Goal: Information Seeking & Learning: Find contact information

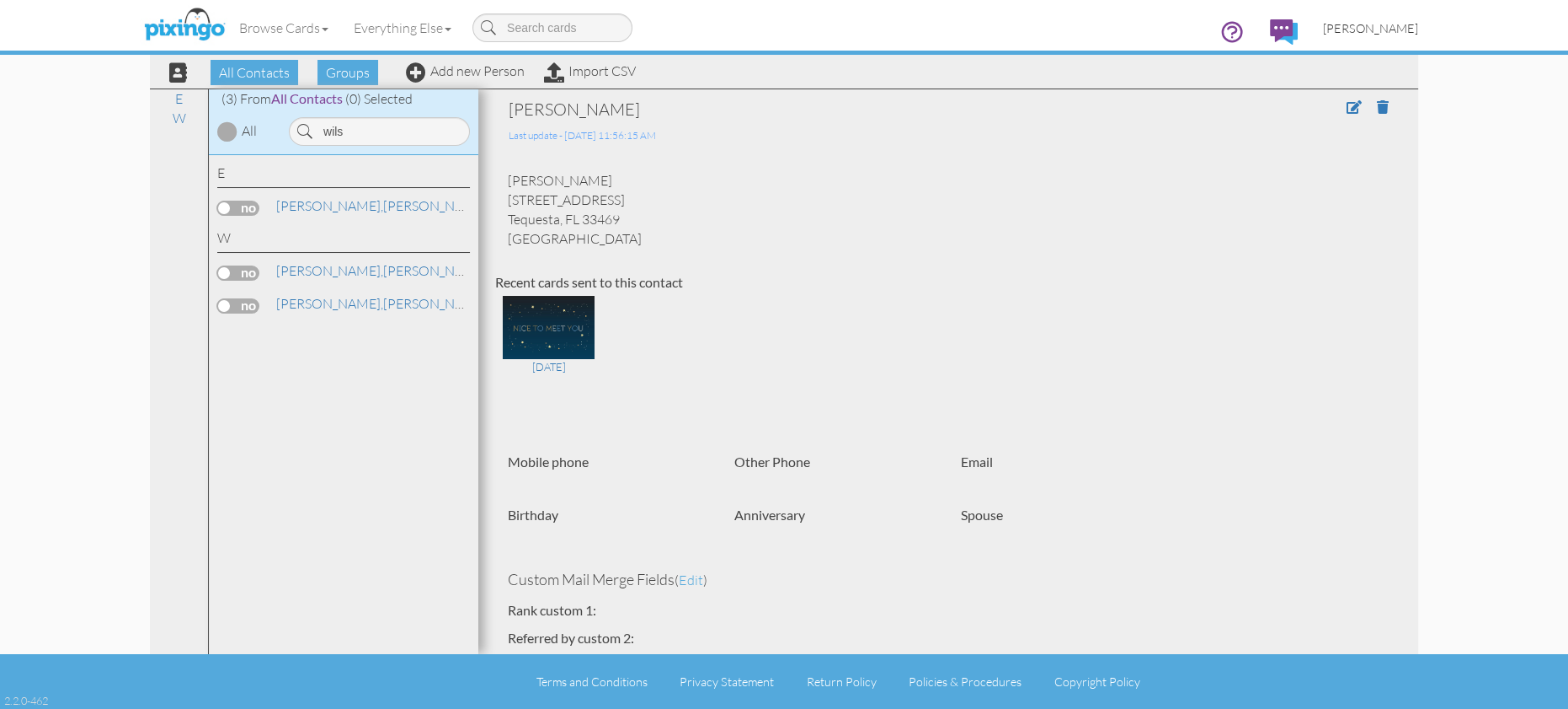
click at [1372, 25] on span "[PERSON_NAME]" at bounding box center [1371, 28] width 95 height 15
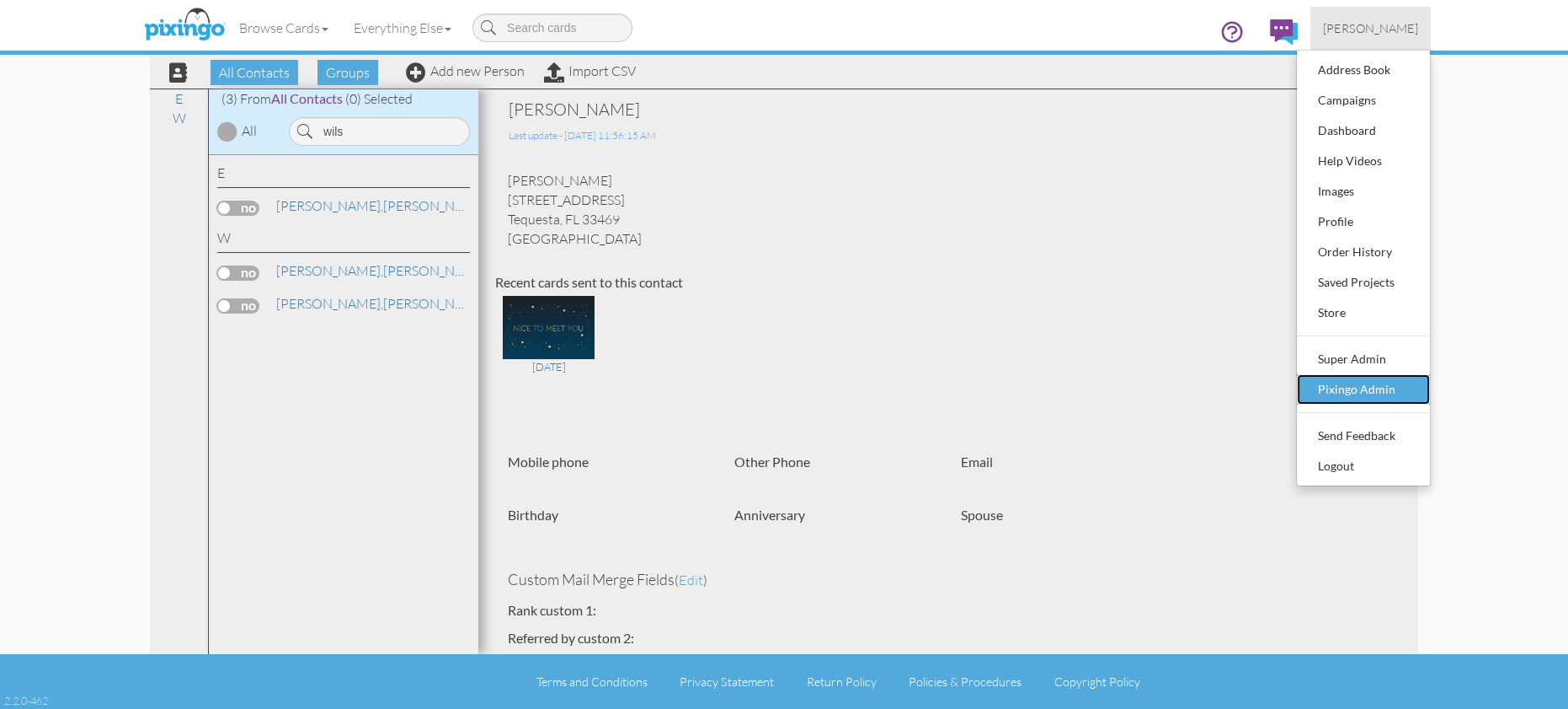
click at [1379, 381] on div "Pixingo Admin" at bounding box center [1364, 390] width 99 height 25
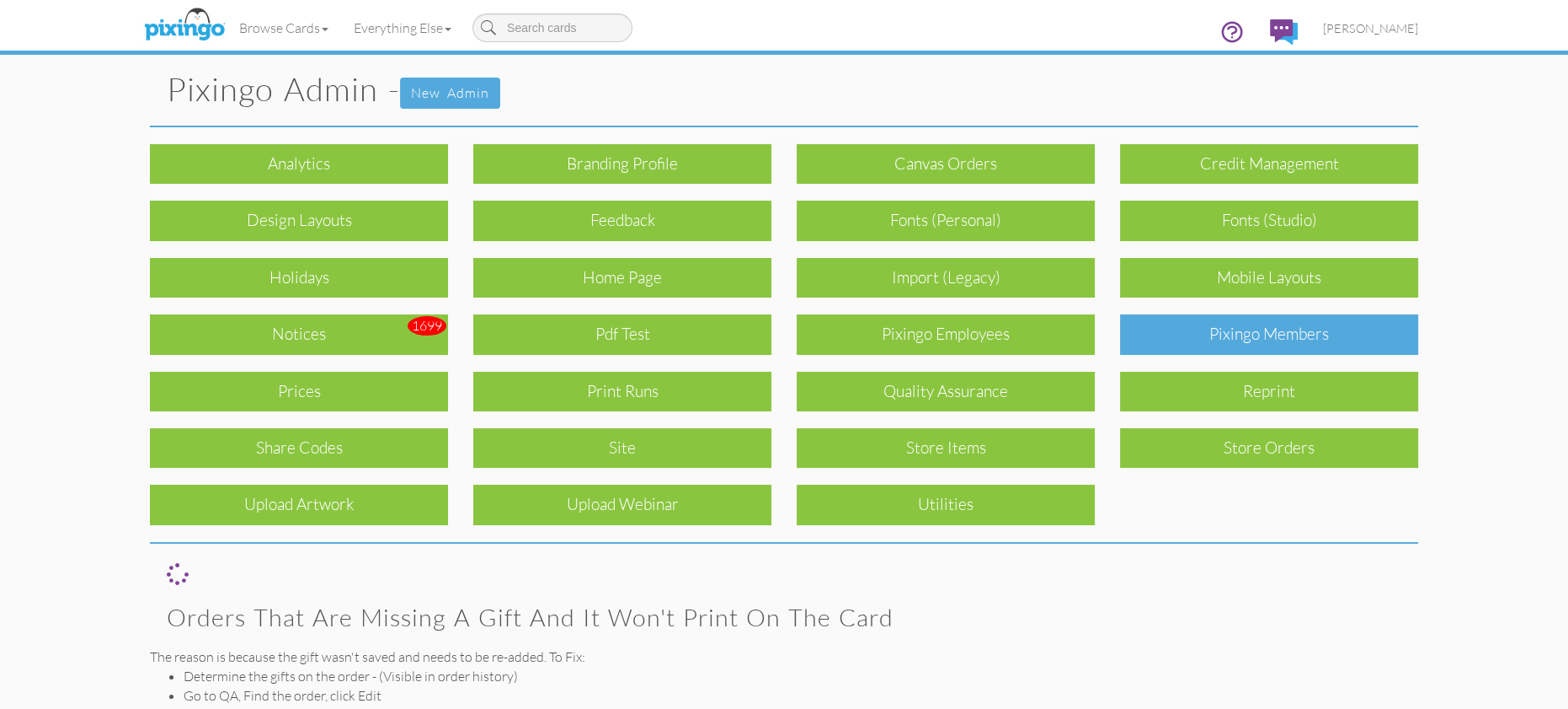
click at [1250, 336] on div "Pixingo Members" at bounding box center [1269, 334] width 298 height 40
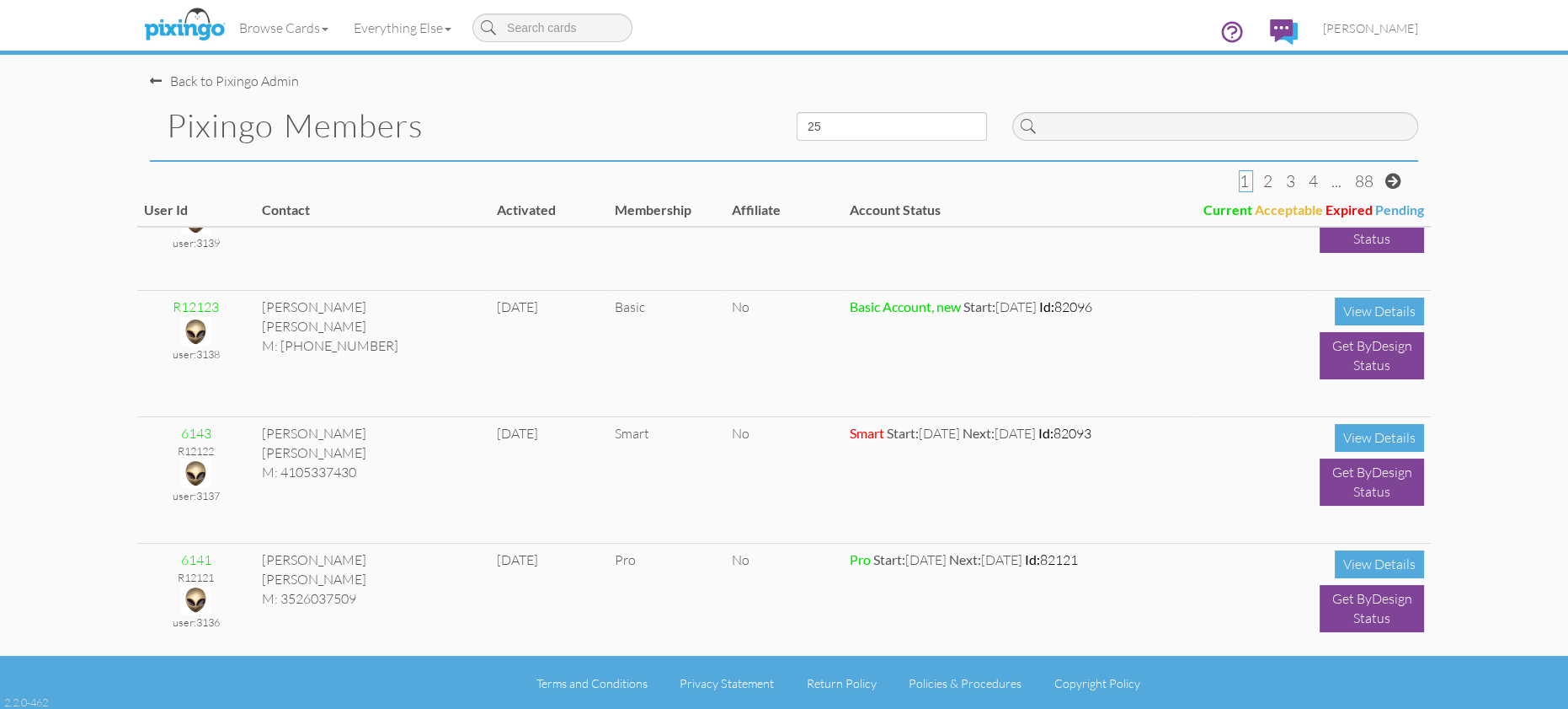
scroll to position [1344, 0]
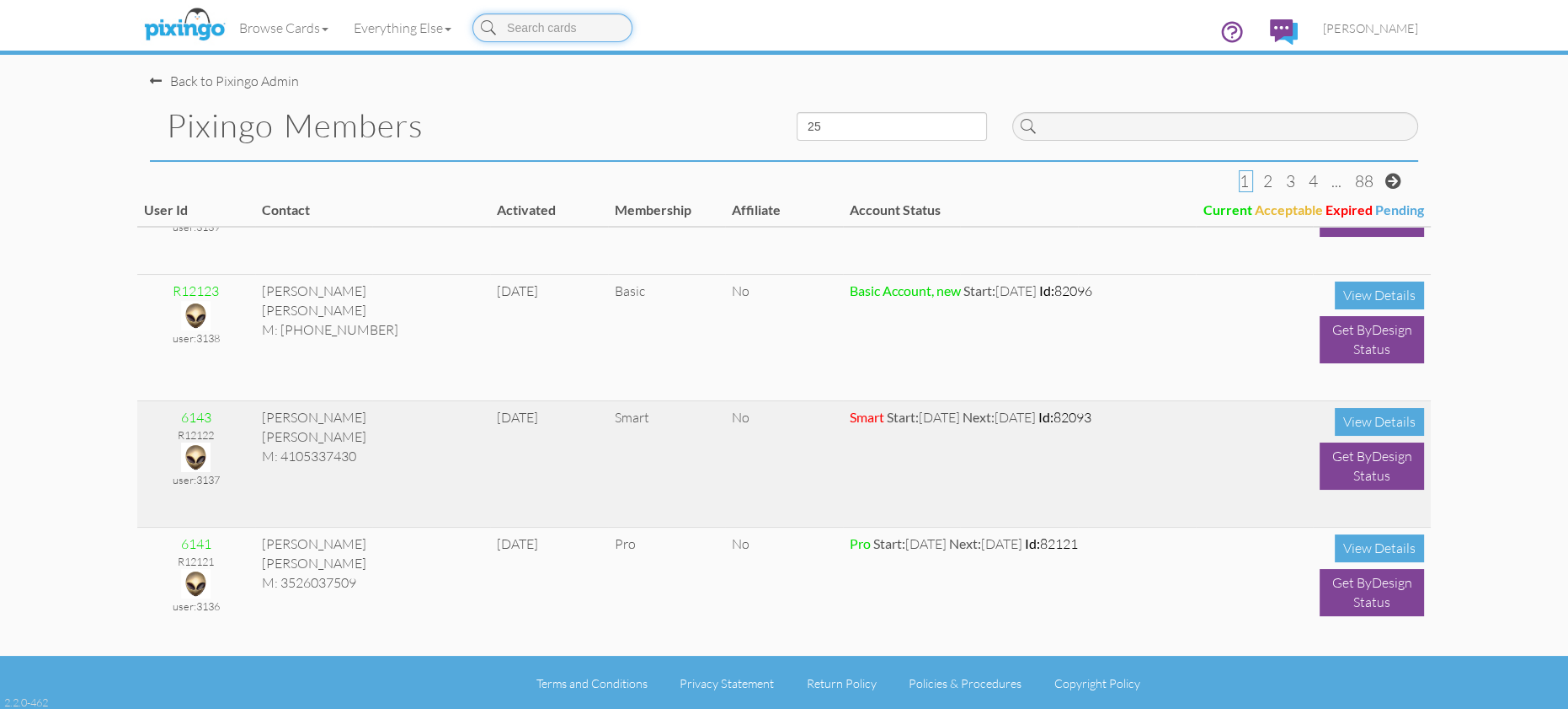
click at [199, 453] on img at bounding box center [196, 457] width 29 height 29
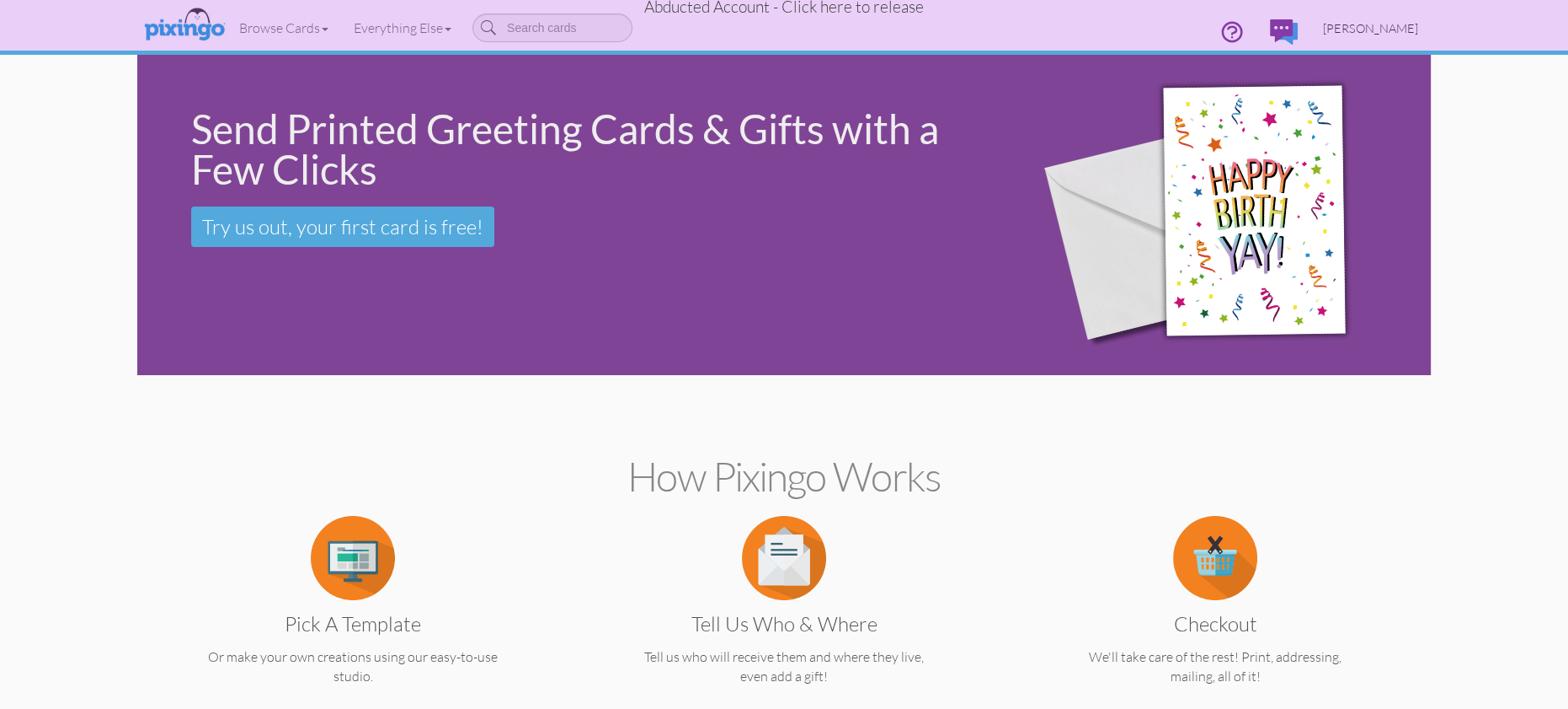
click at [1377, 25] on span "[PERSON_NAME]" at bounding box center [1371, 28] width 95 height 15
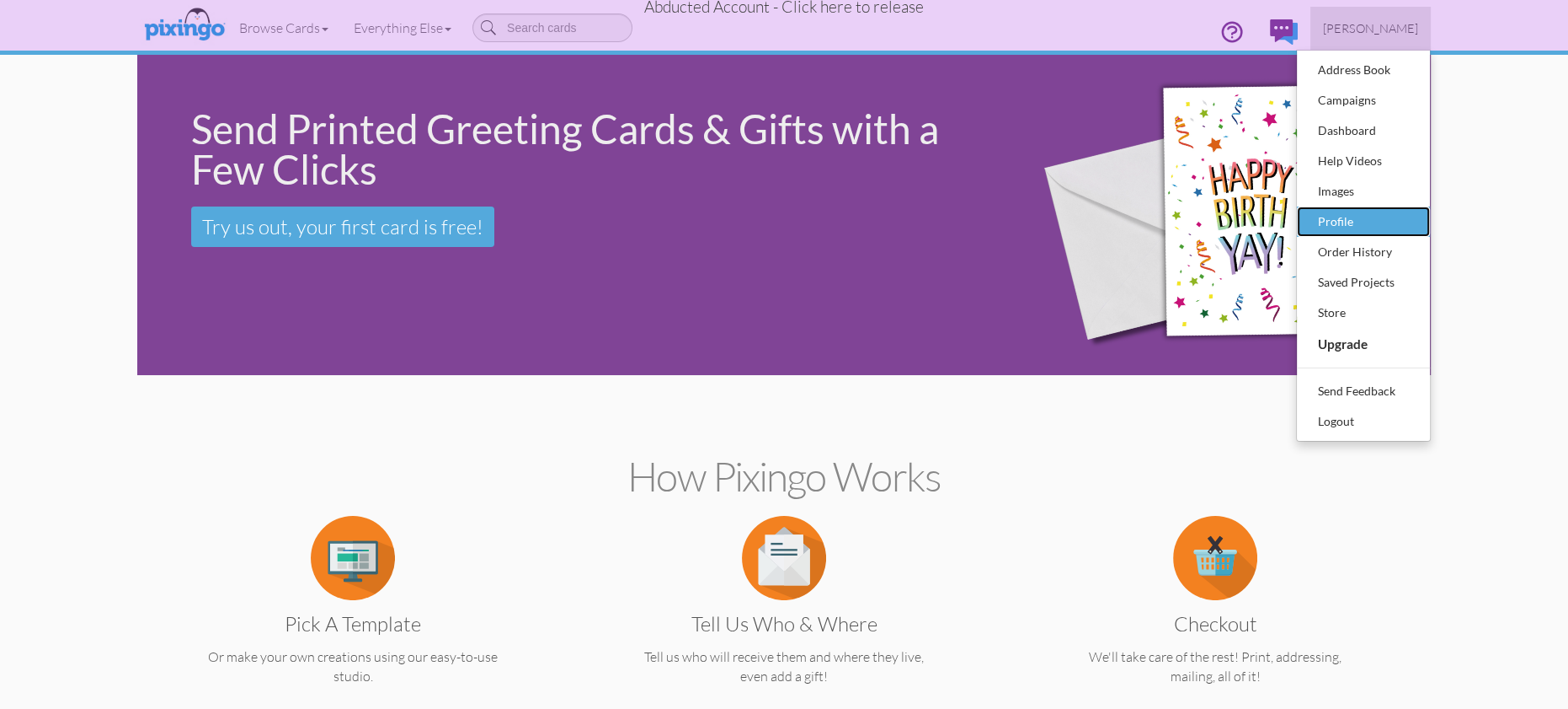
click at [1347, 216] on div "Profile" at bounding box center [1364, 222] width 99 height 25
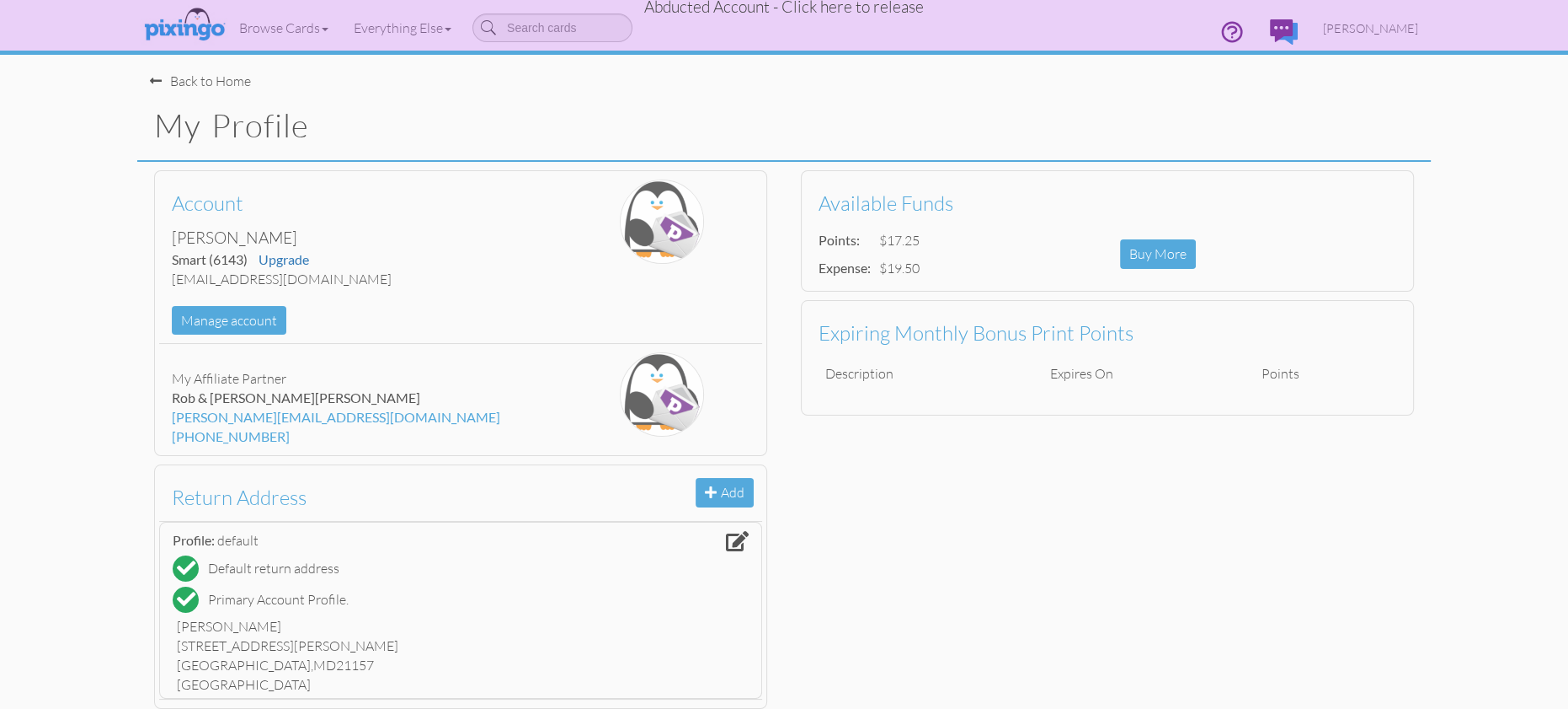
click at [215, 83] on div "Back to Home" at bounding box center [201, 82] width 101 height 19
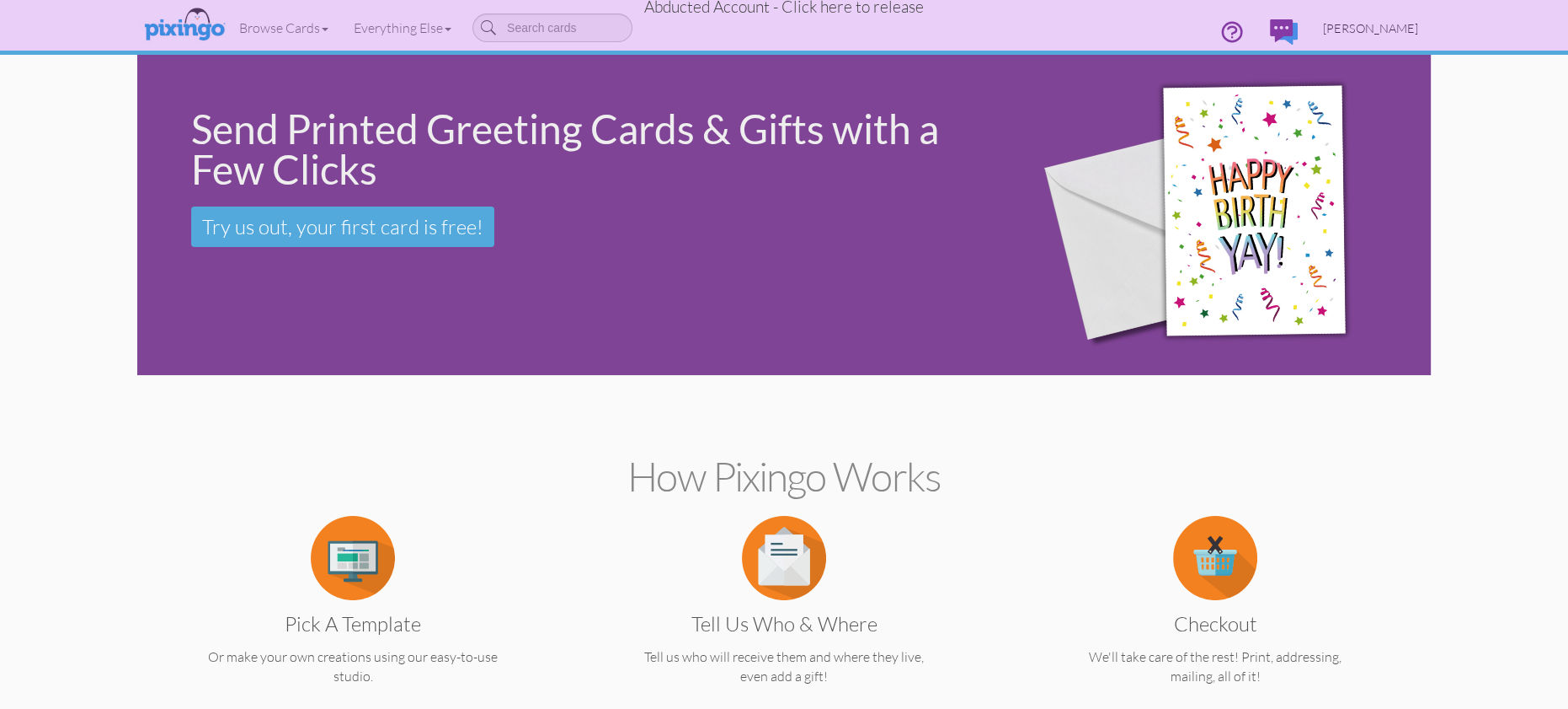
click at [1369, 30] on span "[PERSON_NAME]" at bounding box center [1371, 28] width 95 height 15
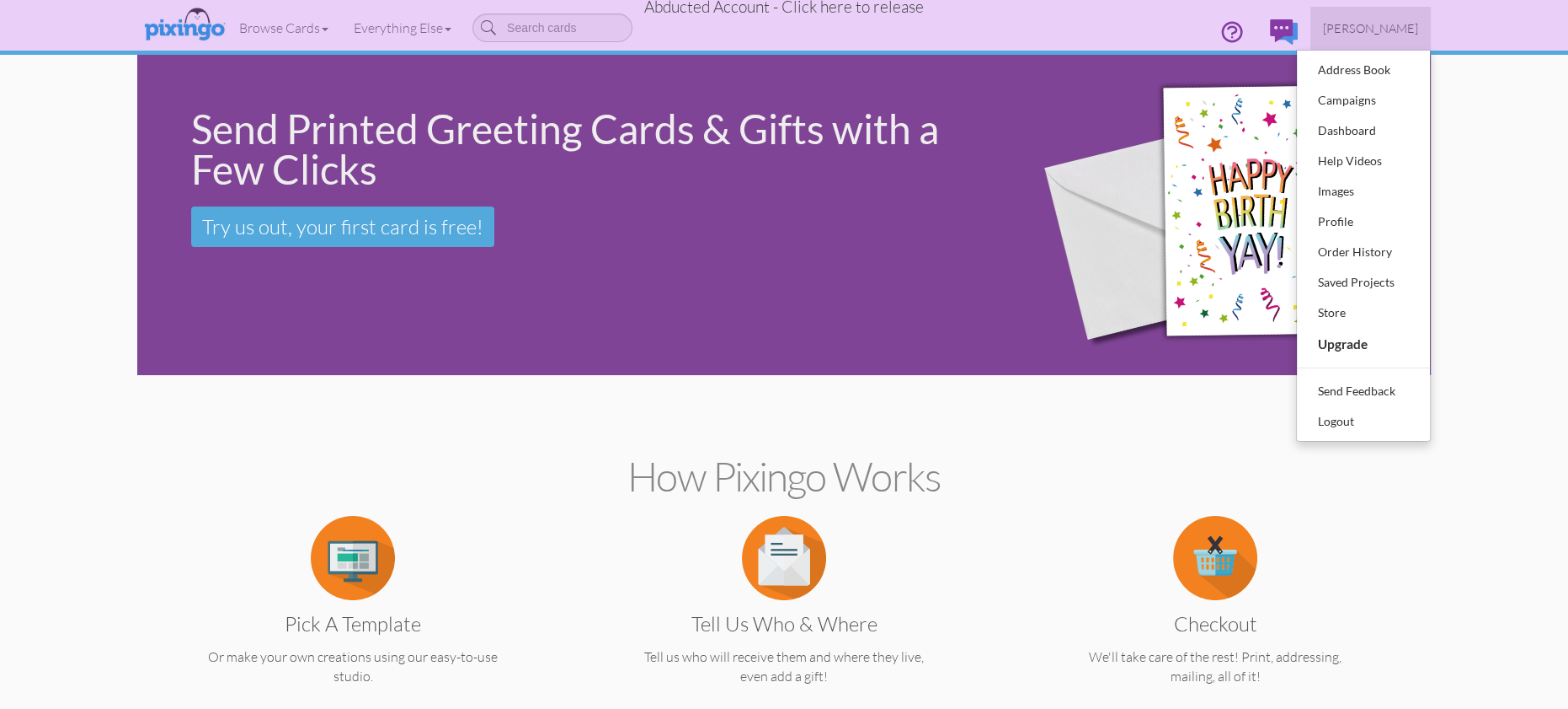
click at [822, 12] on span "Abducted Account - Click here to release" at bounding box center [784, 7] width 279 height 20
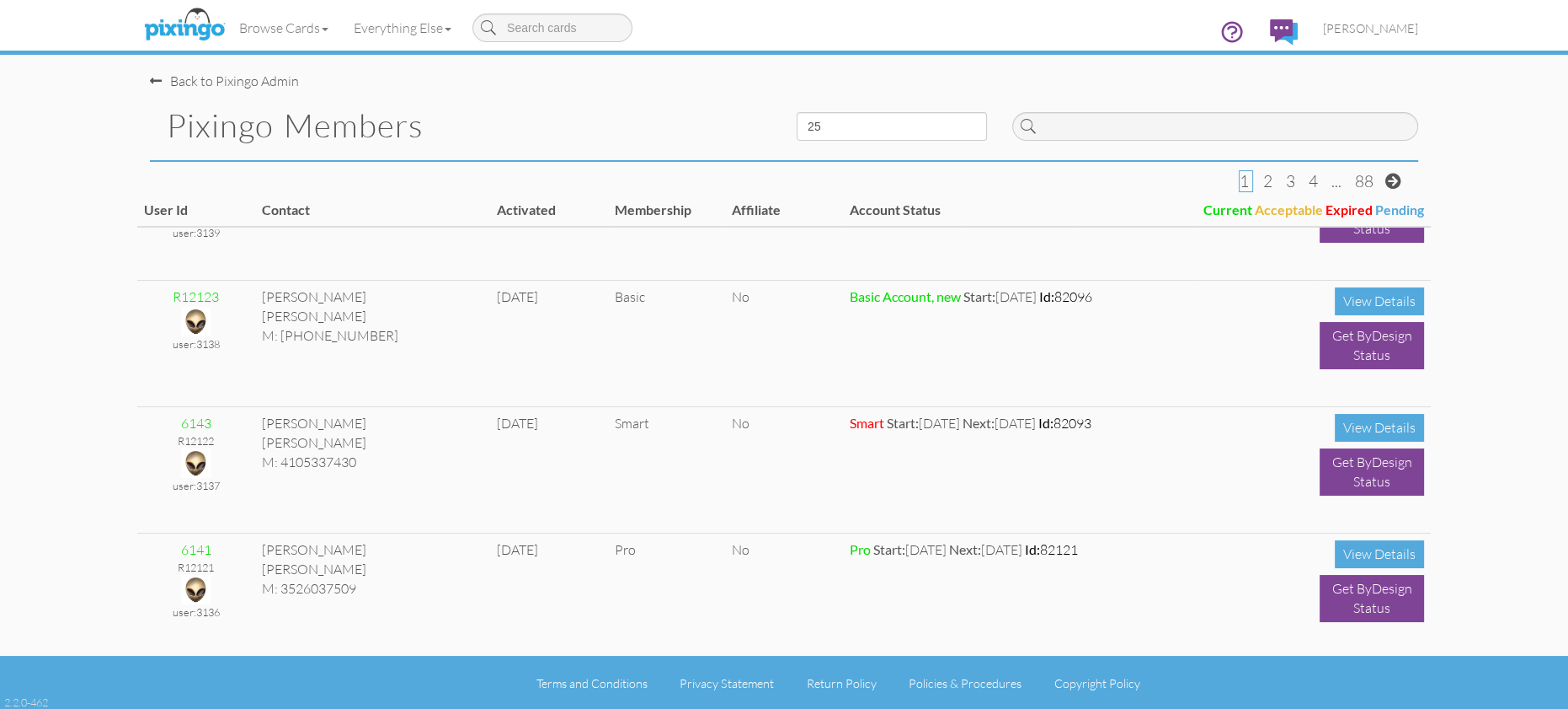
scroll to position [1306, 0]
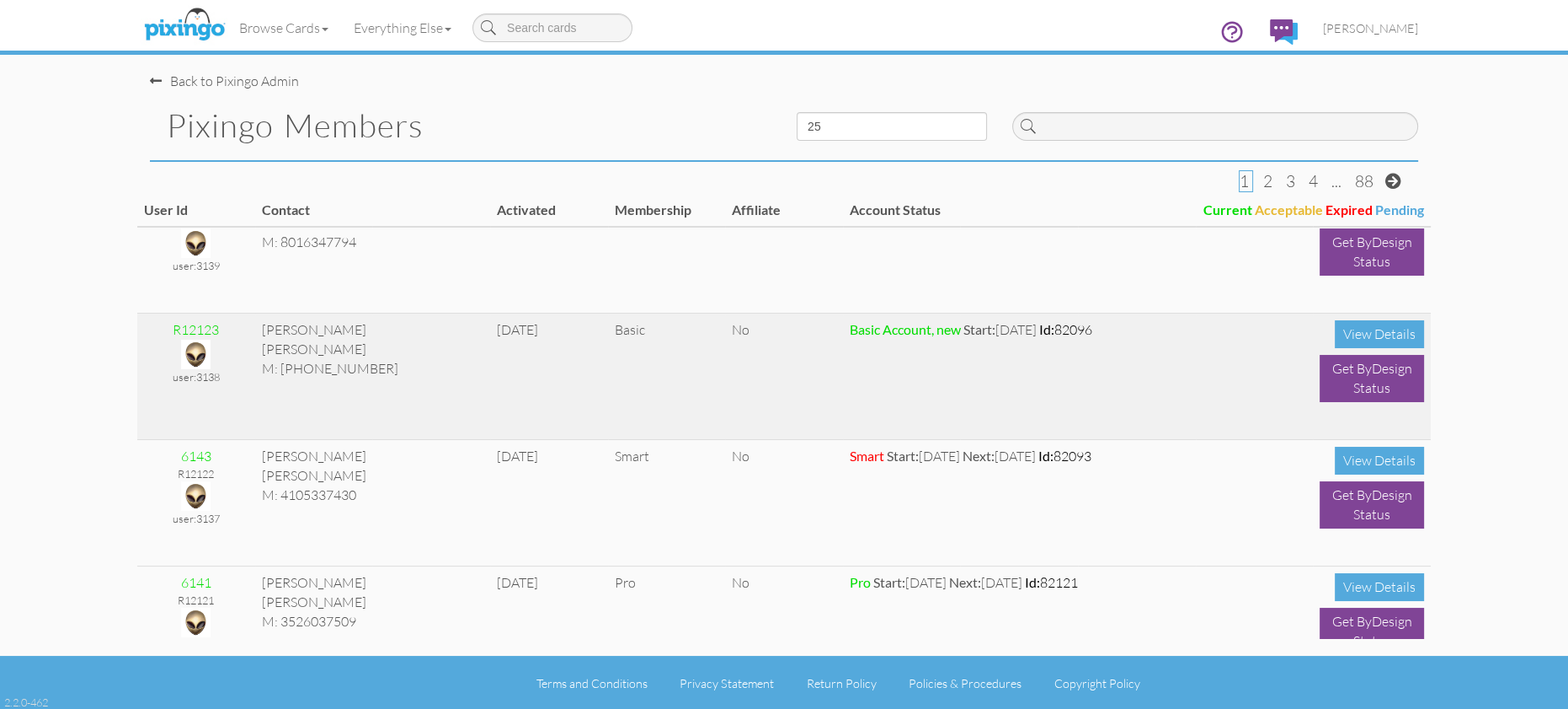
click at [196, 354] on img at bounding box center [196, 354] width 29 height 29
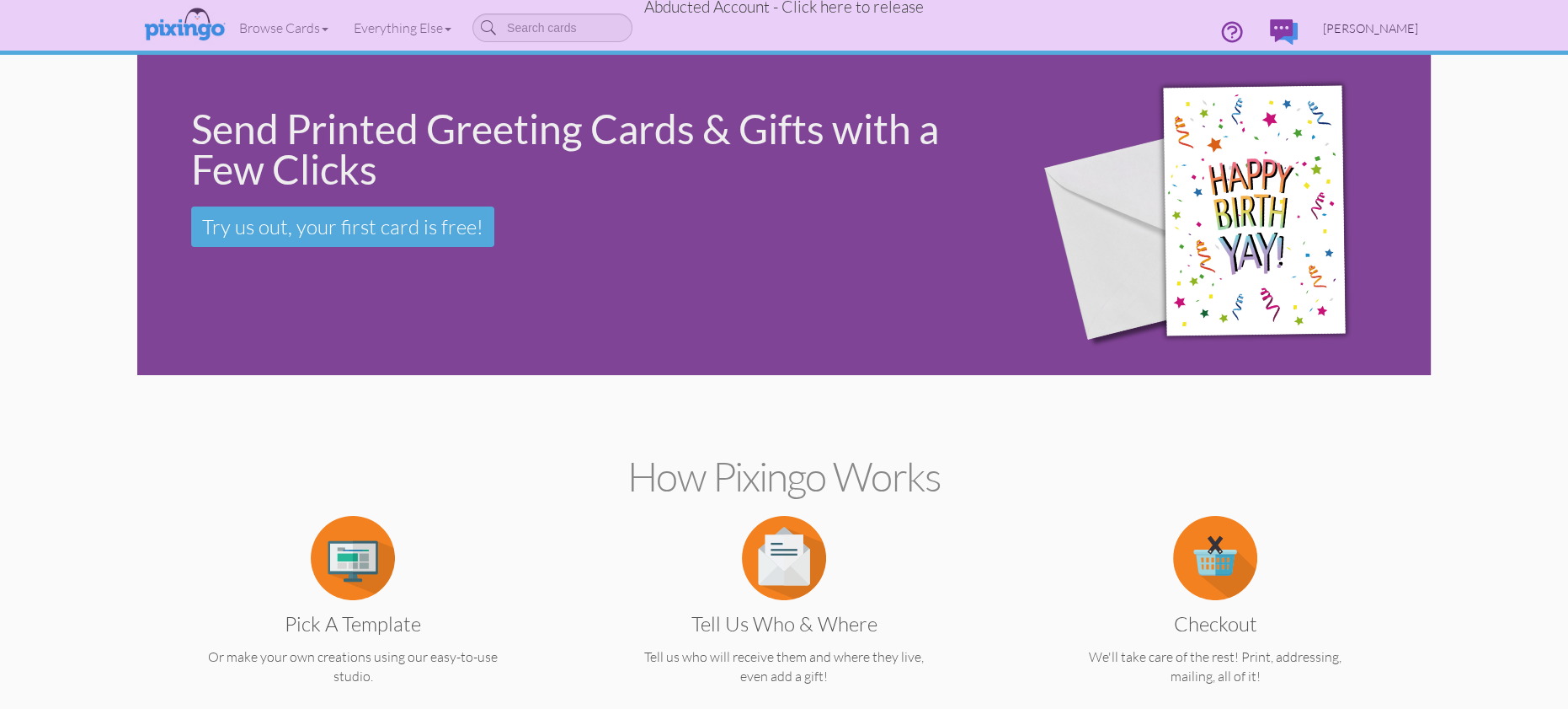
click at [1405, 24] on span "[PERSON_NAME]" at bounding box center [1371, 28] width 95 height 15
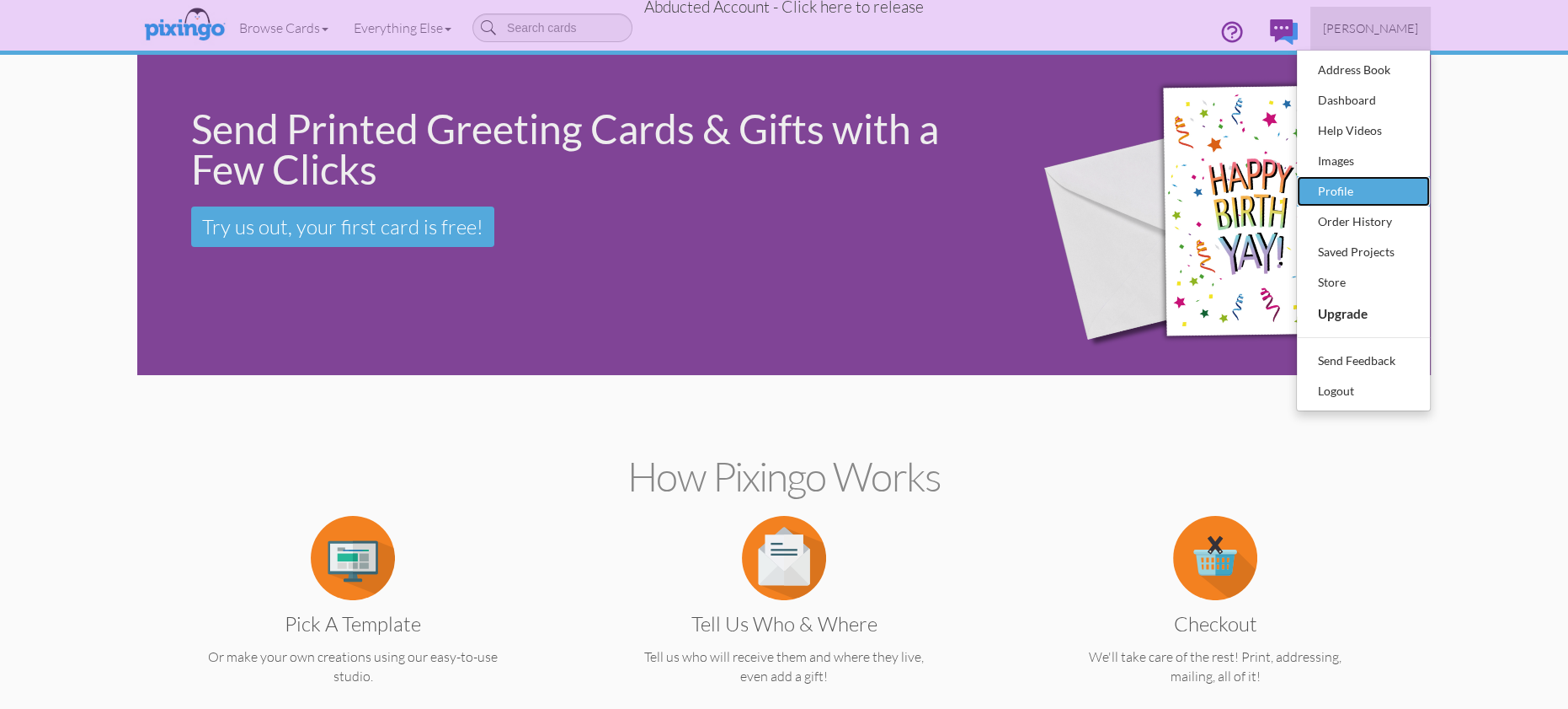
click at [1360, 178] on div "Profile" at bounding box center [1364, 191] width 99 height 25
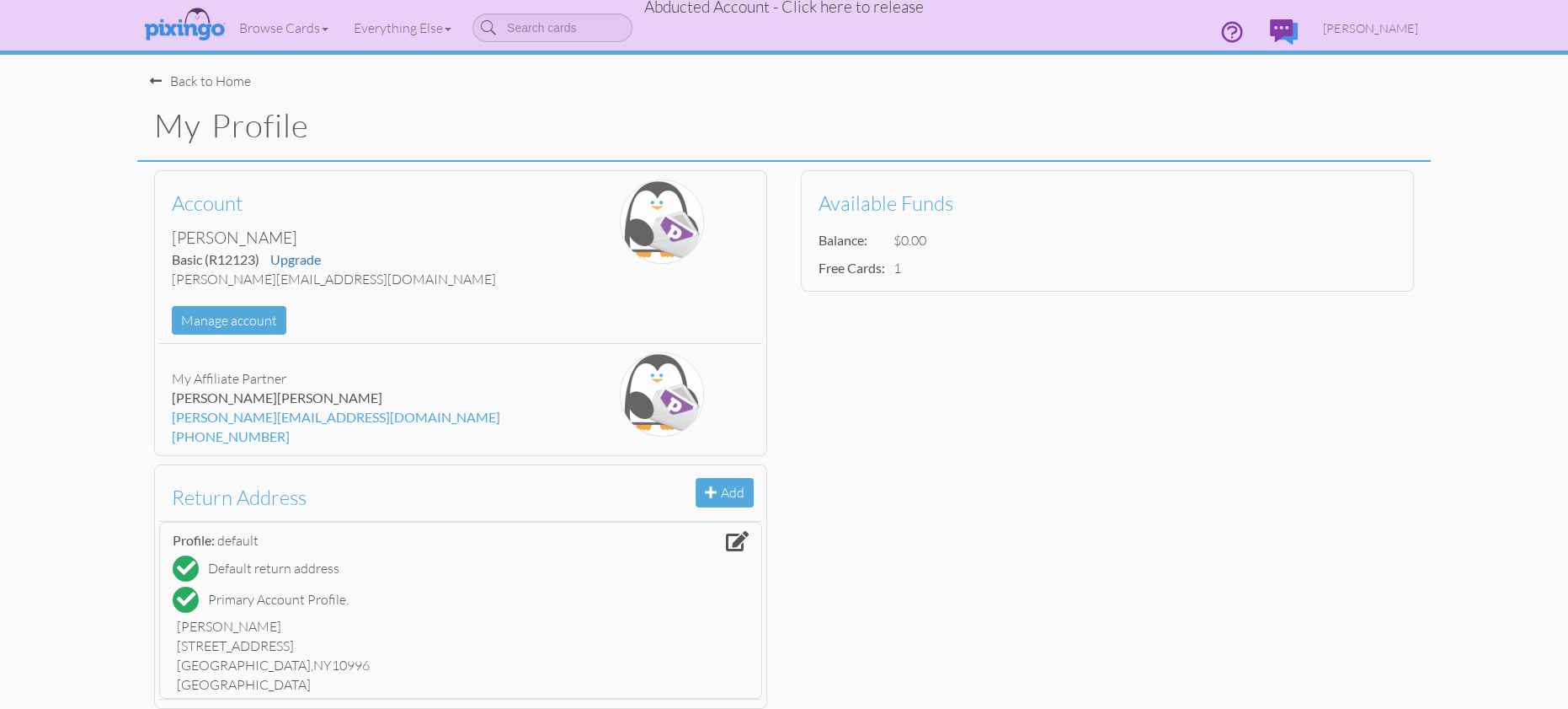
click at [786, 9] on span "Abducted Account - Click here to release" at bounding box center [784, 7] width 279 height 20
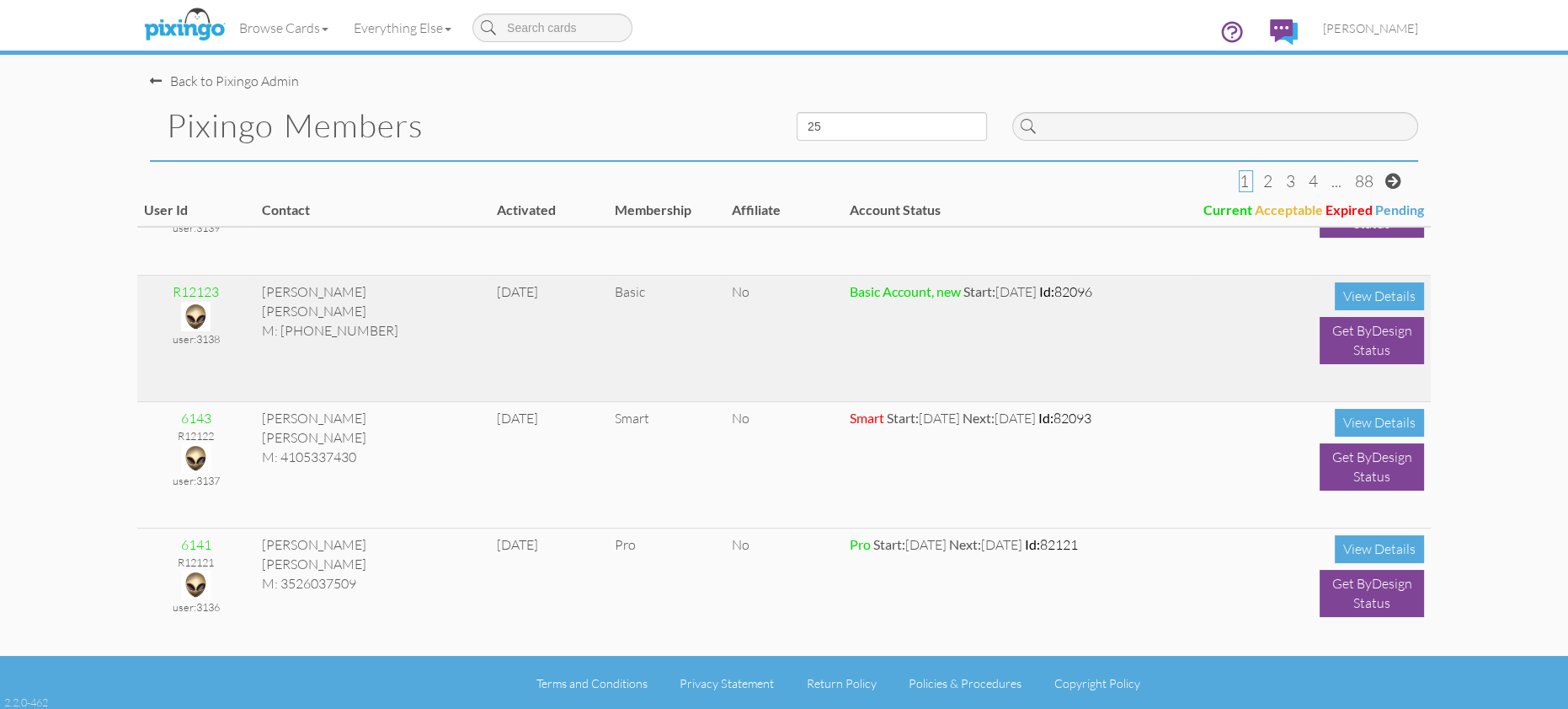
scroll to position [1349, 0]
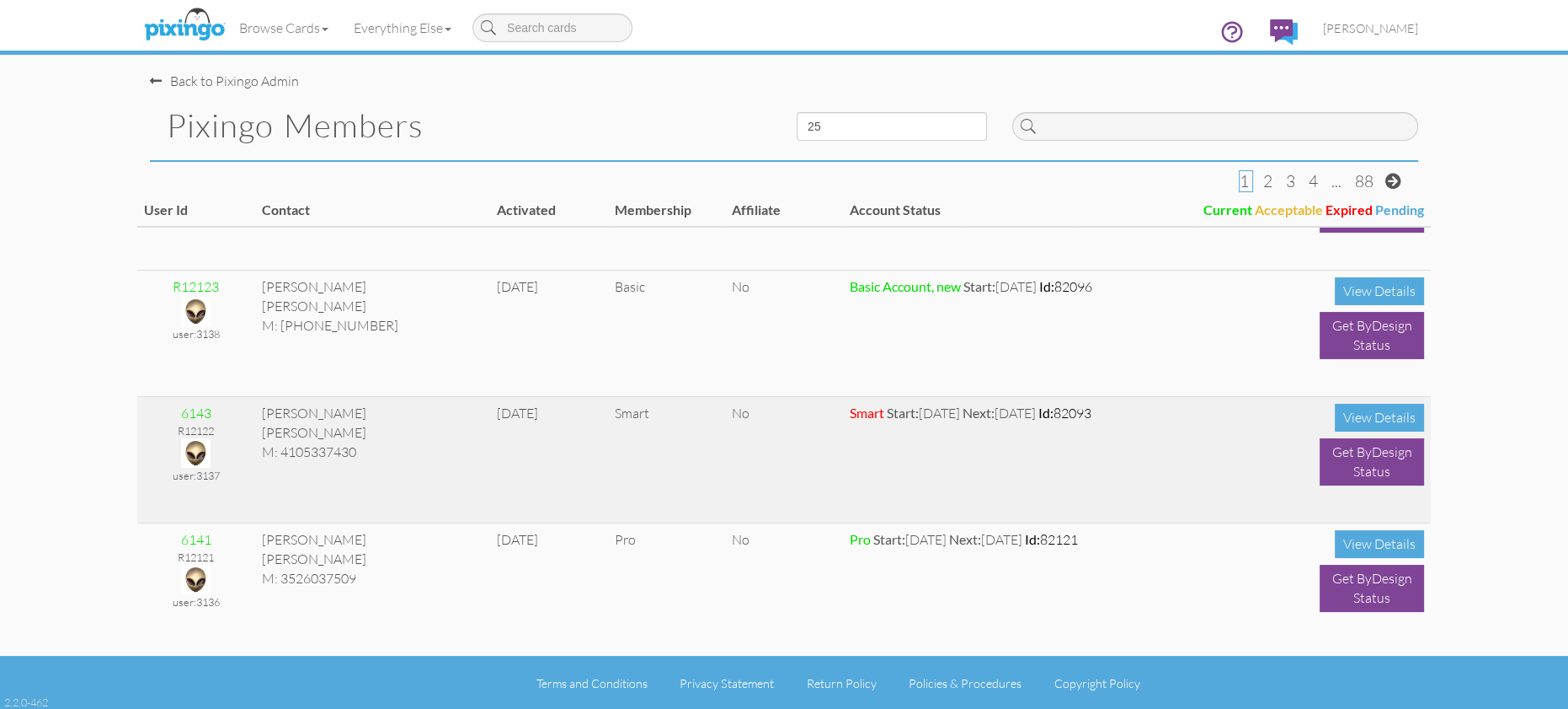
click at [195, 449] on img at bounding box center [196, 453] width 29 height 29
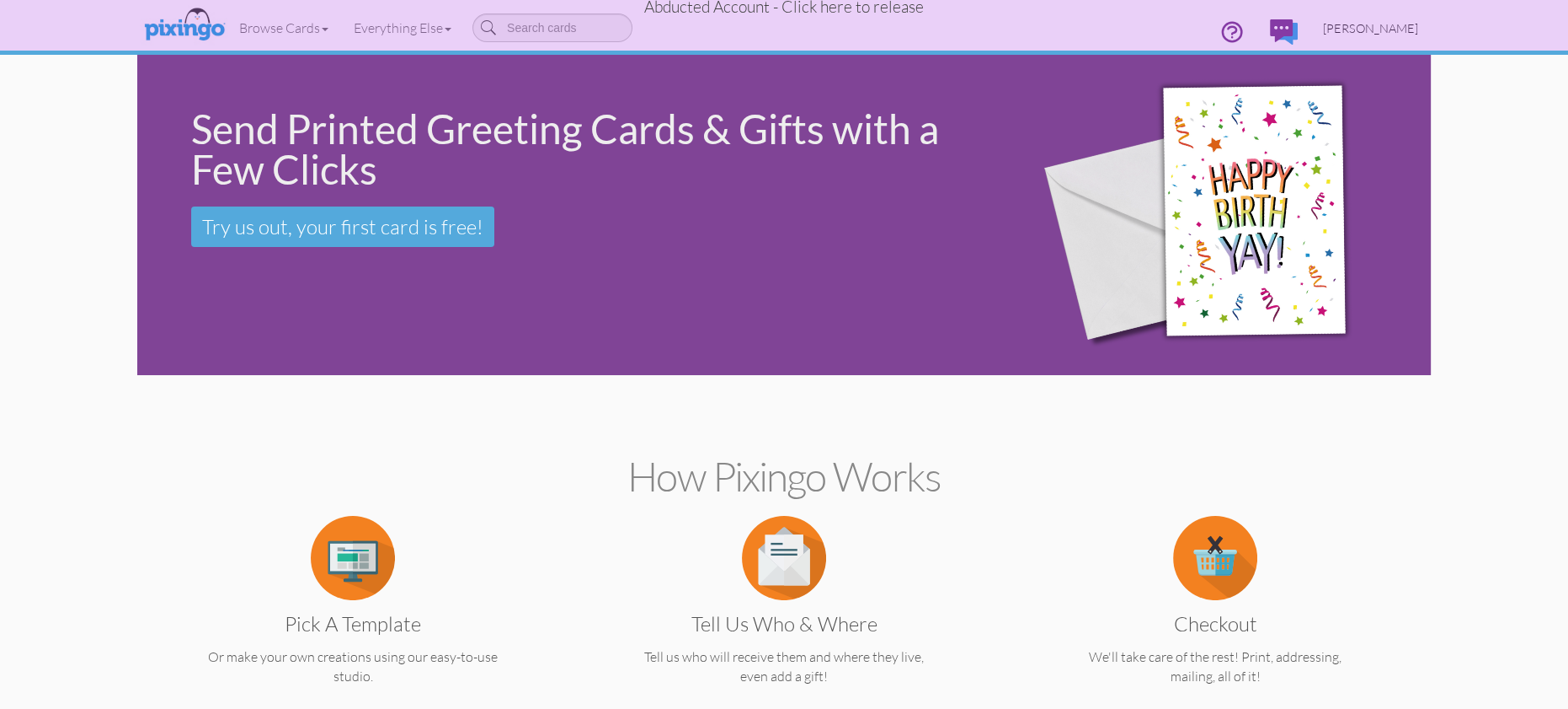
click at [1378, 30] on span "[PERSON_NAME]" at bounding box center [1371, 28] width 95 height 15
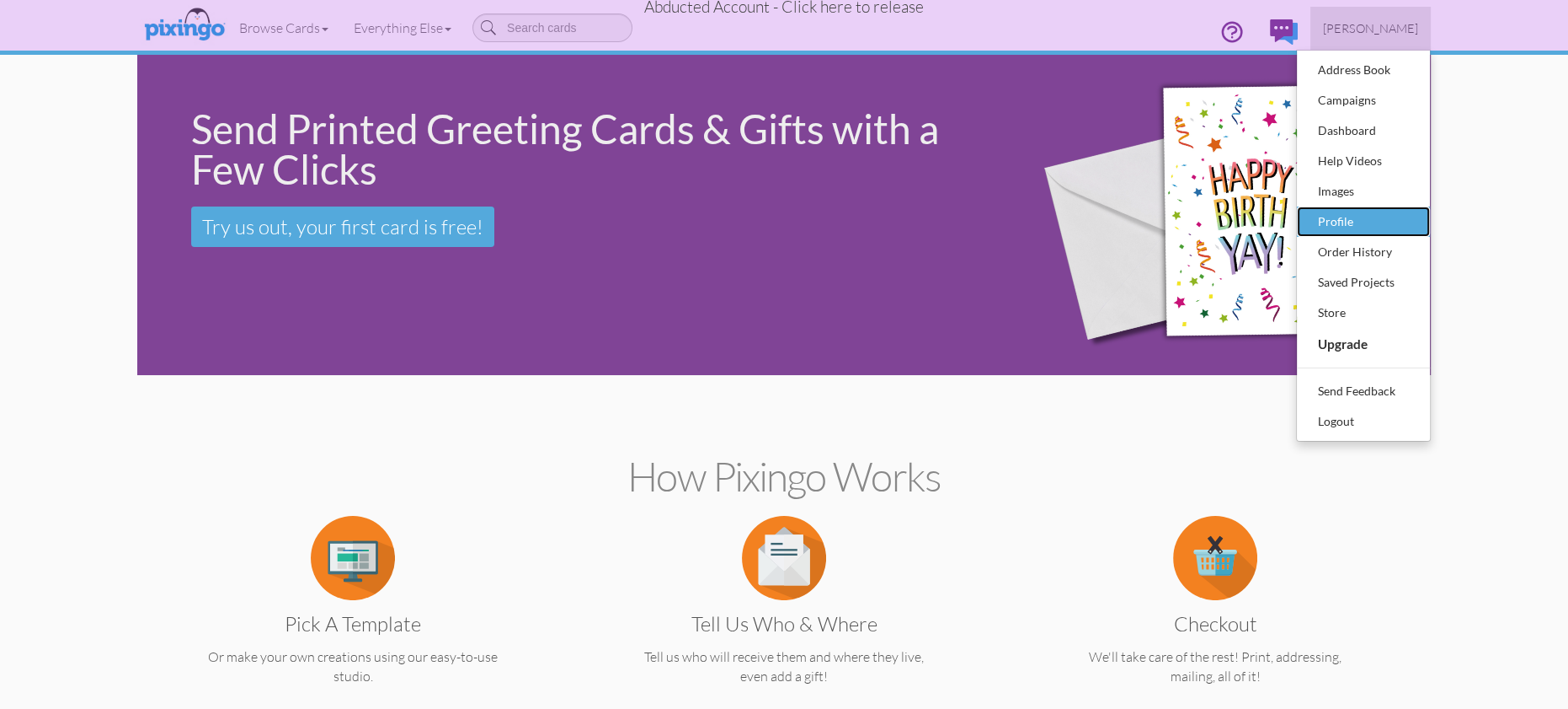
click at [1337, 215] on div "Profile" at bounding box center [1364, 222] width 99 height 25
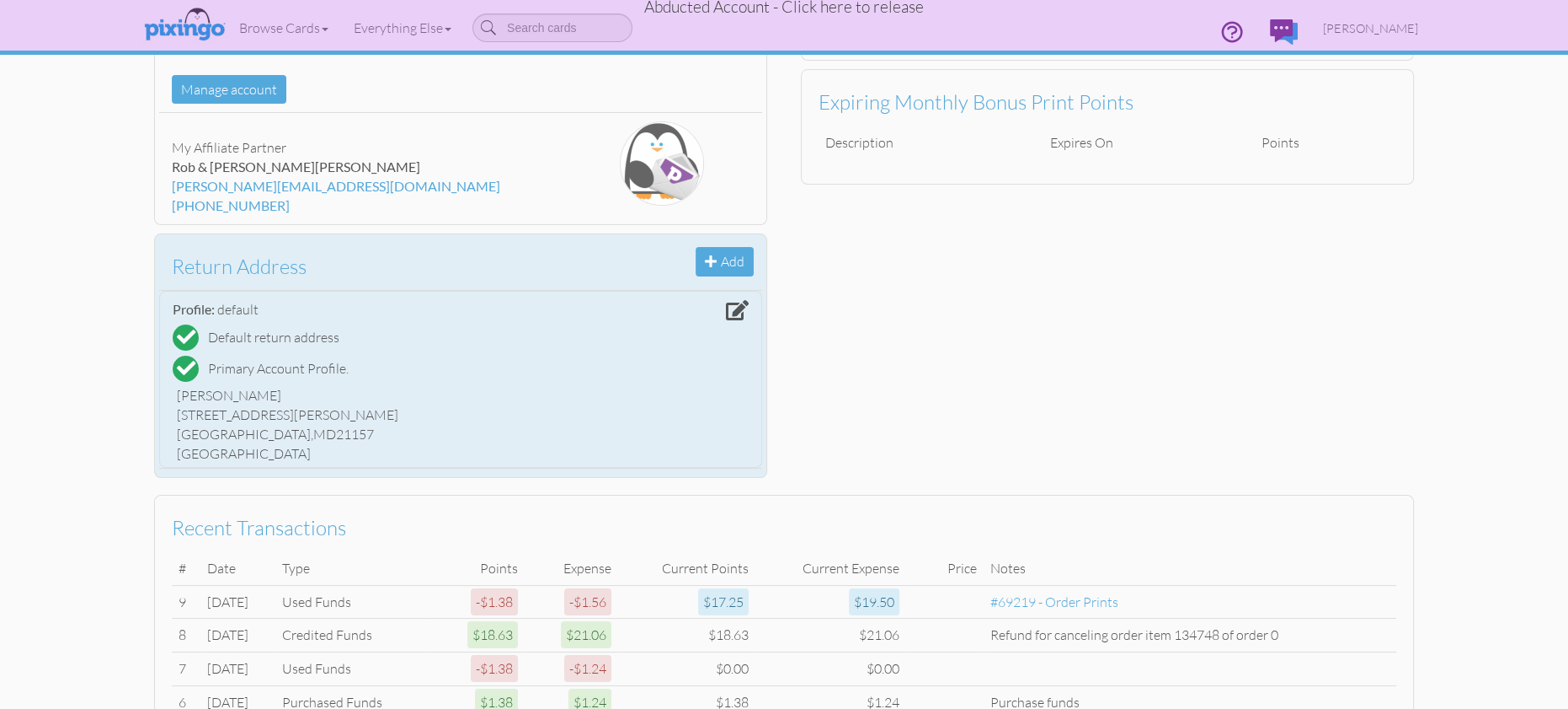
scroll to position [251, 0]
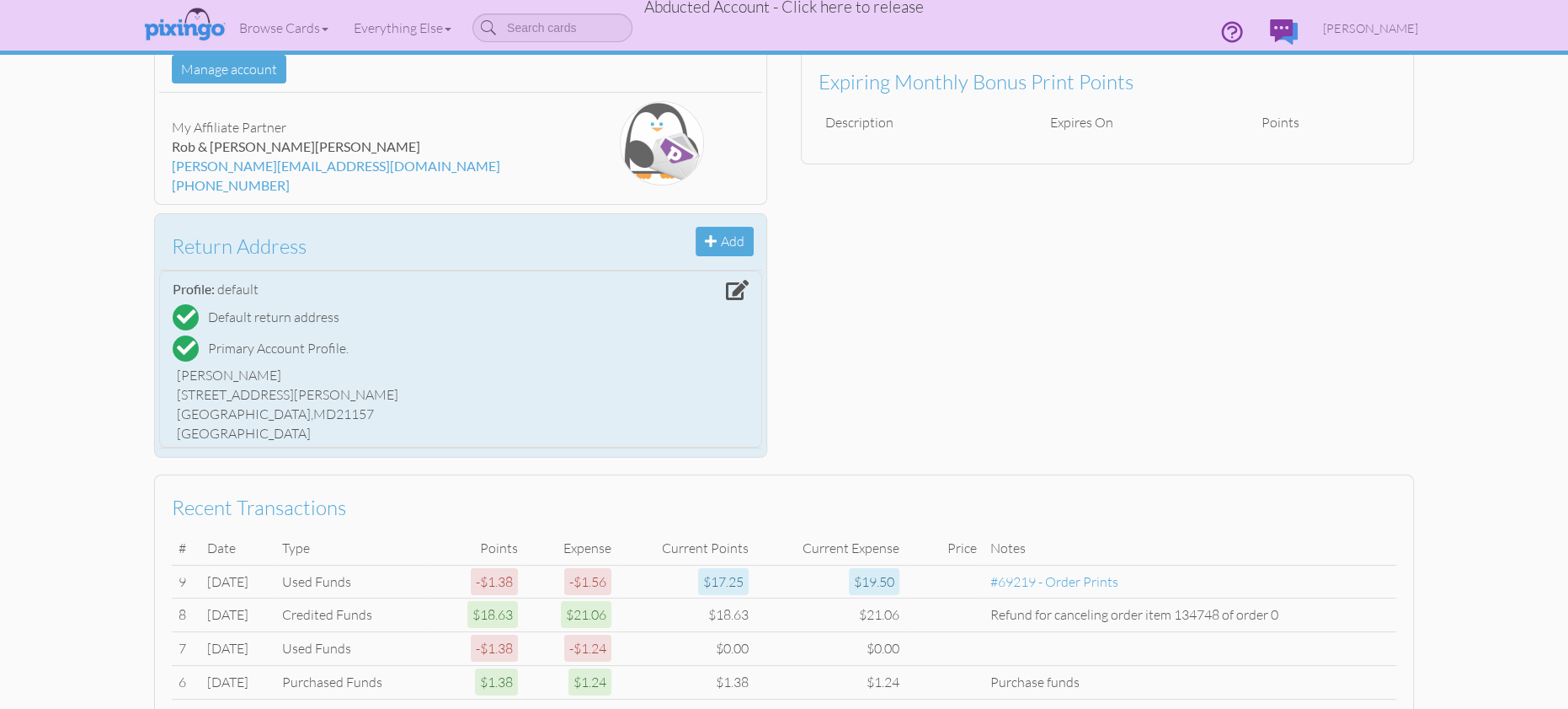
drag, startPoint x: 178, startPoint y: 379, endPoint x: 249, endPoint y: 402, distance: 74.6
click at [338, 419] on div "[PERSON_NAME] [STREET_ADDRESS][PERSON_NAME] [GEOGRAPHIC_DATA], MD 21157 [GEOGRA…" at bounding box center [460, 403] width 576 height 85
copy div "[PERSON_NAME] [STREET_ADDRESS][PERSON_NAME]"
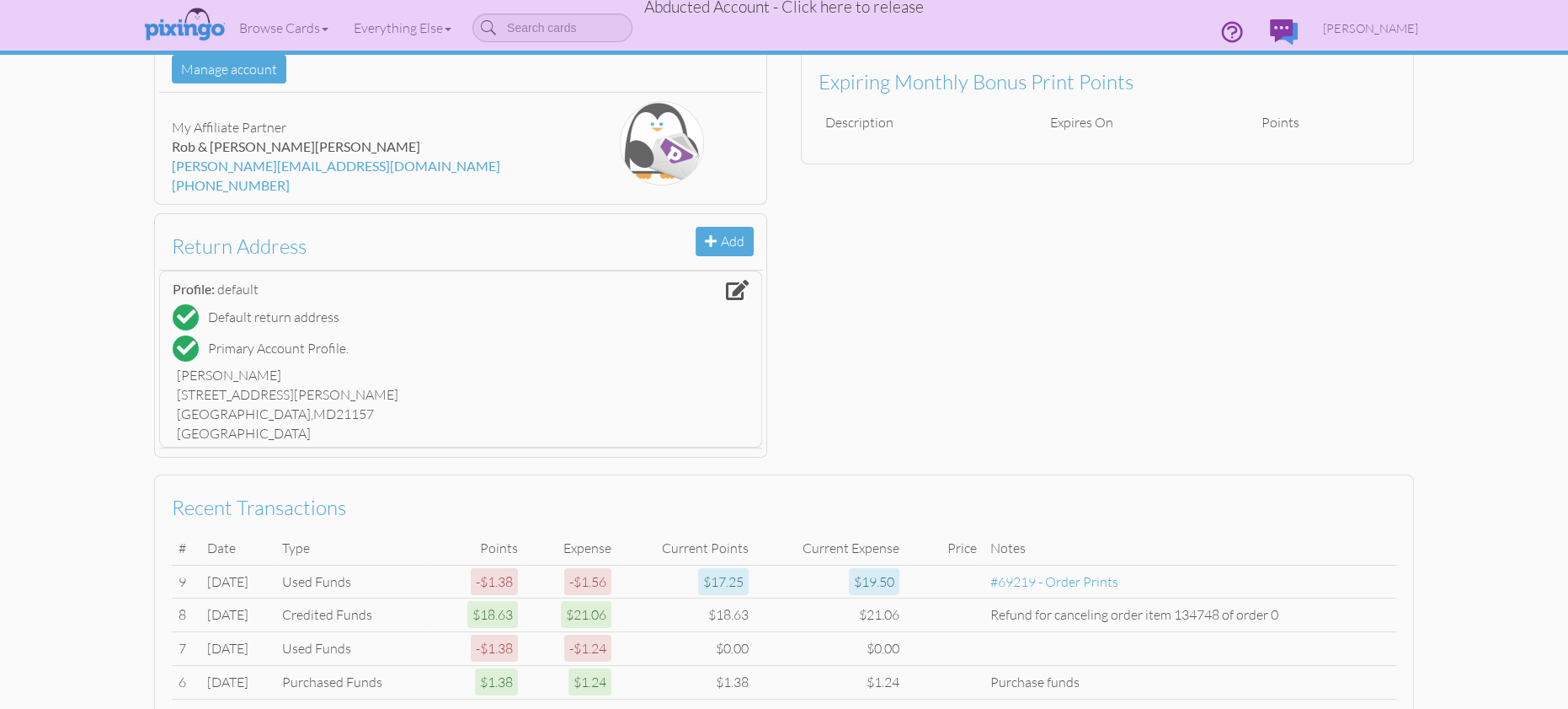
click at [781, 14] on span "Abducted Account - Click here to release" at bounding box center [784, 7] width 279 height 20
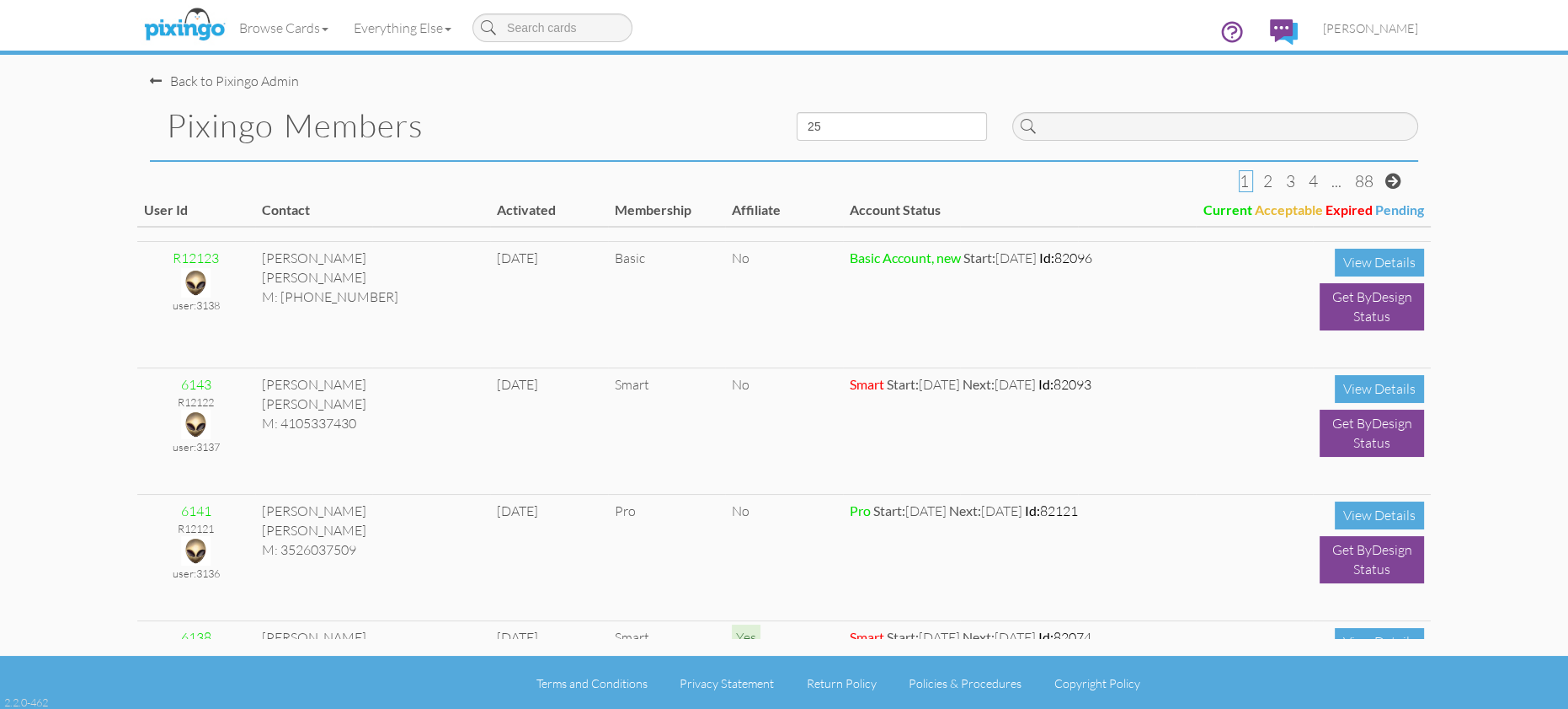
scroll to position [1322, 0]
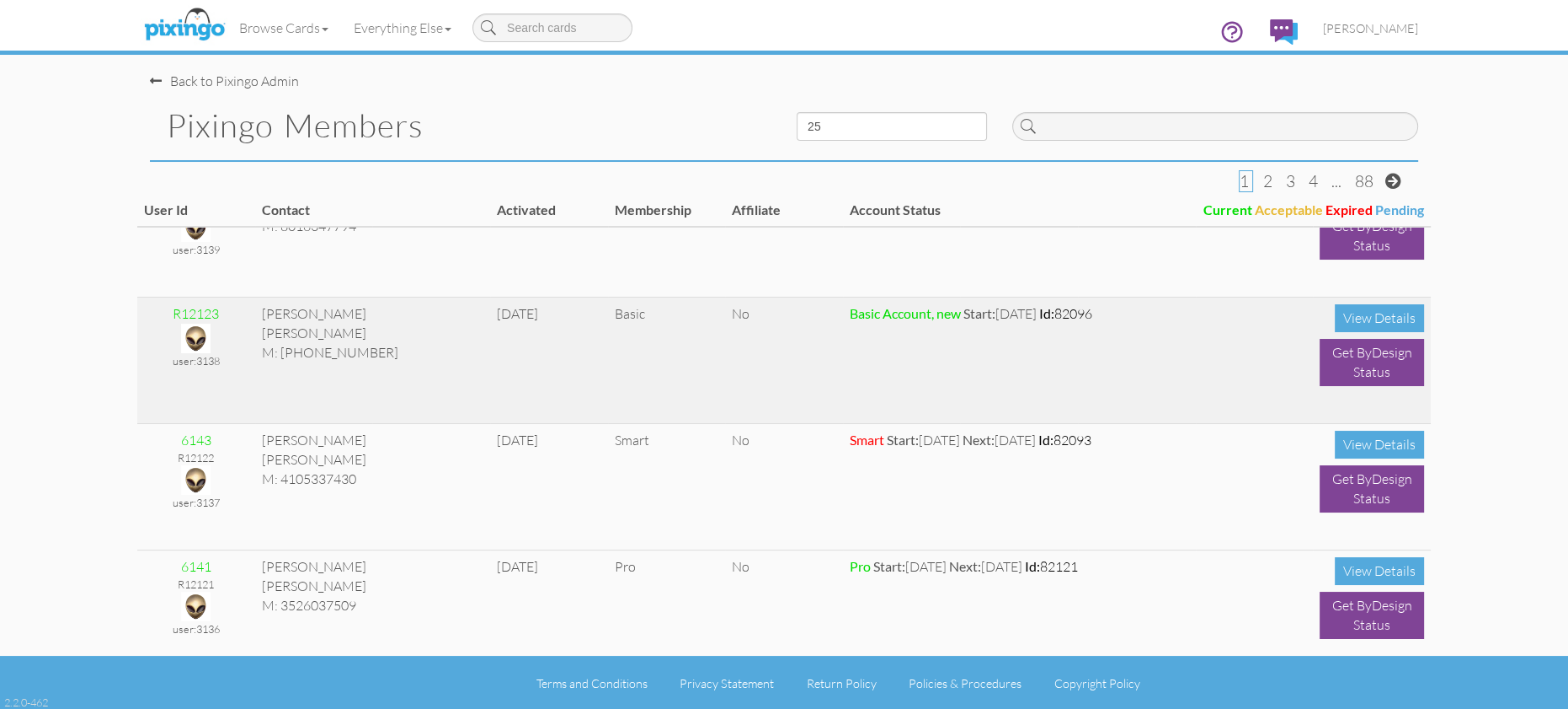
click at [199, 336] on img at bounding box center [196, 338] width 29 height 29
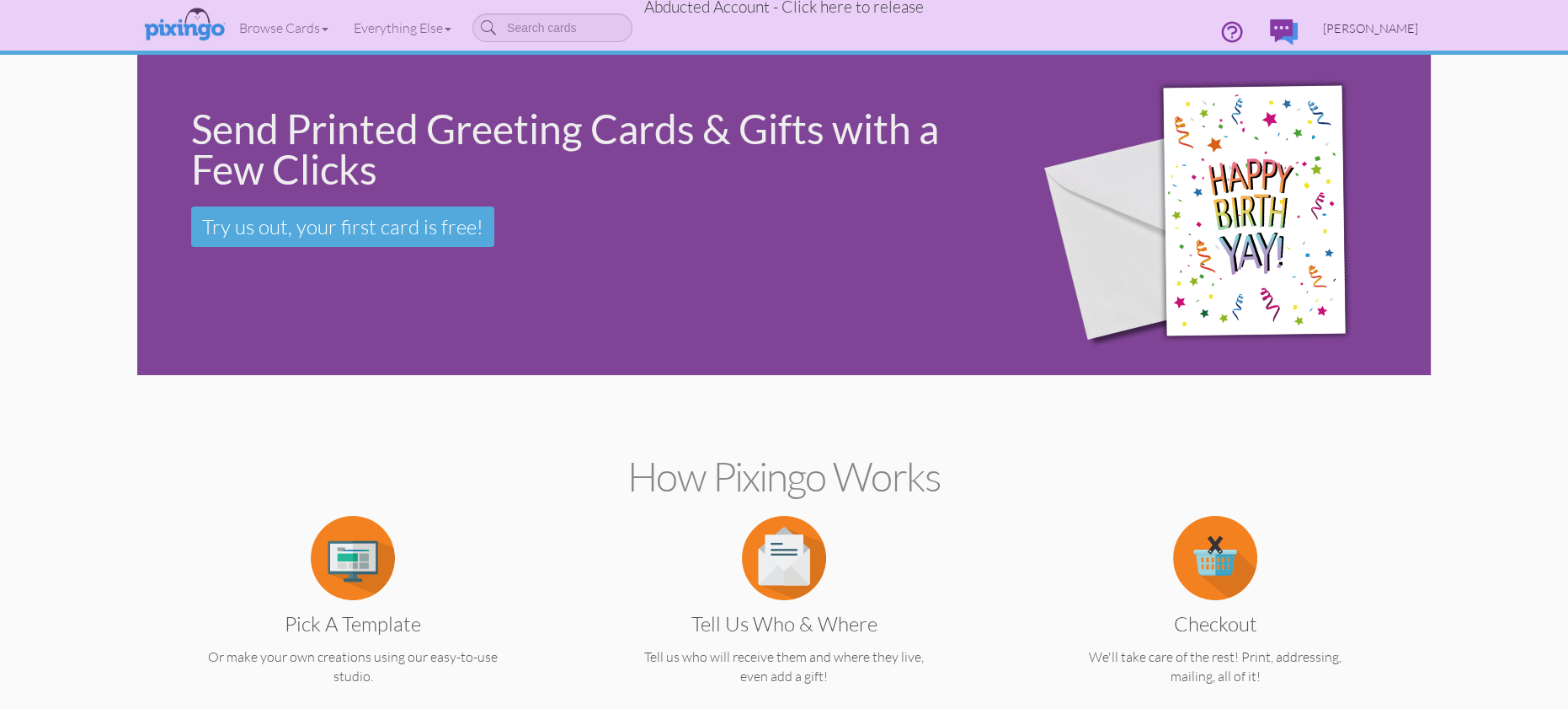
click at [1359, 32] on span "[PERSON_NAME]" at bounding box center [1371, 28] width 95 height 15
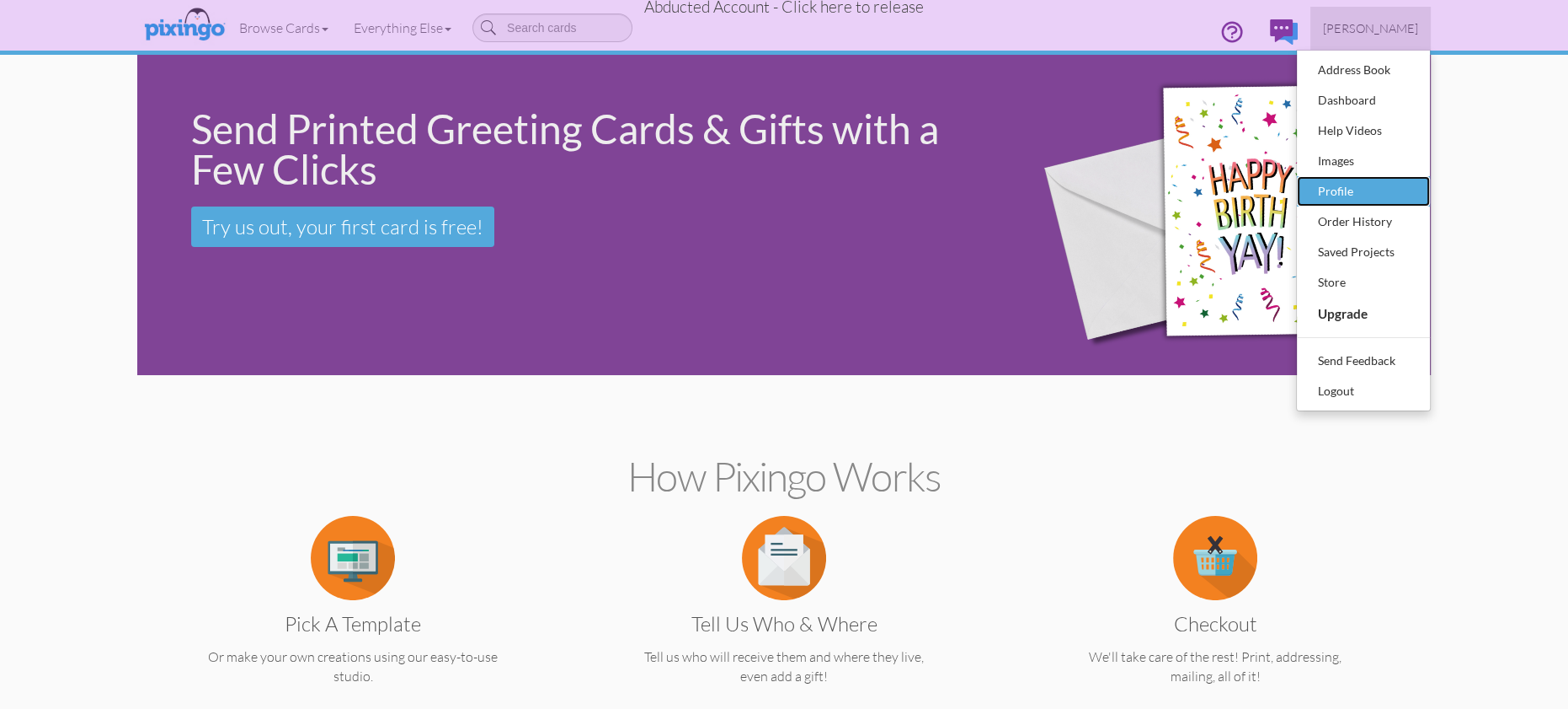
click at [1354, 185] on div "Profile" at bounding box center [1364, 191] width 99 height 25
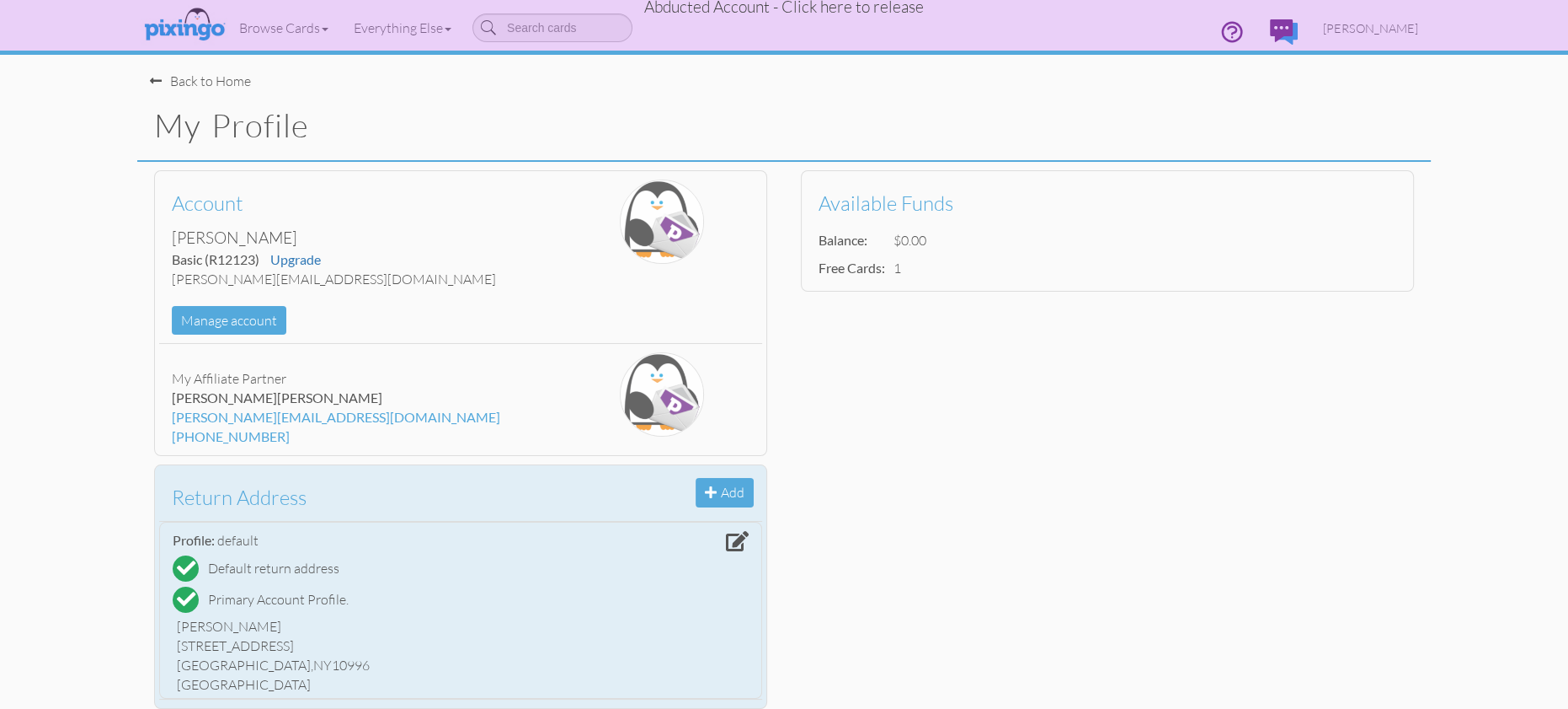
drag, startPoint x: 180, startPoint y: 633, endPoint x: 309, endPoint y: 669, distance: 133.9
click at [309, 669] on div "[PERSON_NAME] [STREET_ADDRESS] [GEOGRAPHIC_DATA], [GEOGRAPHIC_DATA] 10996 [GEOG…" at bounding box center [460, 654] width 576 height 85
copy div "[PERSON_NAME] [STREET_ADDRESS] [GEOGRAPHIC_DATA], [GEOGRAPHIC_DATA] 10996"
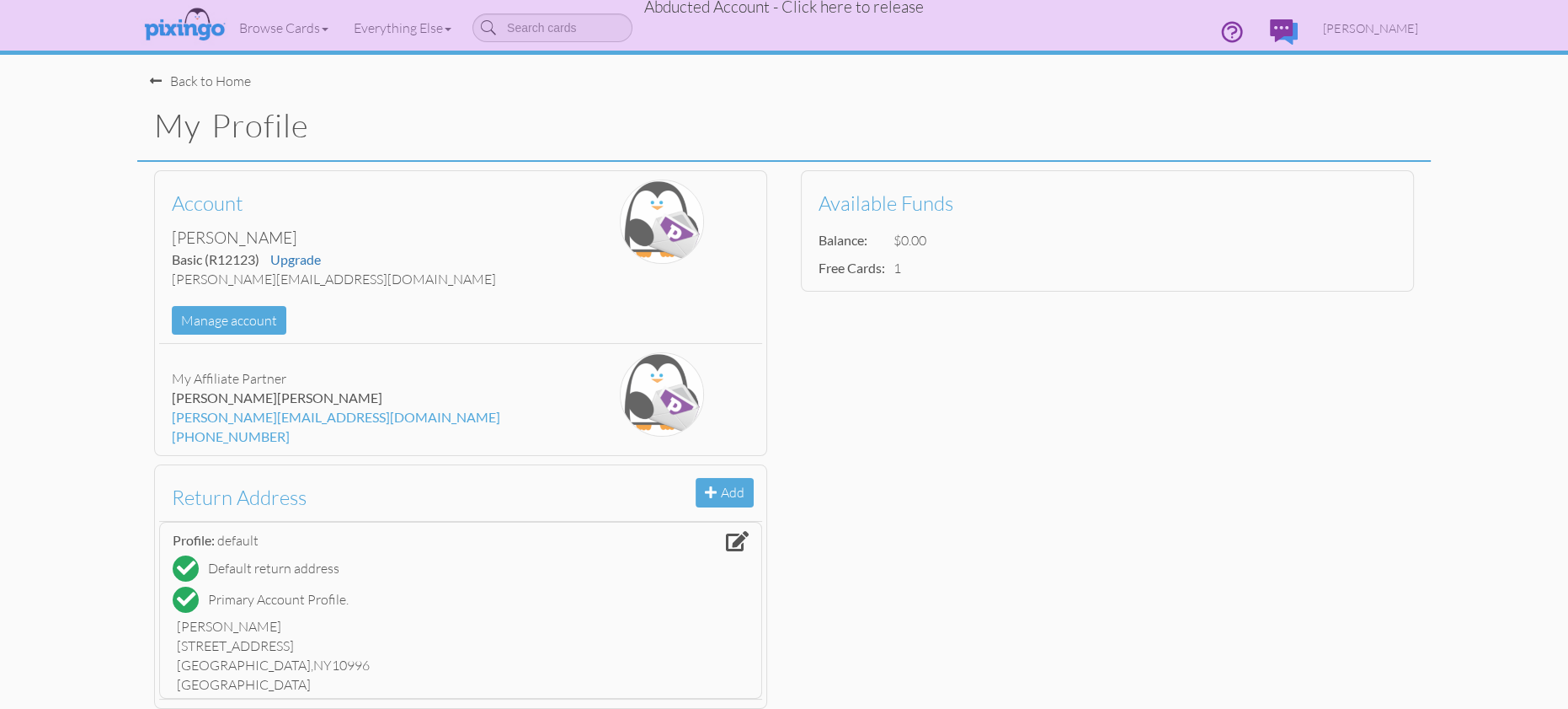
click at [773, 10] on span "Abducted Account - Click here to release" at bounding box center [784, 7] width 279 height 20
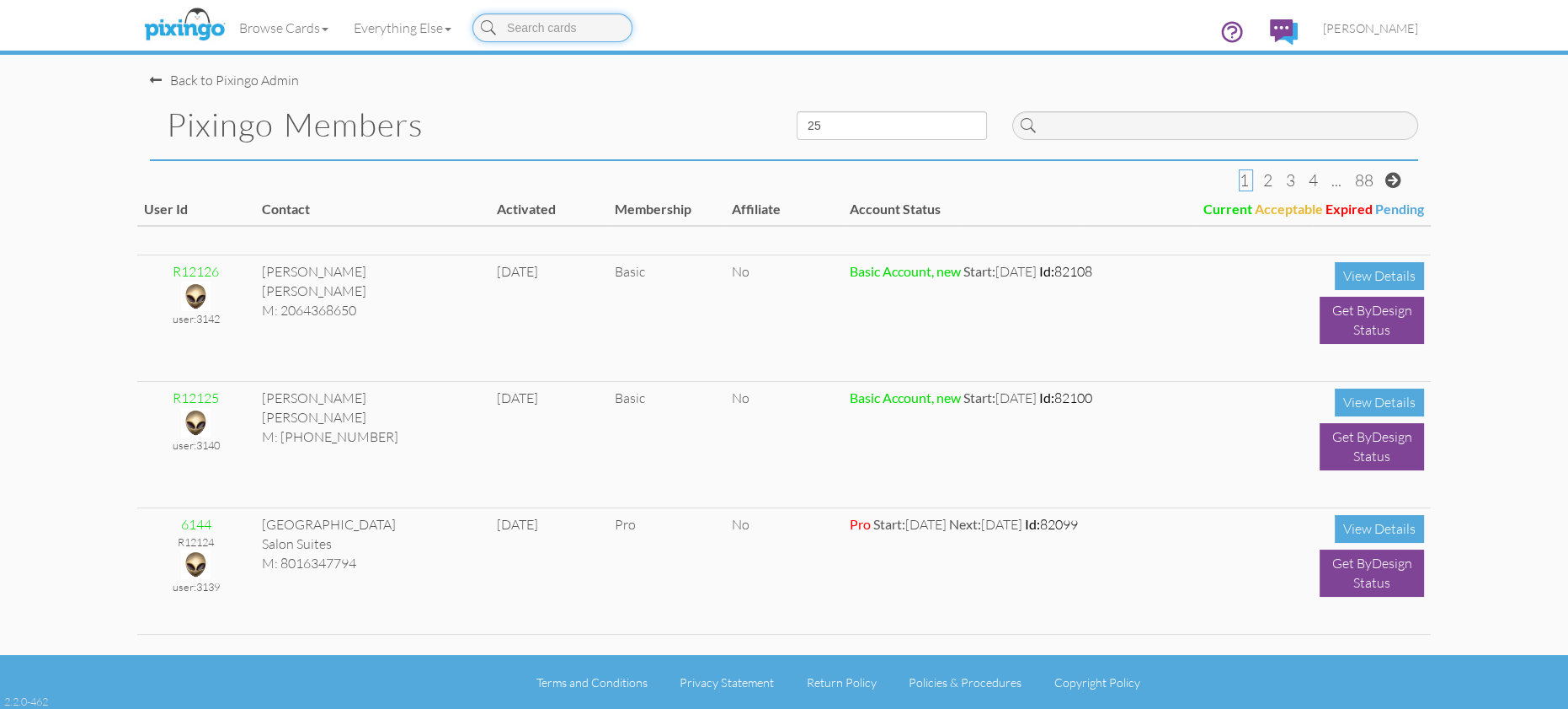
scroll to position [984, 0]
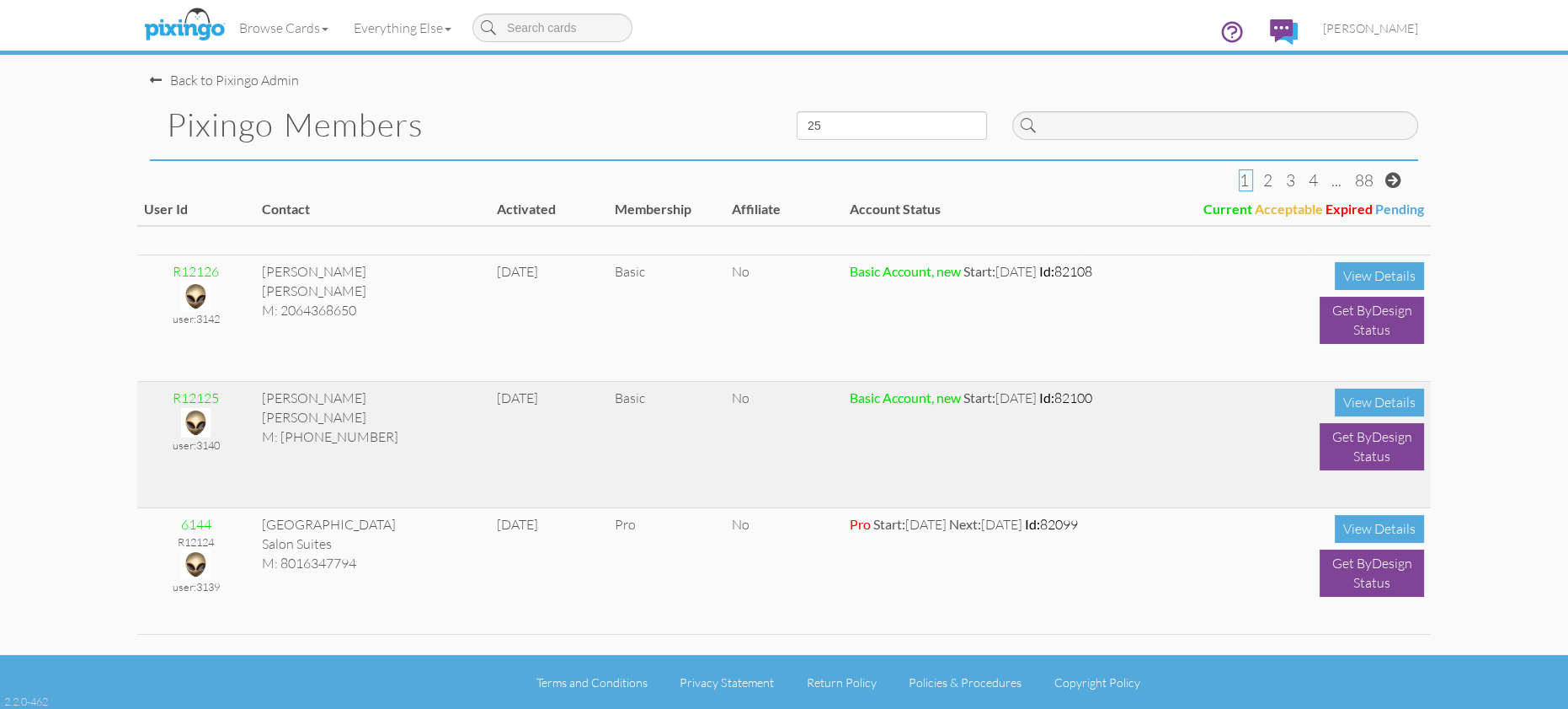
click at [196, 421] on img at bounding box center [196, 423] width 29 height 29
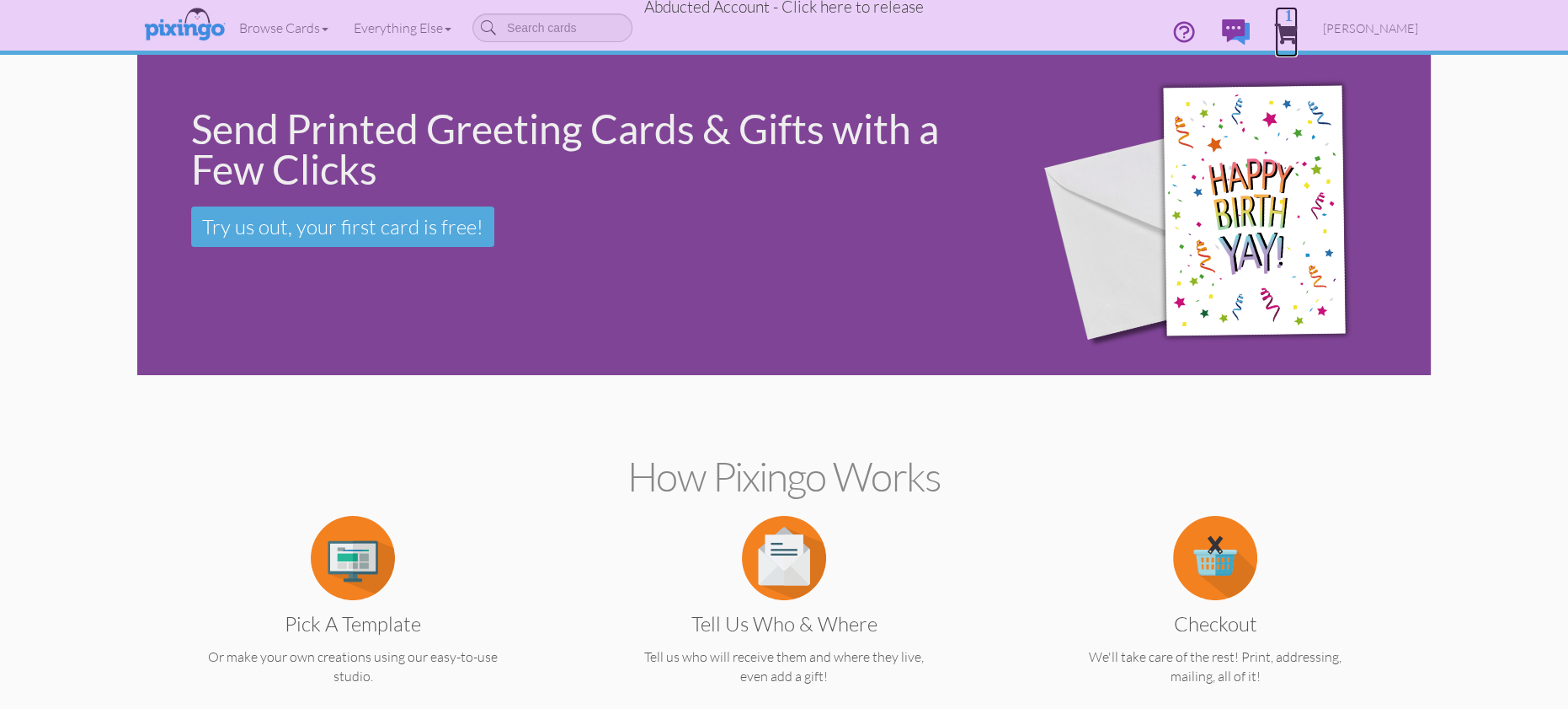
click at [1298, 31] on span "1" at bounding box center [1286, 33] width 22 height 20
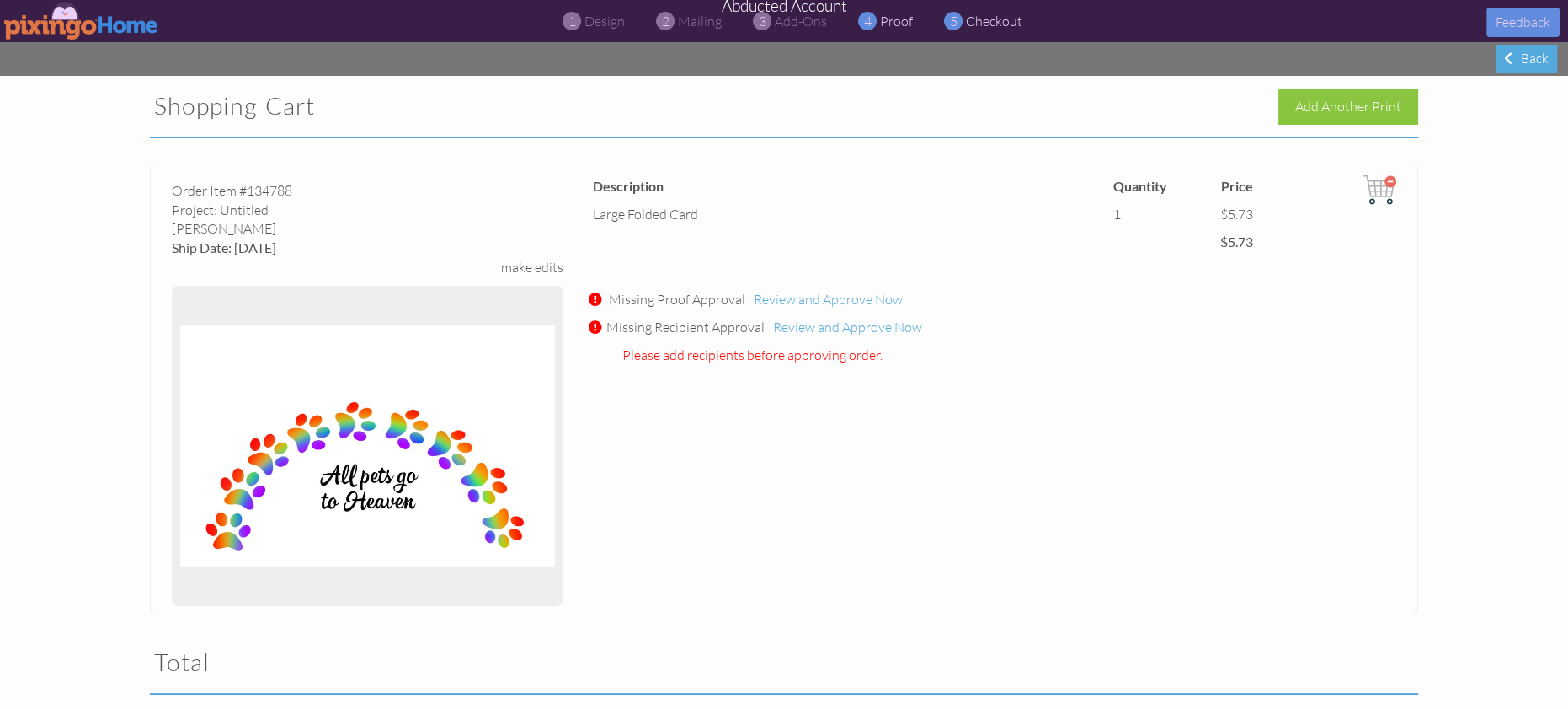
click at [891, 28] on span "proof" at bounding box center [896, 20] width 33 height 17
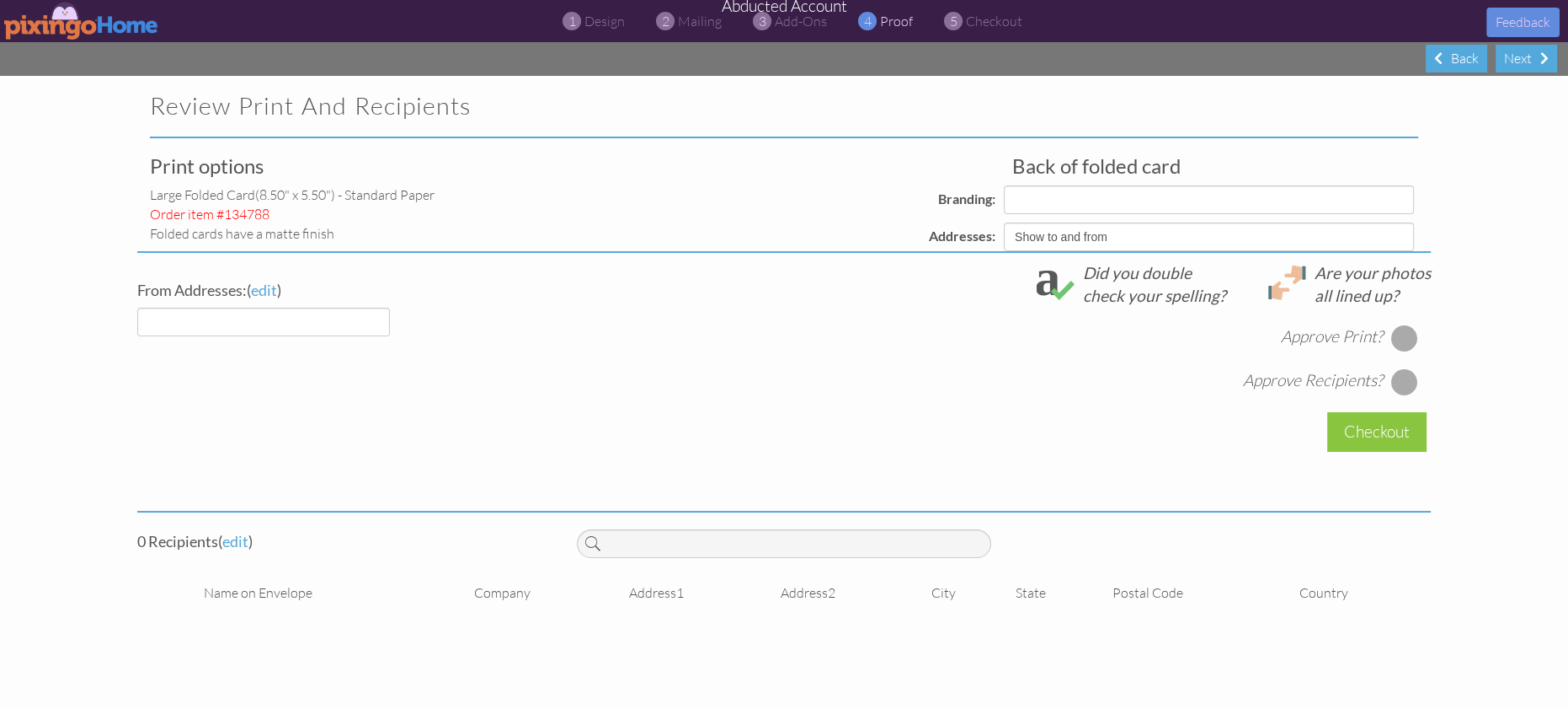
select select "object:8590"
select select "object:8588"
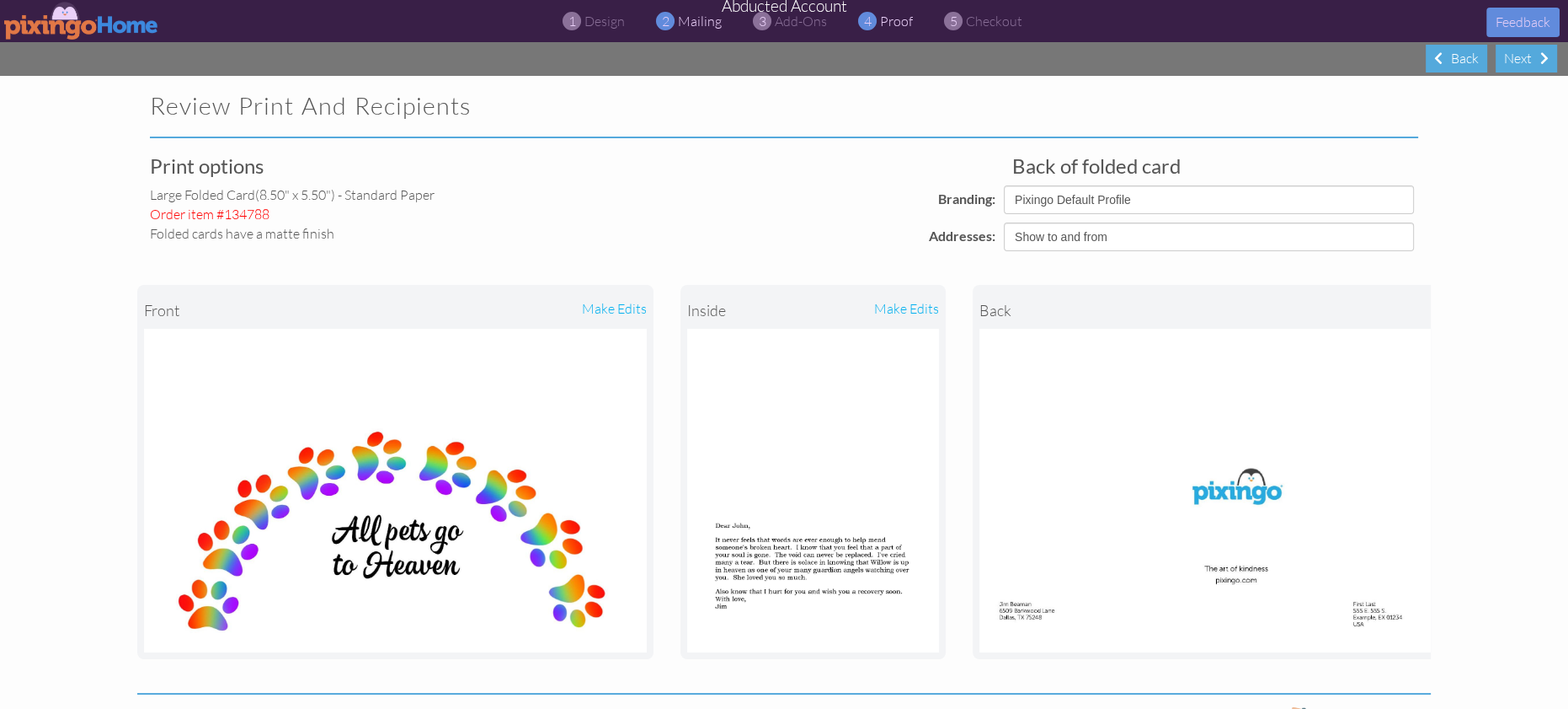
click at [694, 26] on span "mailing" at bounding box center [700, 20] width 44 height 17
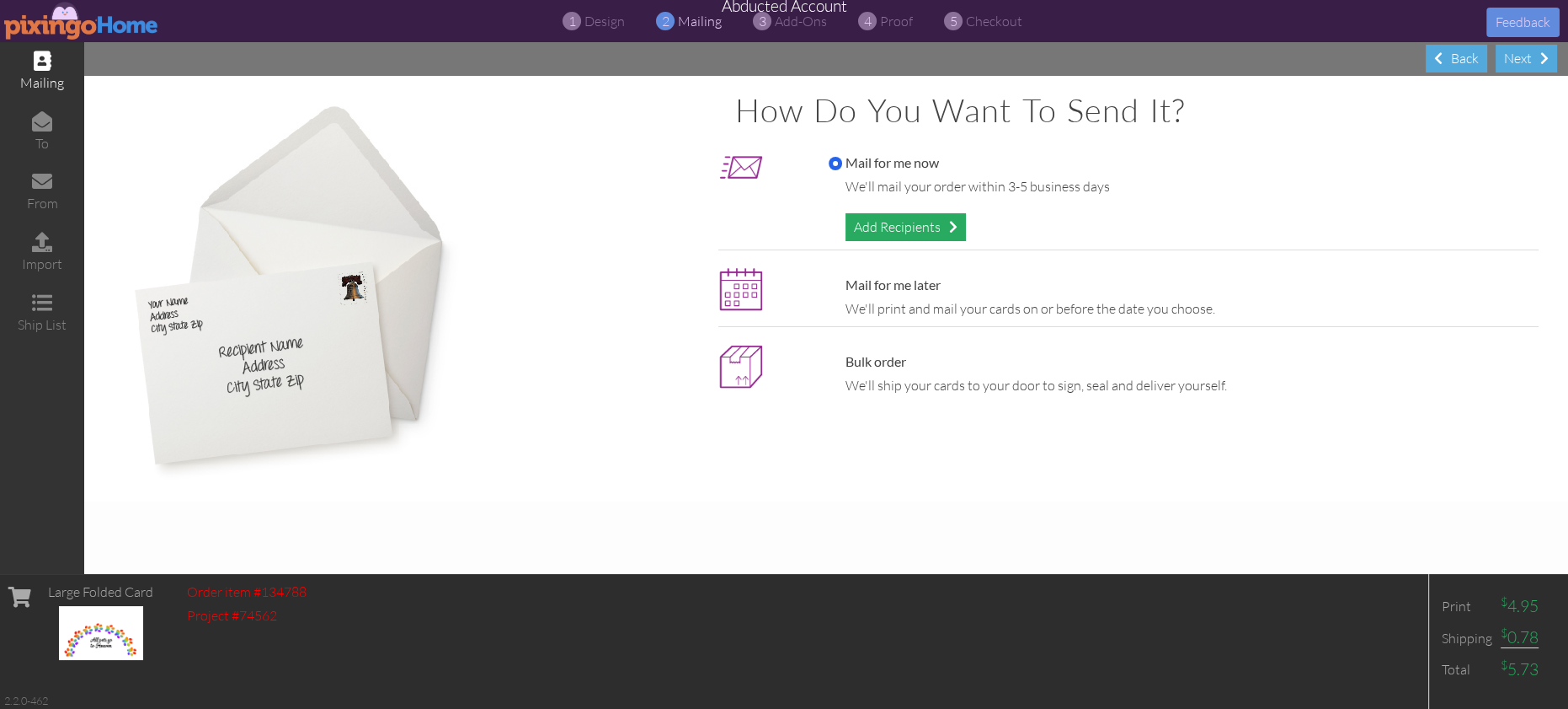
click at [904, 233] on div "Add Recipients" at bounding box center [906, 227] width 121 height 28
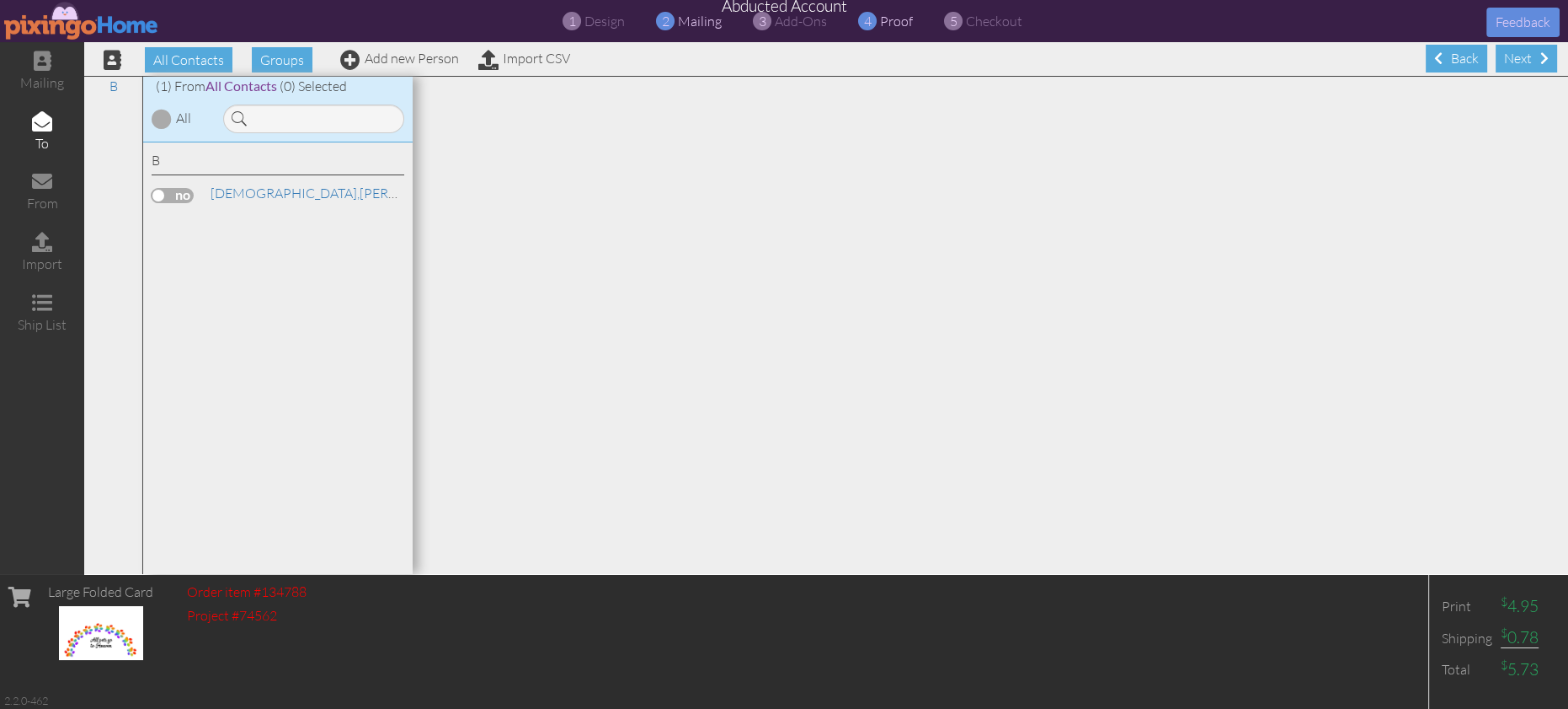
click at [893, 24] on span "proof" at bounding box center [896, 20] width 33 height 17
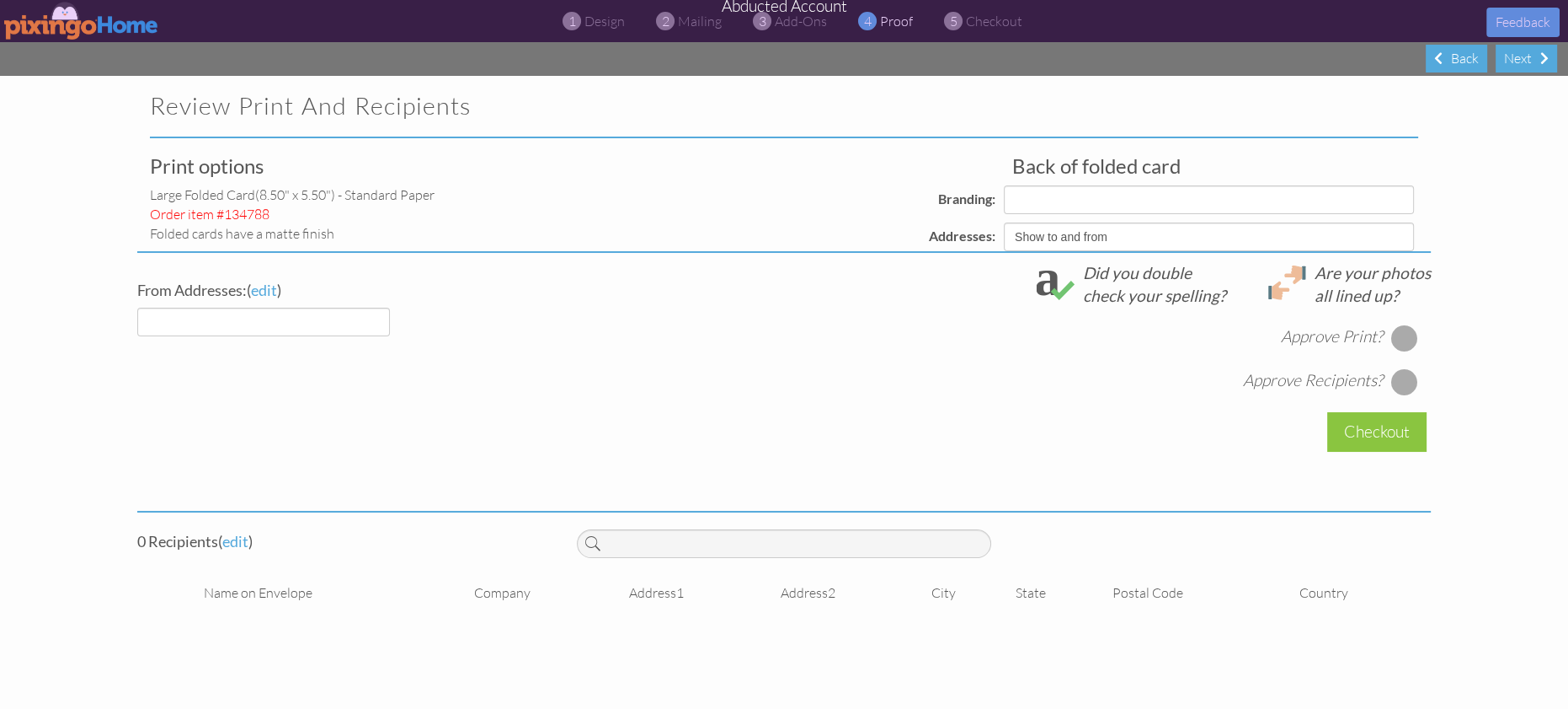
select select "object:8678"
select select "object:8679"
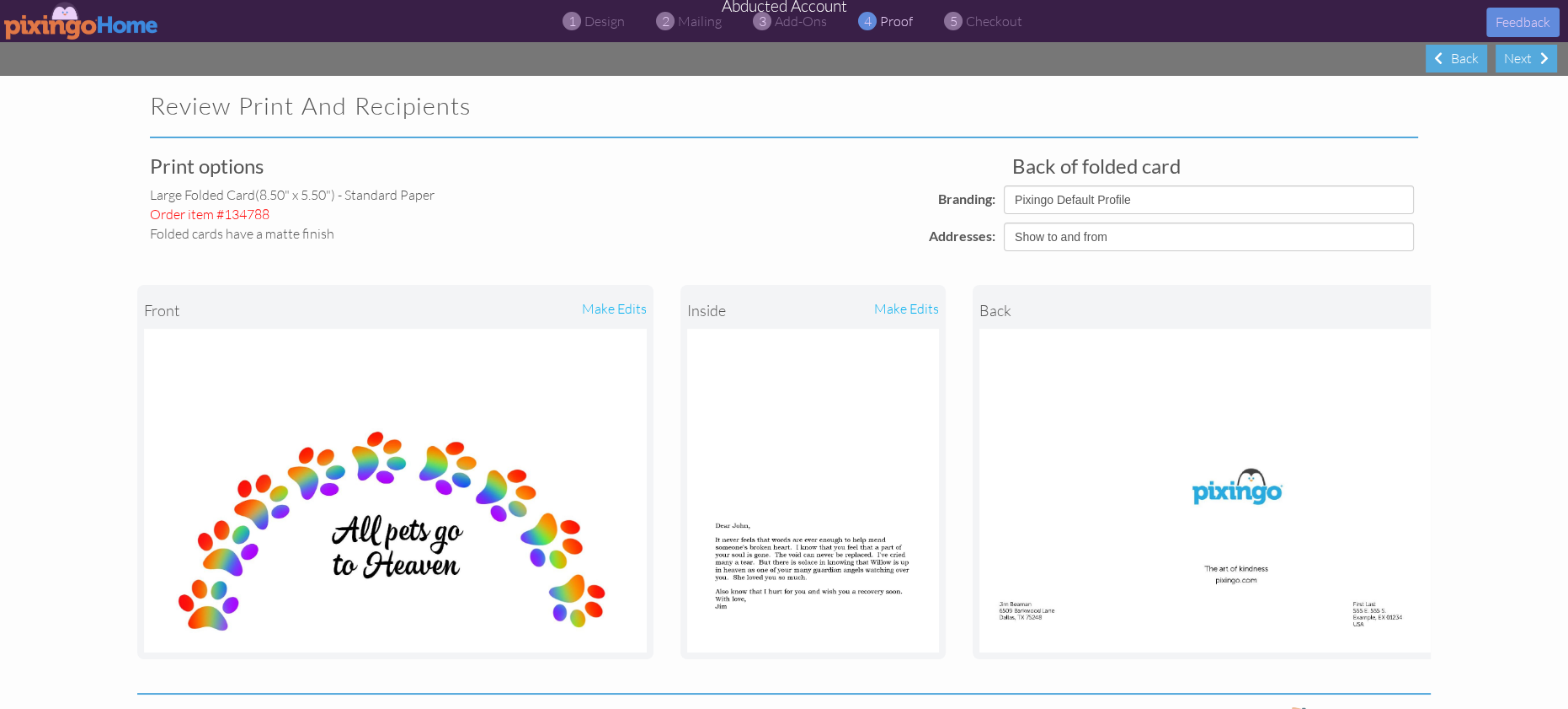
click at [88, 22] on img at bounding box center [81, 20] width 155 height 38
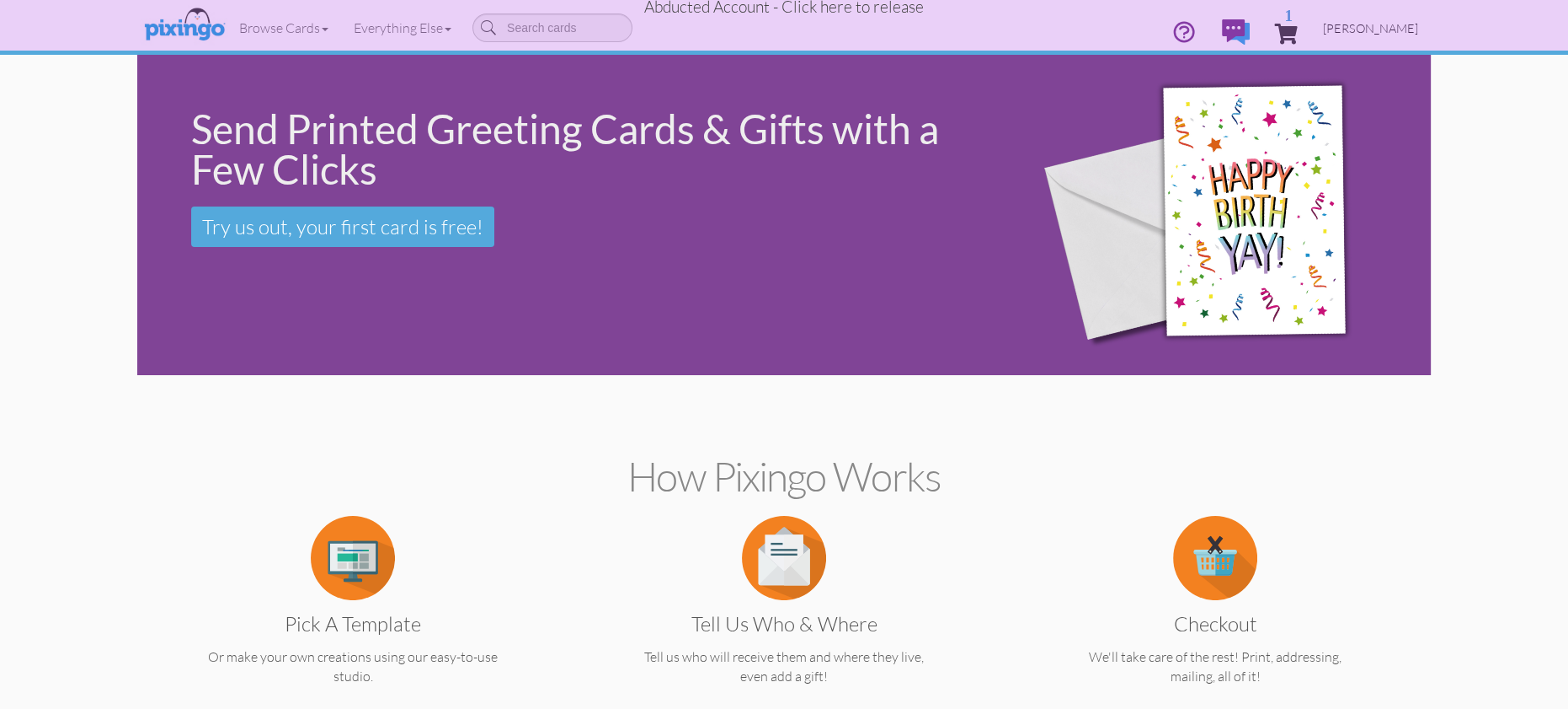
click at [1371, 28] on span "[PERSON_NAME]" at bounding box center [1371, 28] width 95 height 15
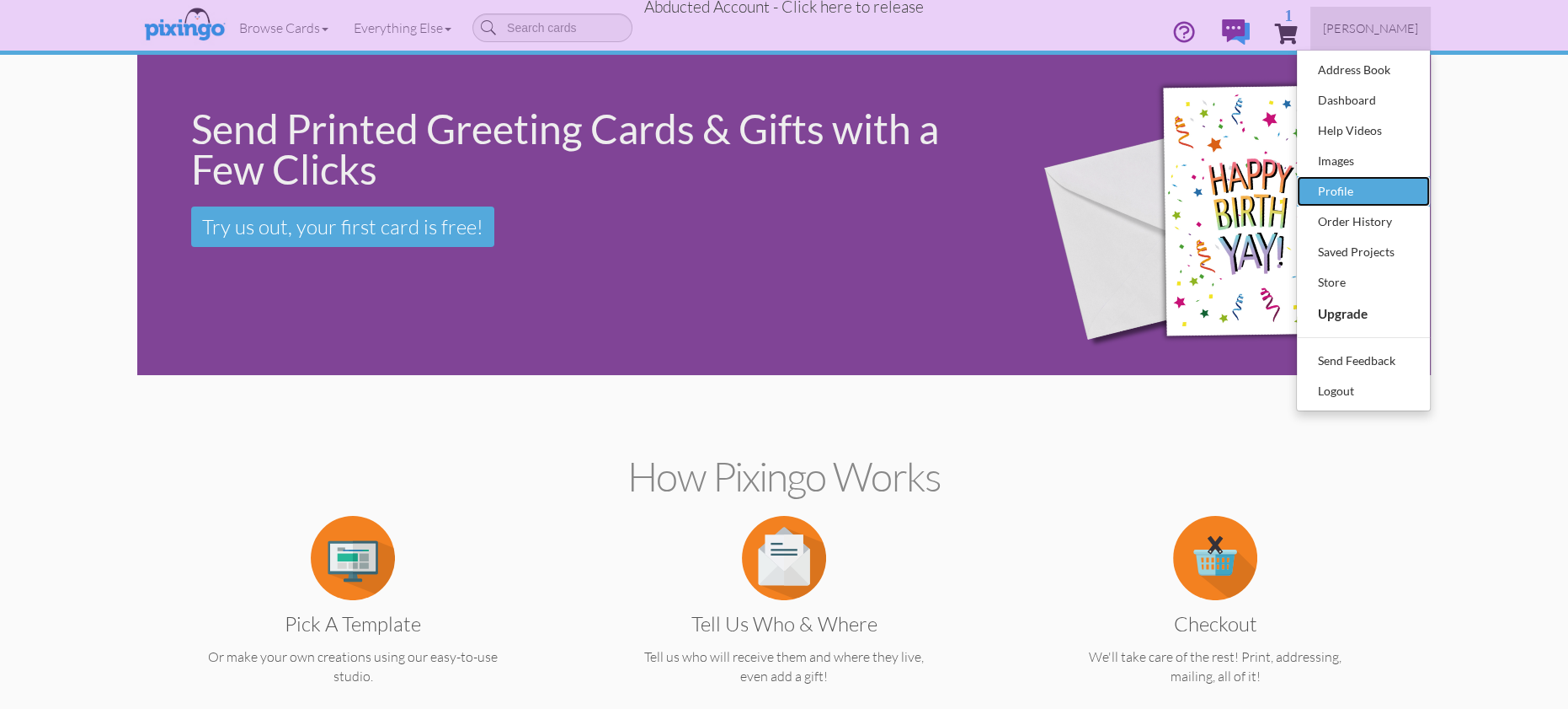
click at [1330, 190] on div "Profile" at bounding box center [1364, 191] width 99 height 25
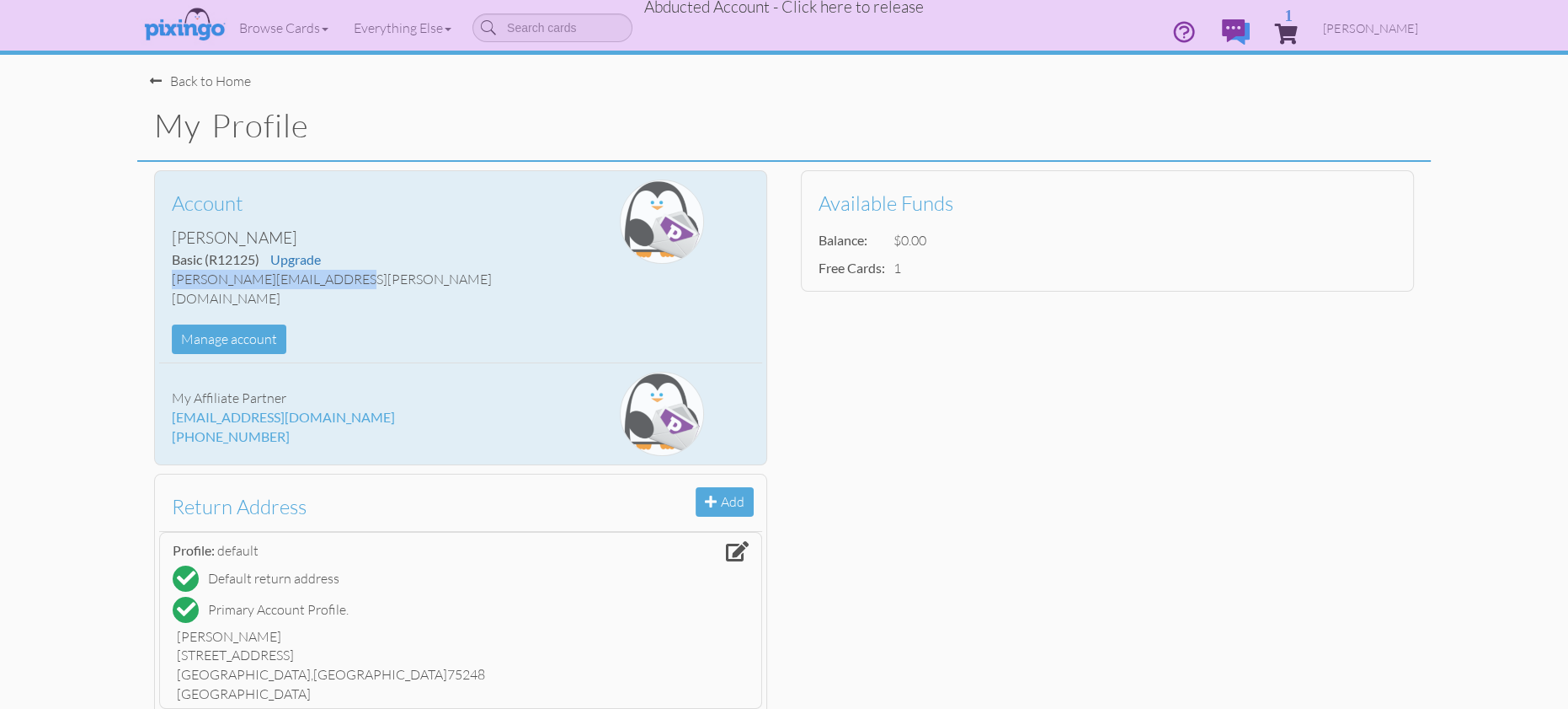
drag, startPoint x: 172, startPoint y: 280, endPoint x: 347, endPoint y: 281, distance: 175.0
click at [356, 280] on div "[PERSON_NAME][EMAIL_ADDRESS][PERSON_NAME][DOMAIN_NAME]" at bounding box center [360, 289] width 377 height 39
copy div "[PERSON_NAME][EMAIL_ADDRESS][PERSON_NAME][DOMAIN_NAME]"
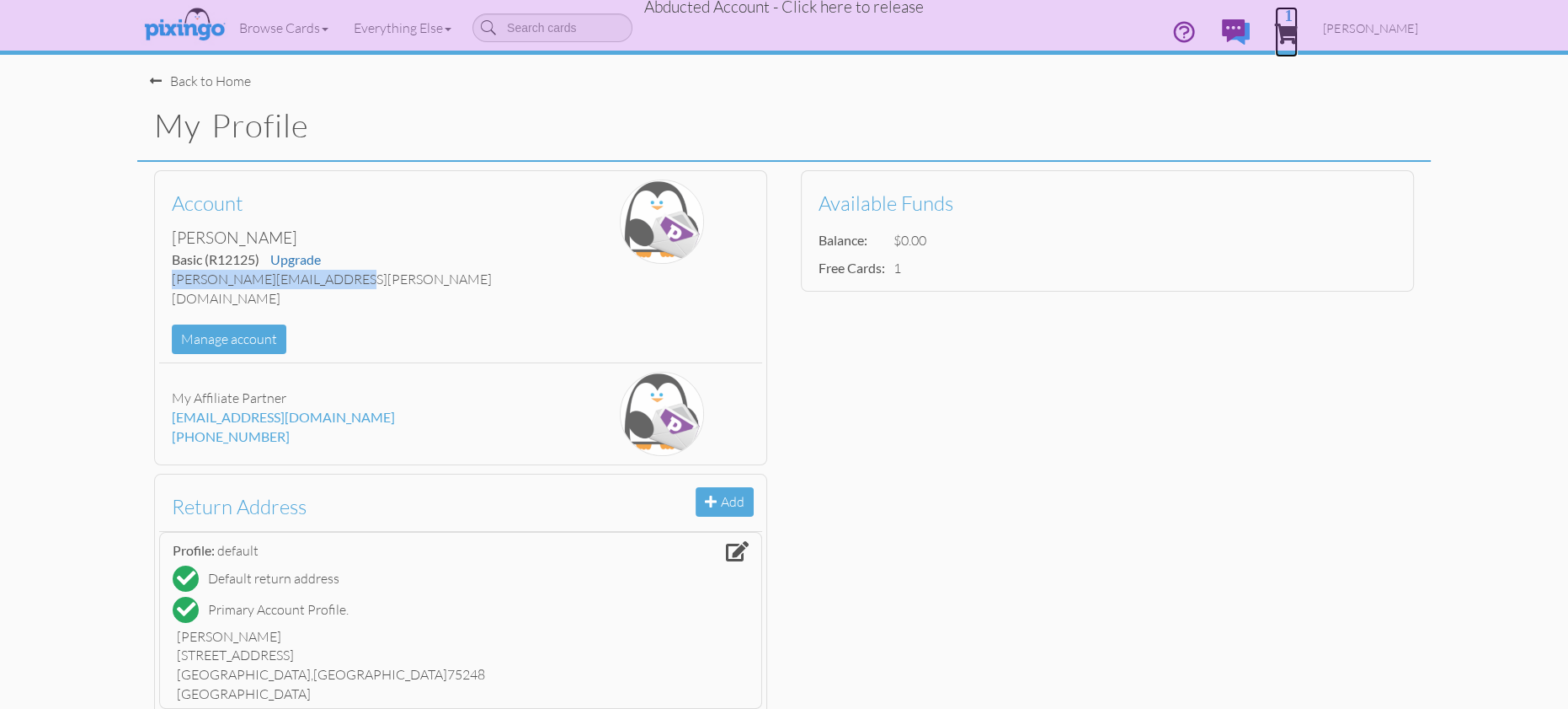
click at [1298, 28] on span "1" at bounding box center [1286, 33] width 22 height 20
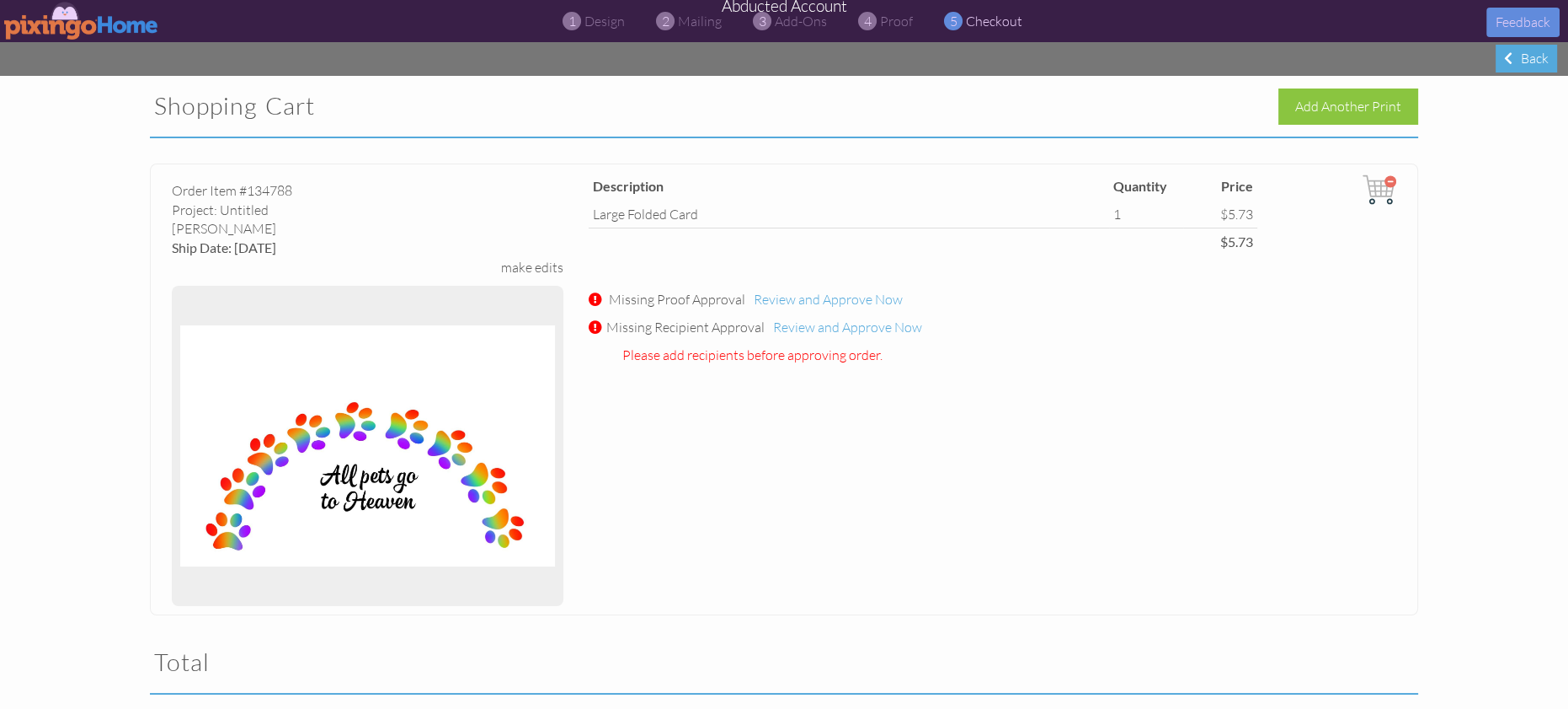
click at [1390, 181] on img at bounding box center [1379, 189] width 34 height 34
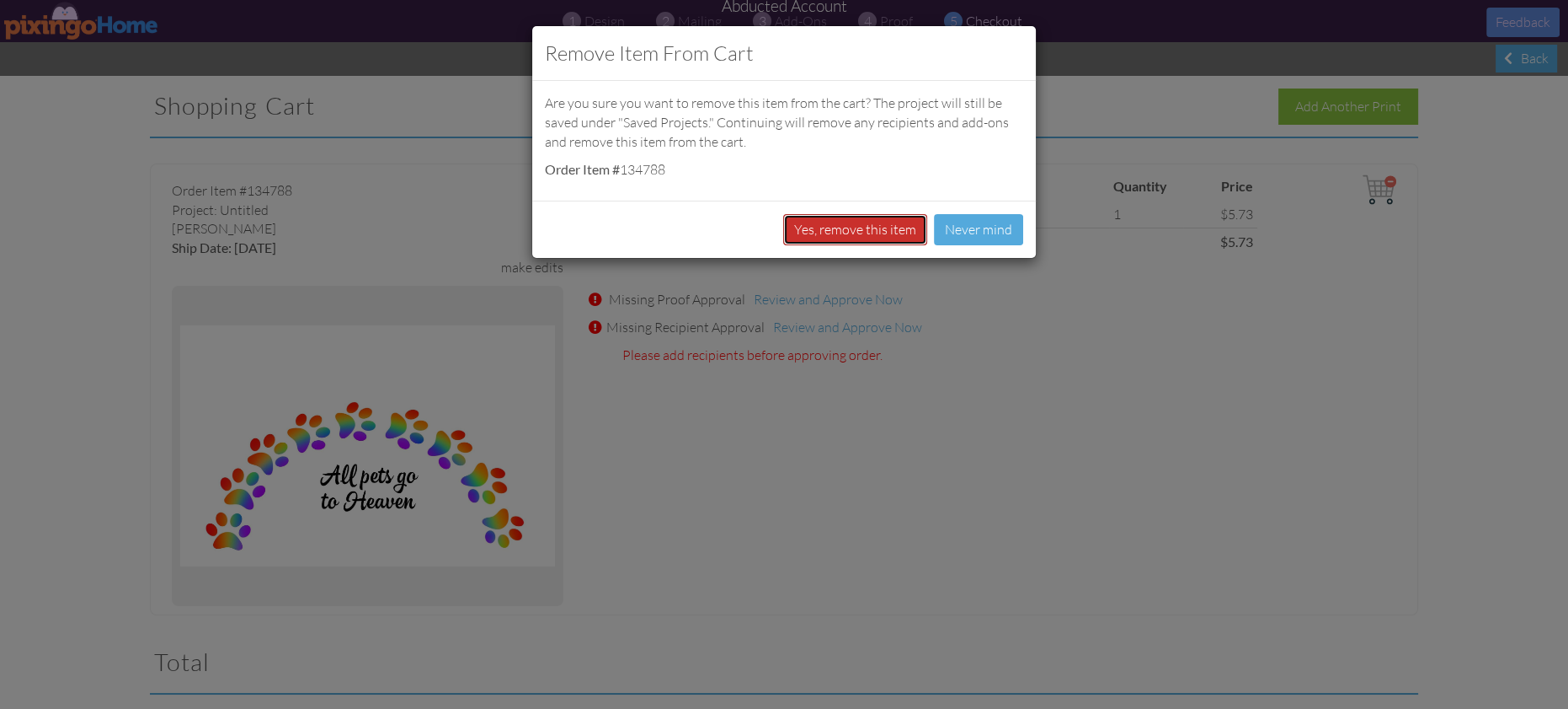
click at [888, 220] on button "Yes, remove this item" at bounding box center [856, 230] width 144 height 31
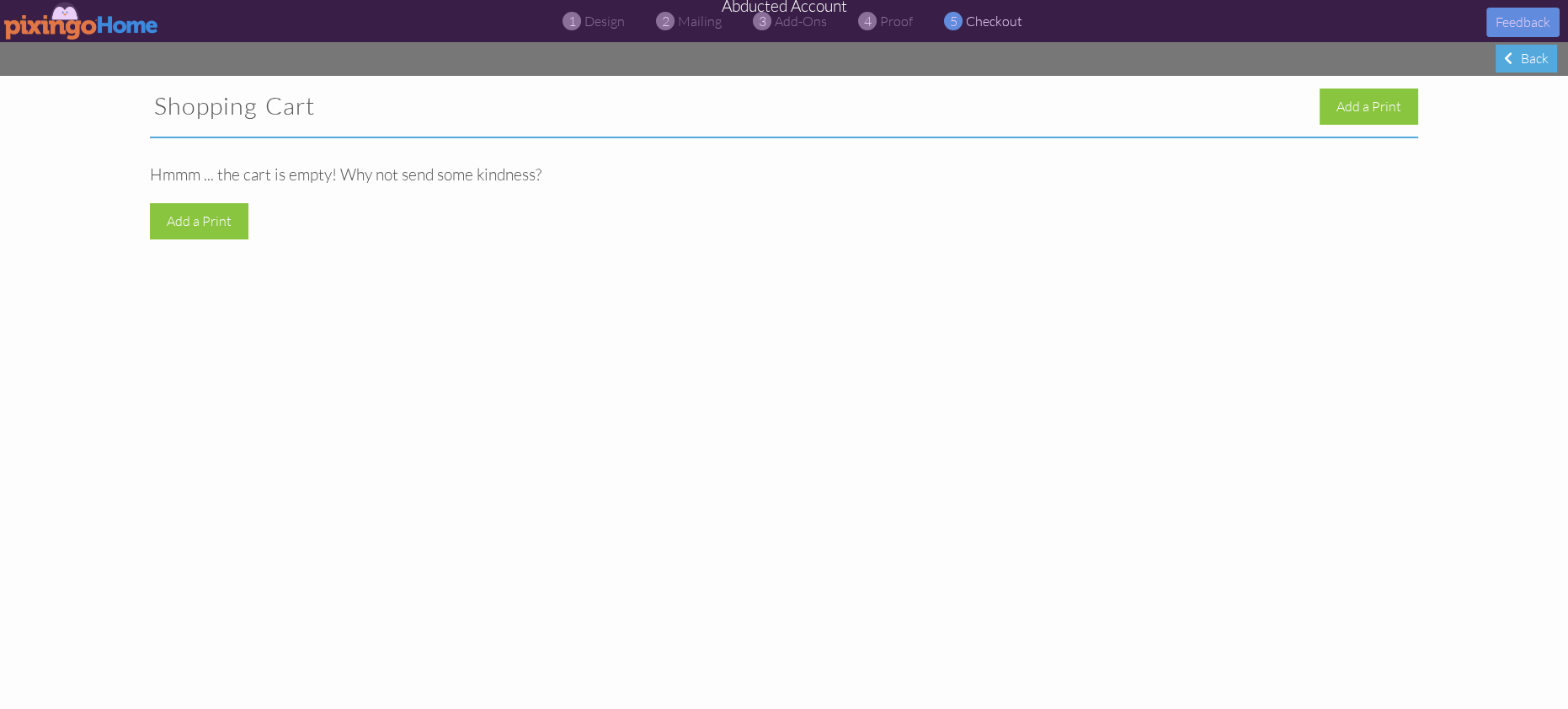
click at [1267, 246] on div "Shopping Cart Add a Print Hmmm ... the cart is empty! Why not send some kindnes…" at bounding box center [784, 392] width 1568 height 633
click at [67, 21] on img at bounding box center [81, 20] width 155 height 38
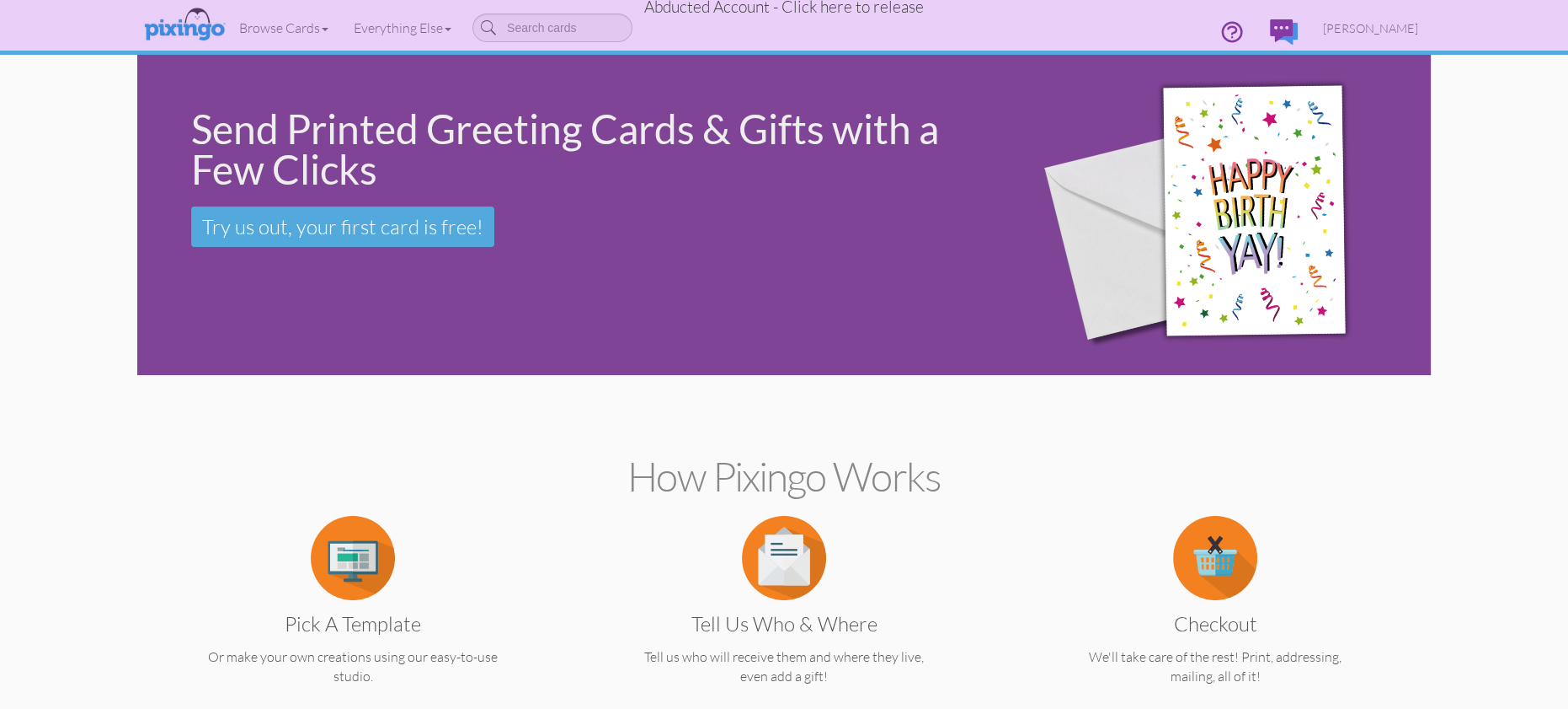
click at [809, 13] on span "Abducted Account - Click here to release" at bounding box center [784, 7] width 279 height 20
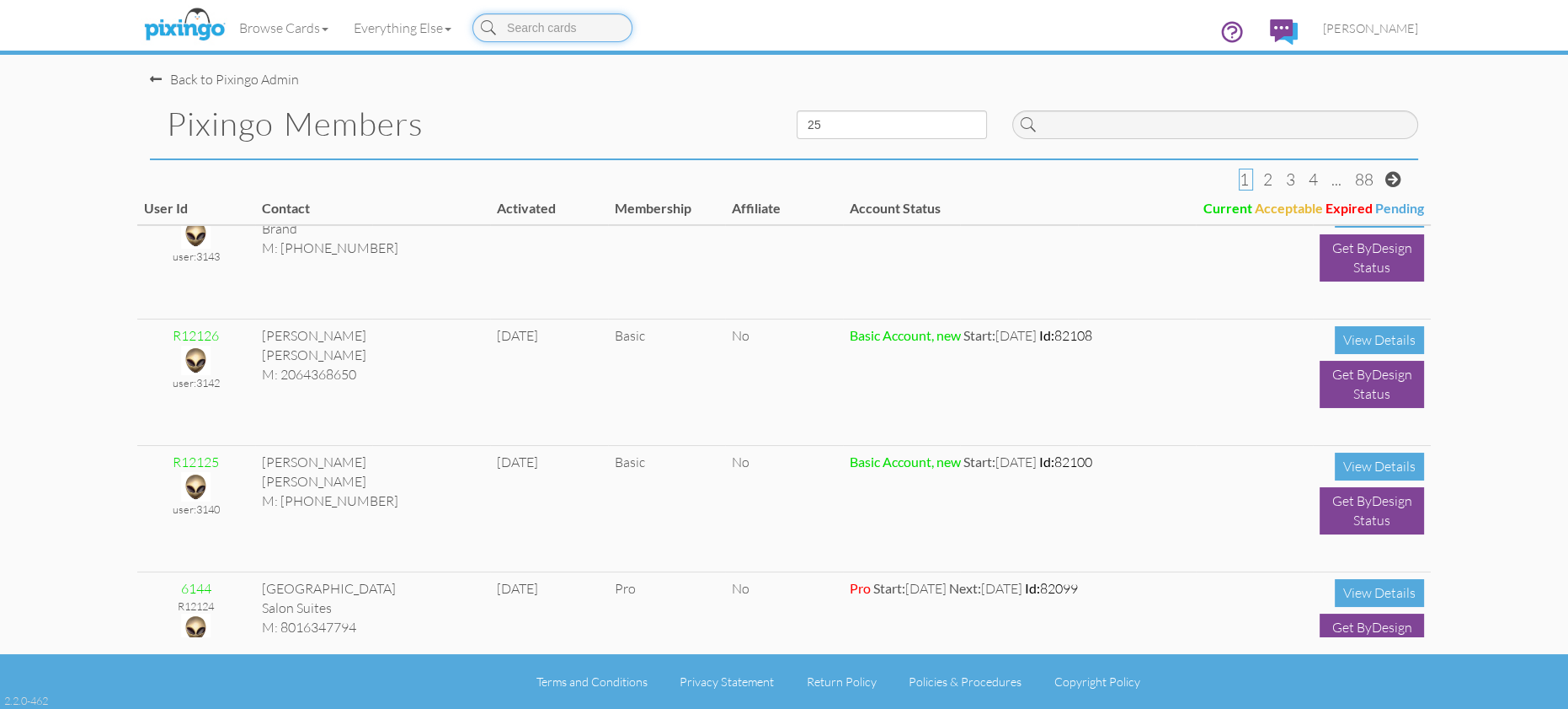
scroll to position [907, 0]
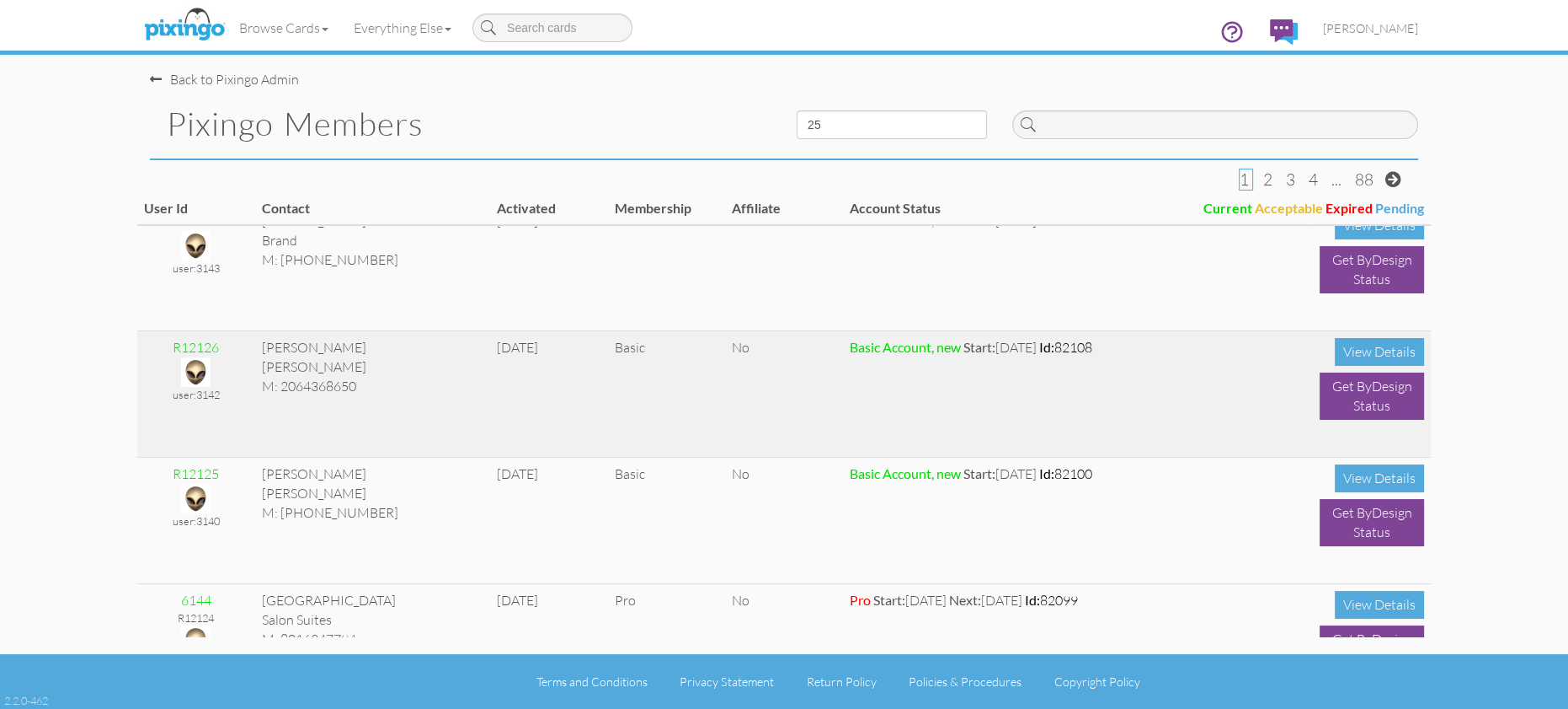
click at [201, 364] on img at bounding box center [196, 372] width 29 height 29
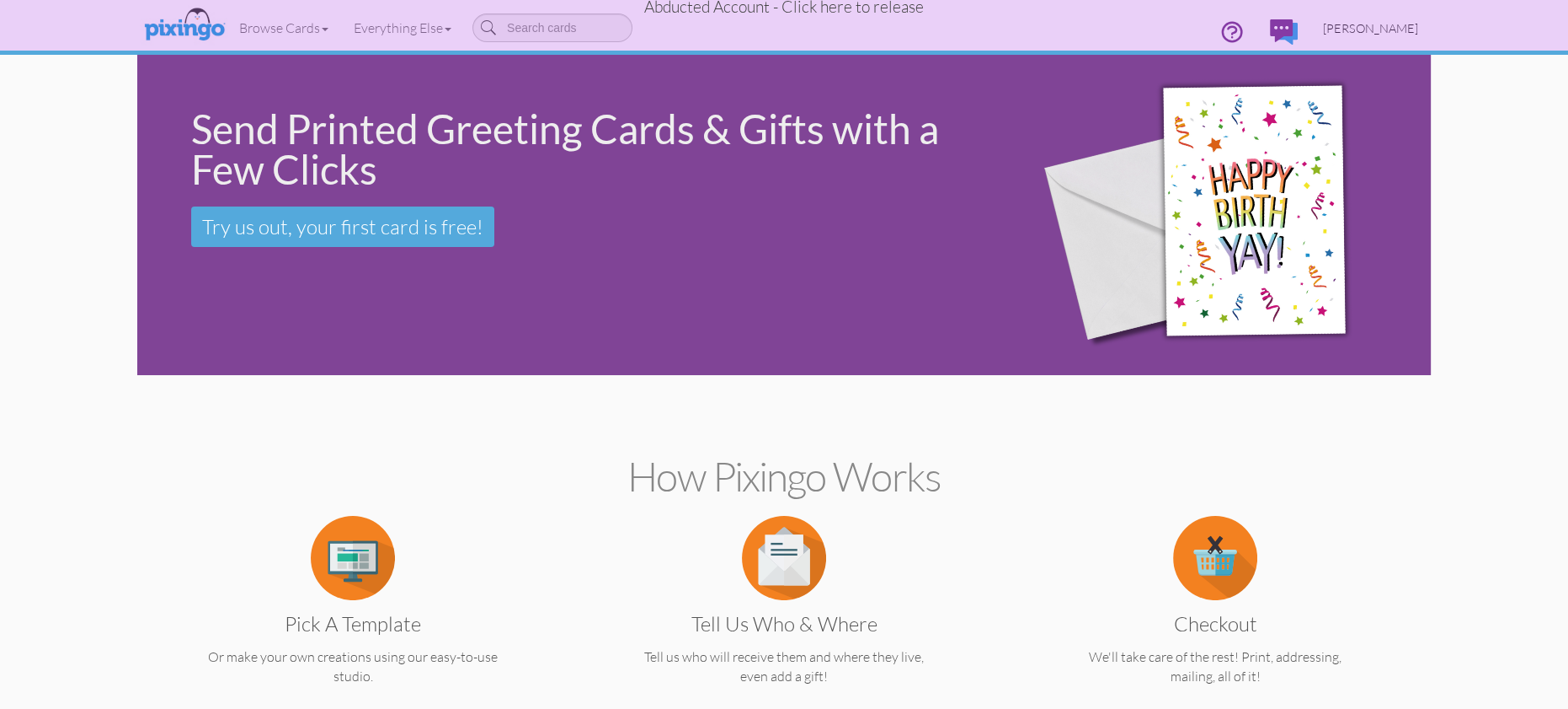
click at [1333, 23] on span "[PERSON_NAME]" at bounding box center [1371, 28] width 95 height 15
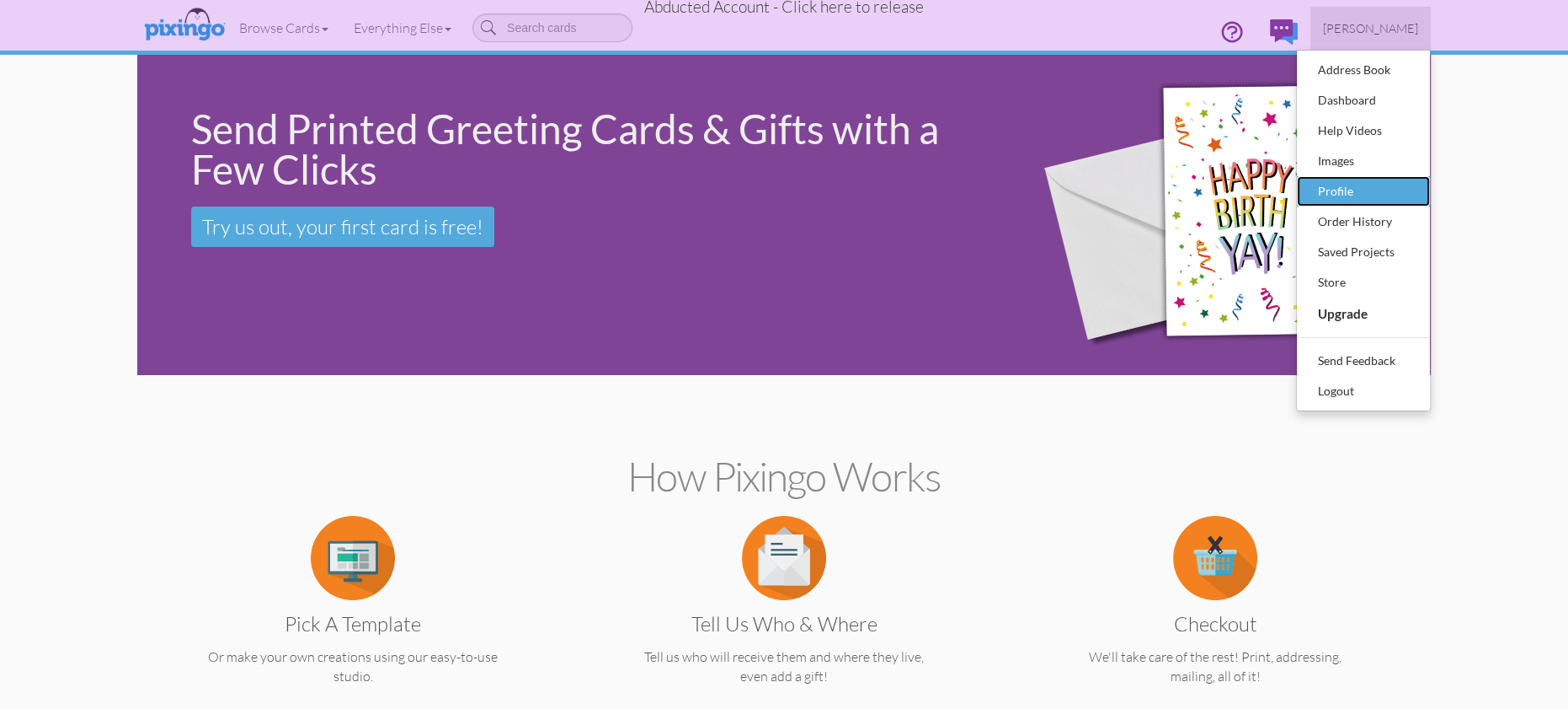
click at [1327, 189] on div "Profile" at bounding box center [1364, 191] width 99 height 25
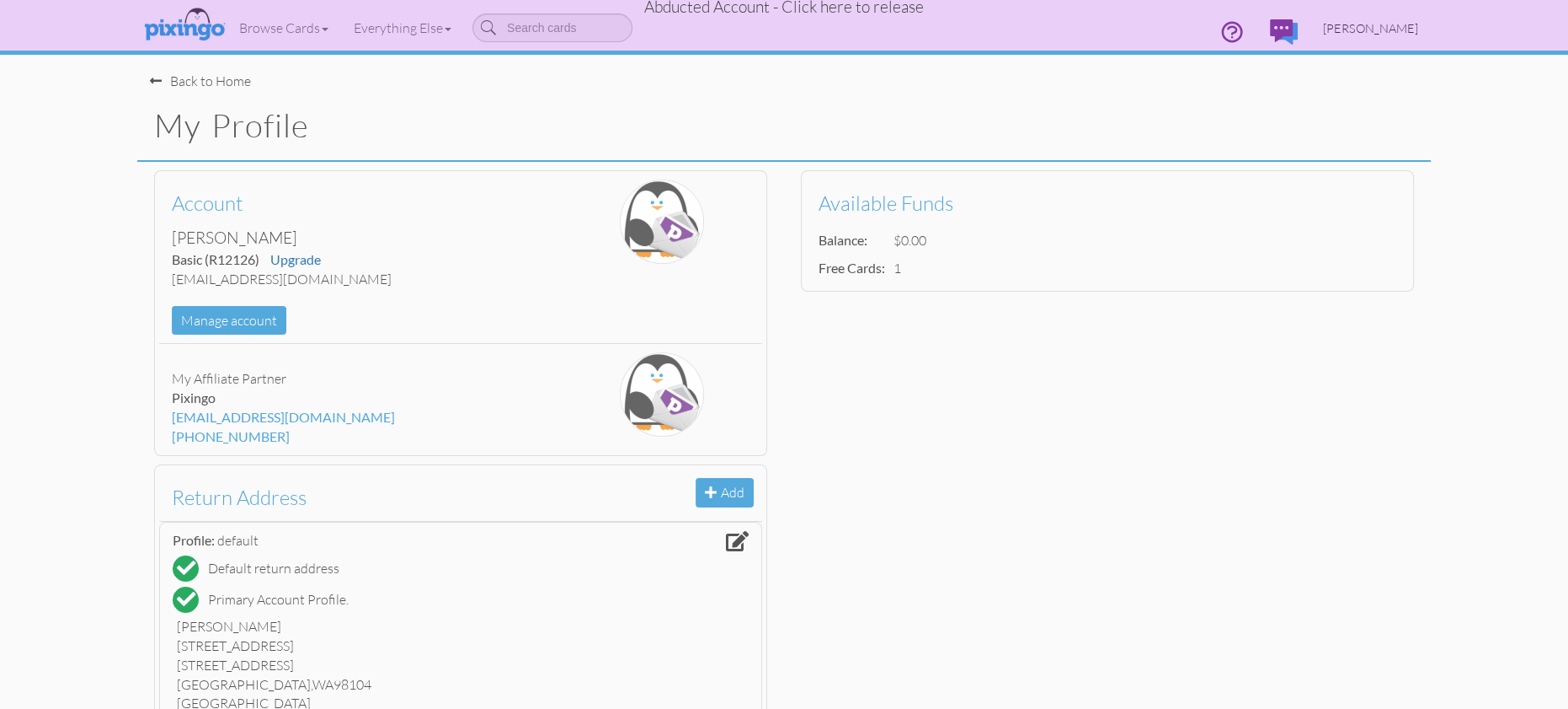
click at [1335, 29] on span "[PERSON_NAME]" at bounding box center [1371, 28] width 95 height 15
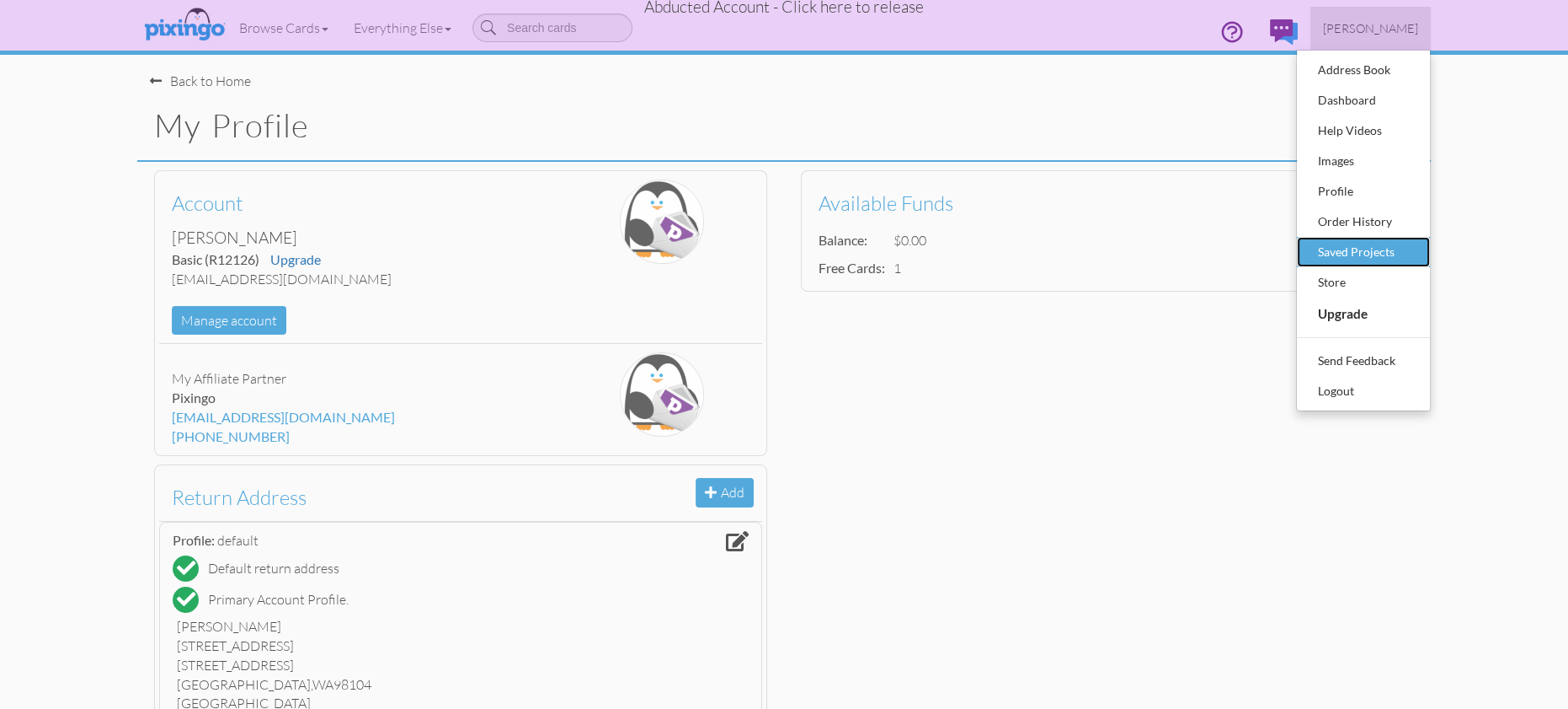
click at [1347, 253] on div "Saved Projects" at bounding box center [1364, 252] width 99 height 25
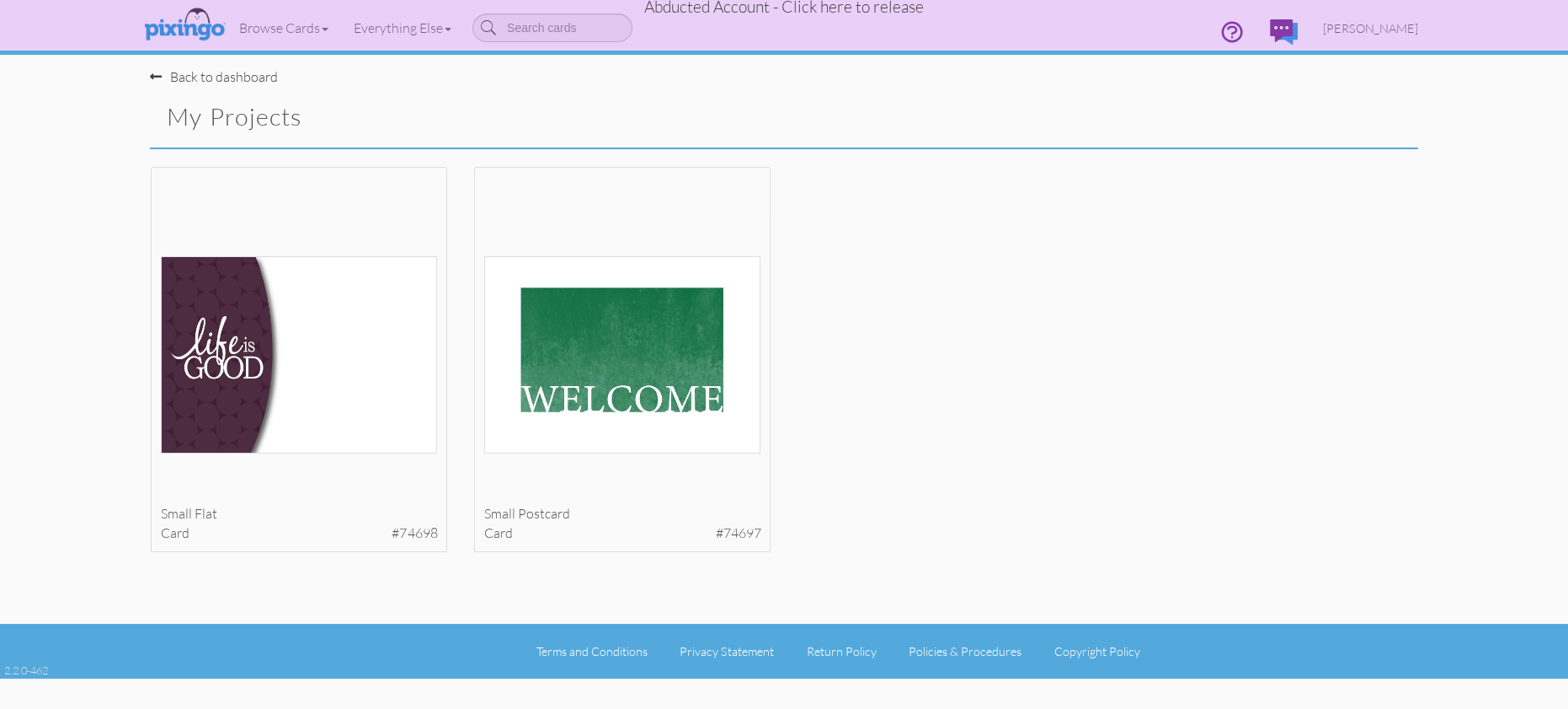
click at [744, 7] on span "Abducted Account - Click here to release" at bounding box center [784, 7] width 279 height 20
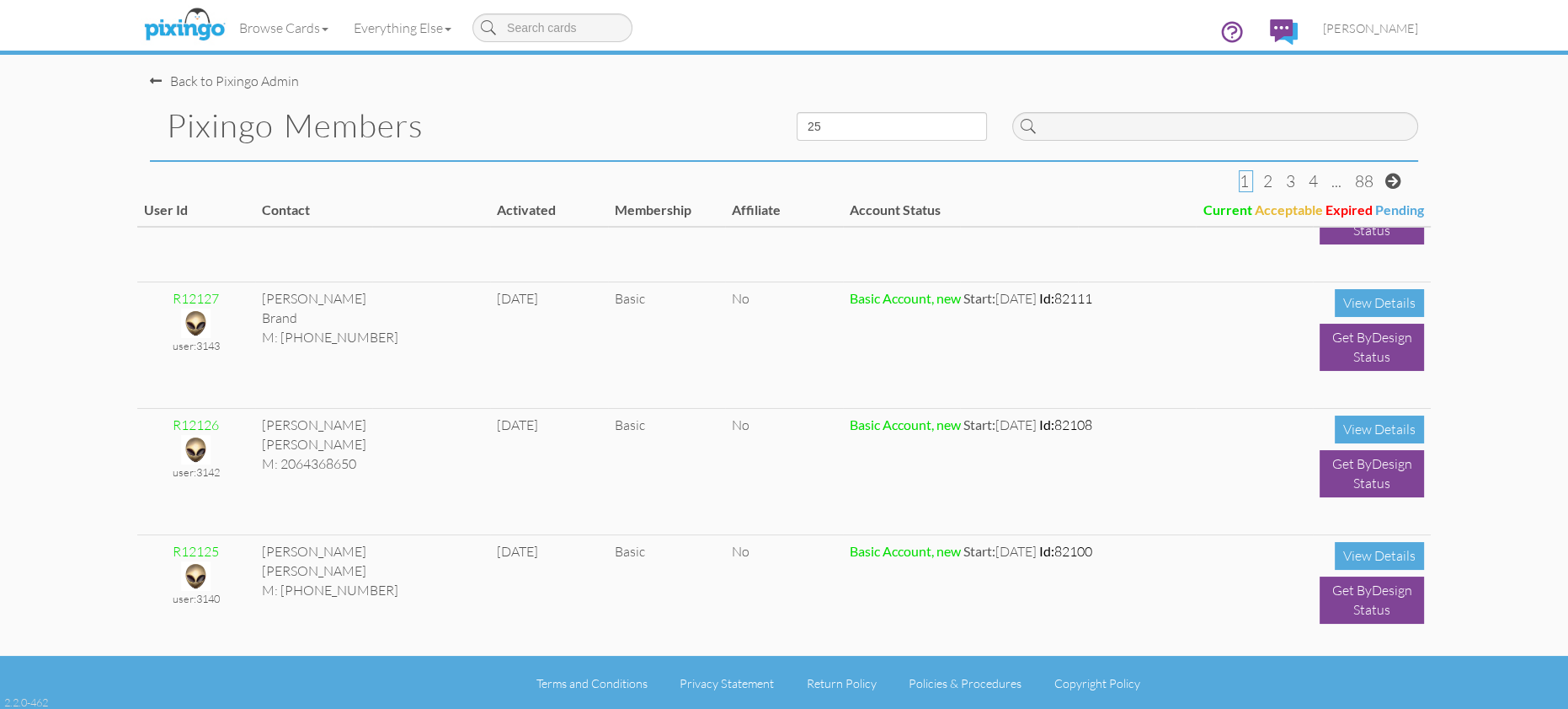
scroll to position [830, 0]
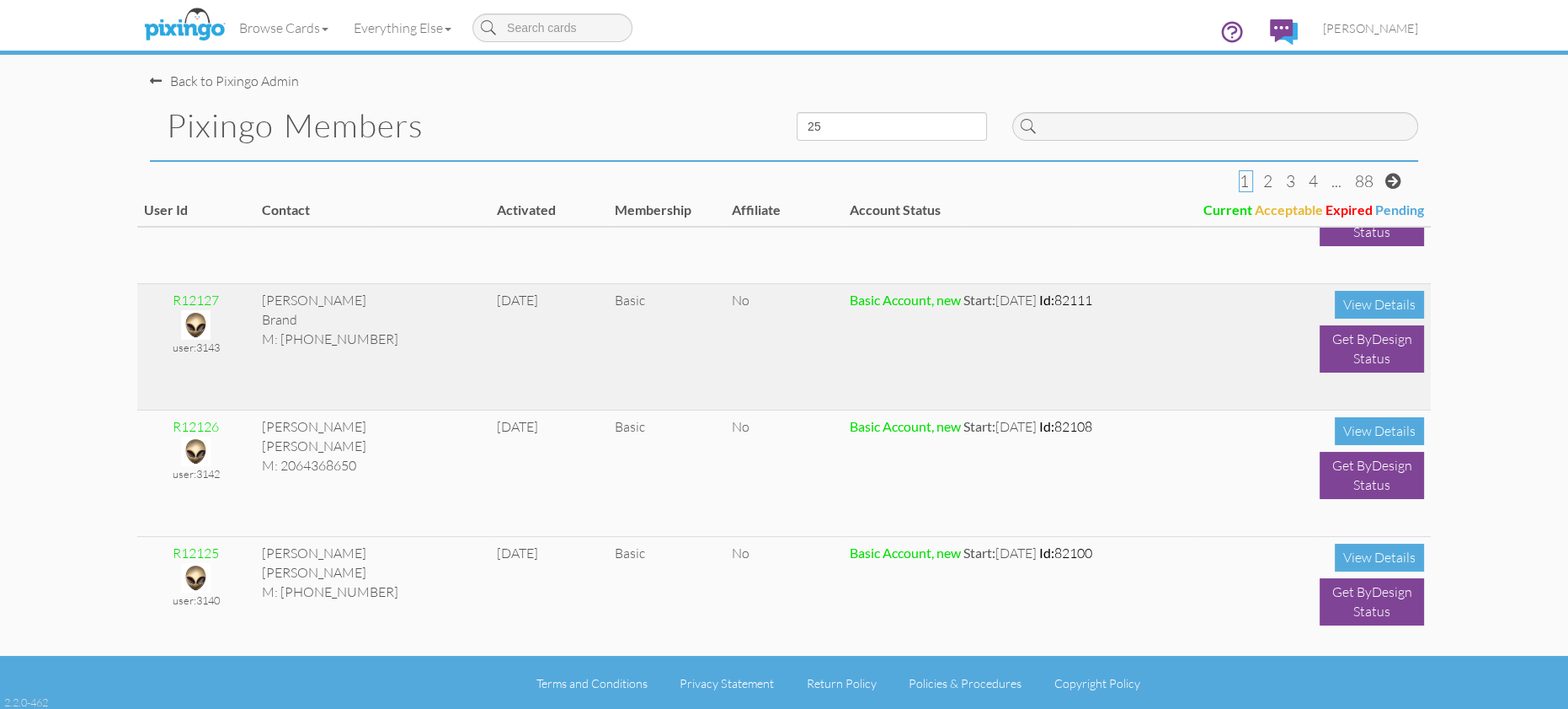
click at [194, 321] on img at bounding box center [196, 324] width 29 height 29
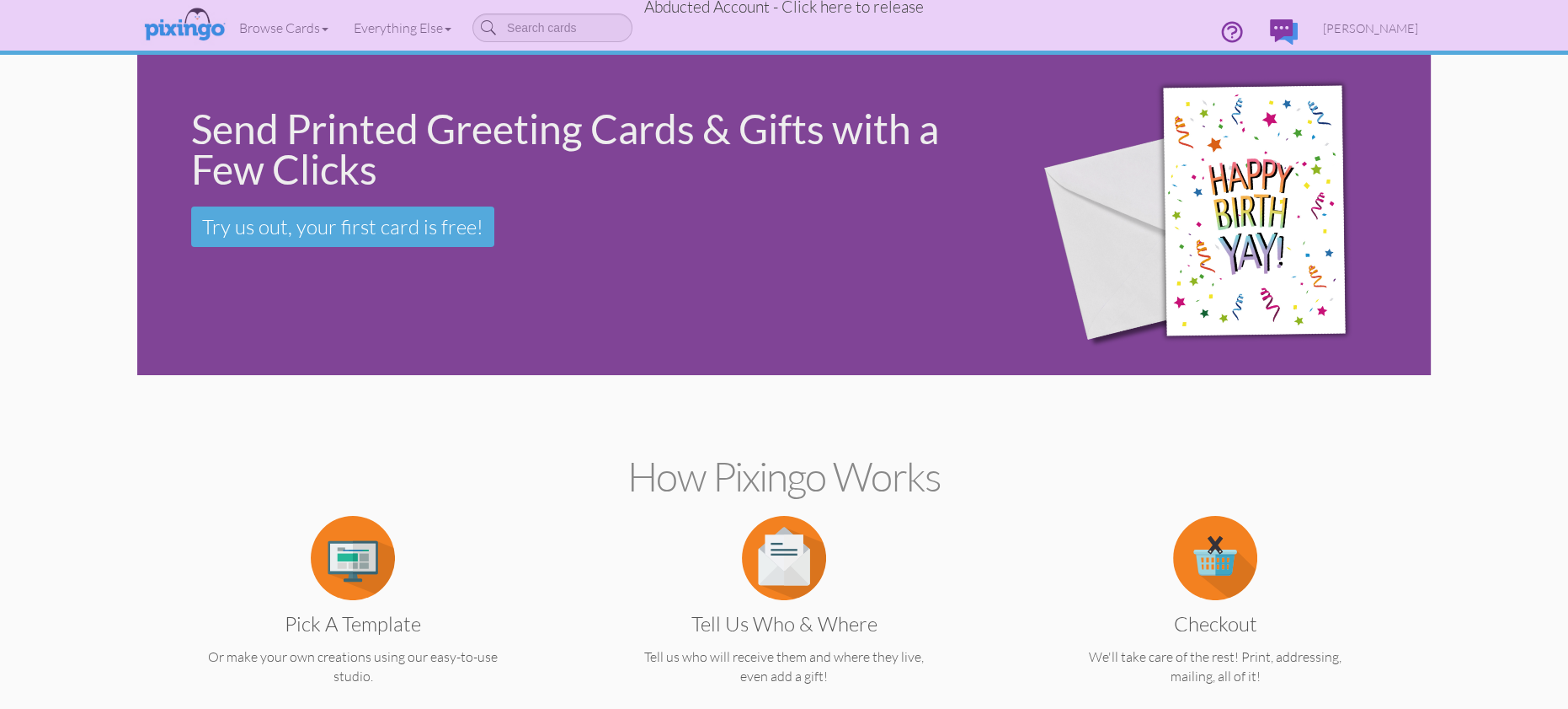
click at [855, 10] on span "Abducted Account - Click here to release" at bounding box center [784, 7] width 279 height 20
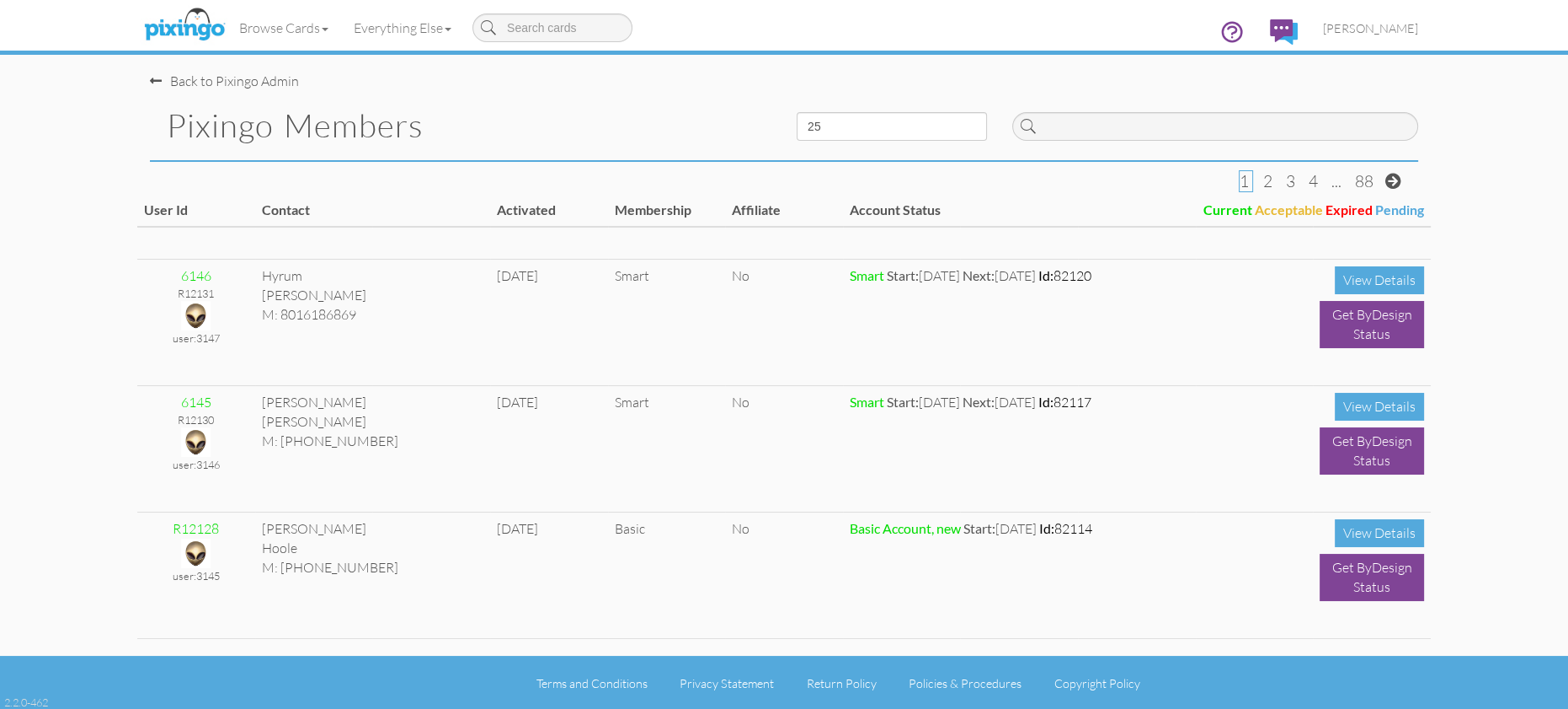
scroll to position [473, 0]
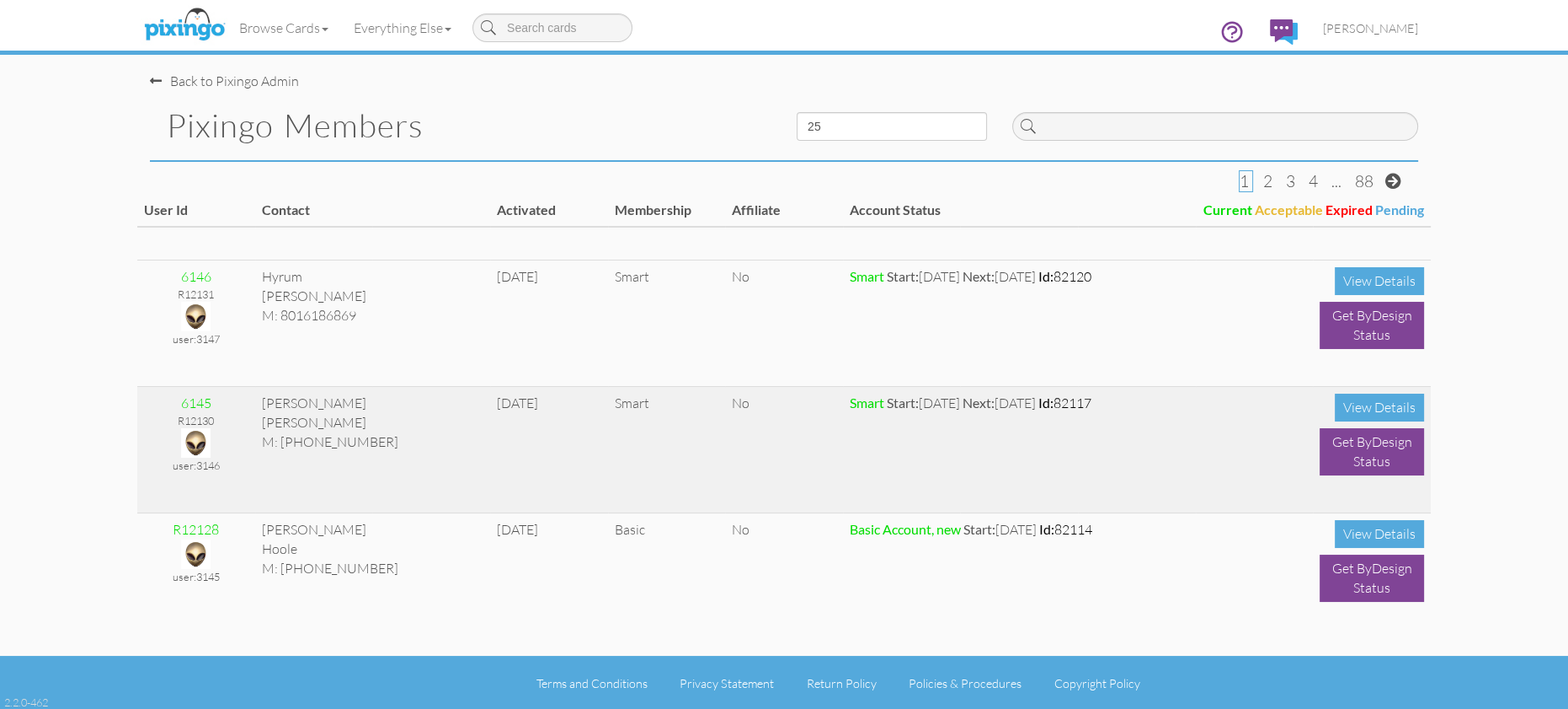
click at [202, 433] on img at bounding box center [196, 443] width 29 height 29
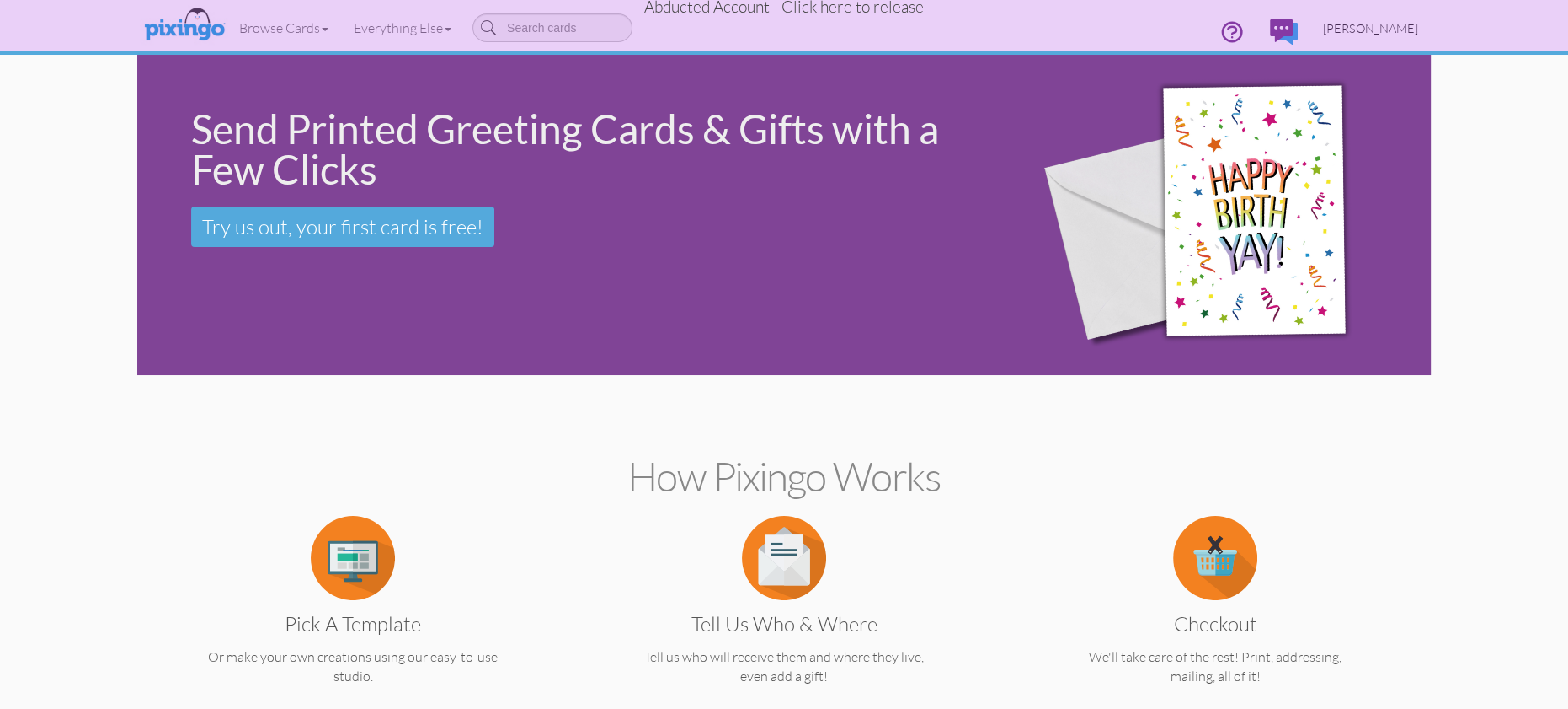
click at [1366, 29] on span "[PERSON_NAME]" at bounding box center [1371, 28] width 95 height 15
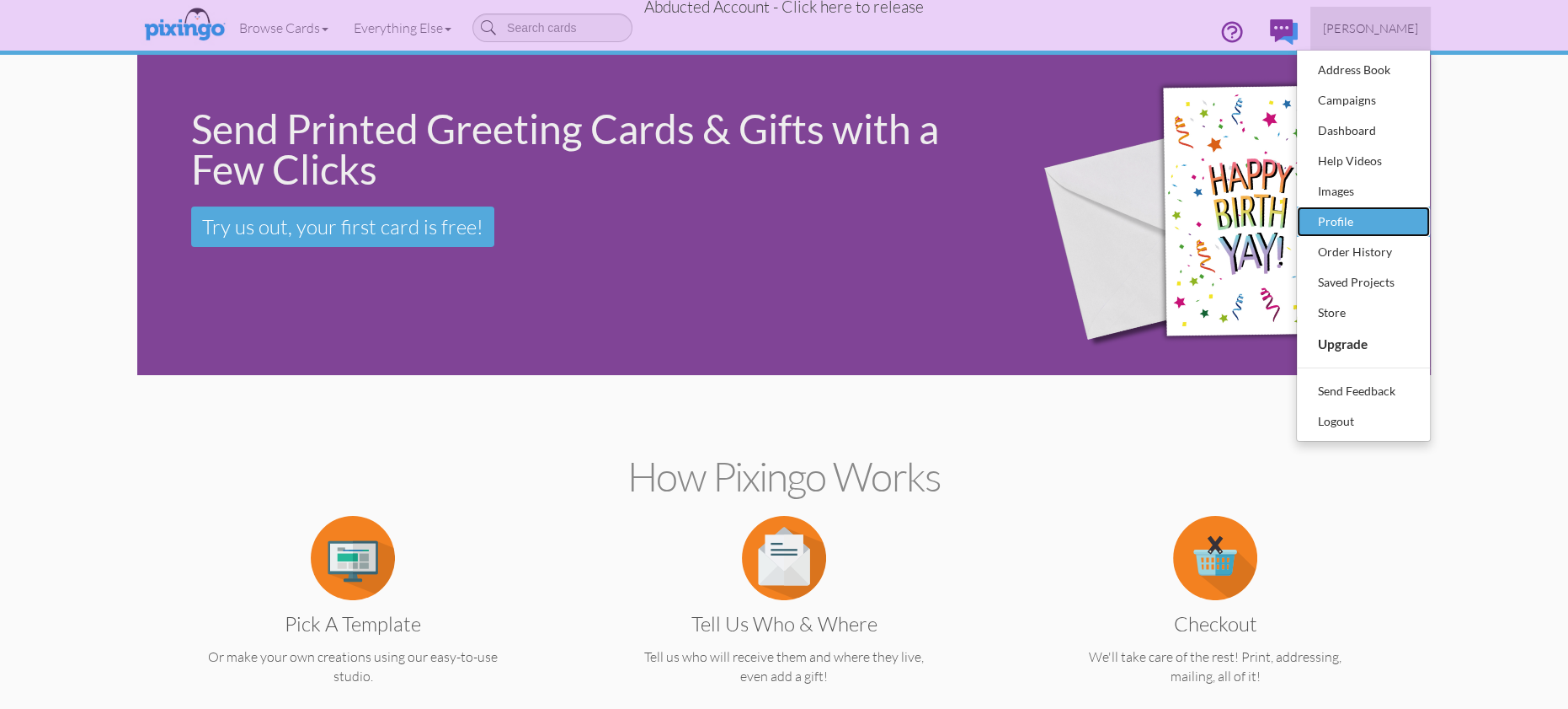
click at [1348, 224] on div "Profile" at bounding box center [1364, 222] width 99 height 25
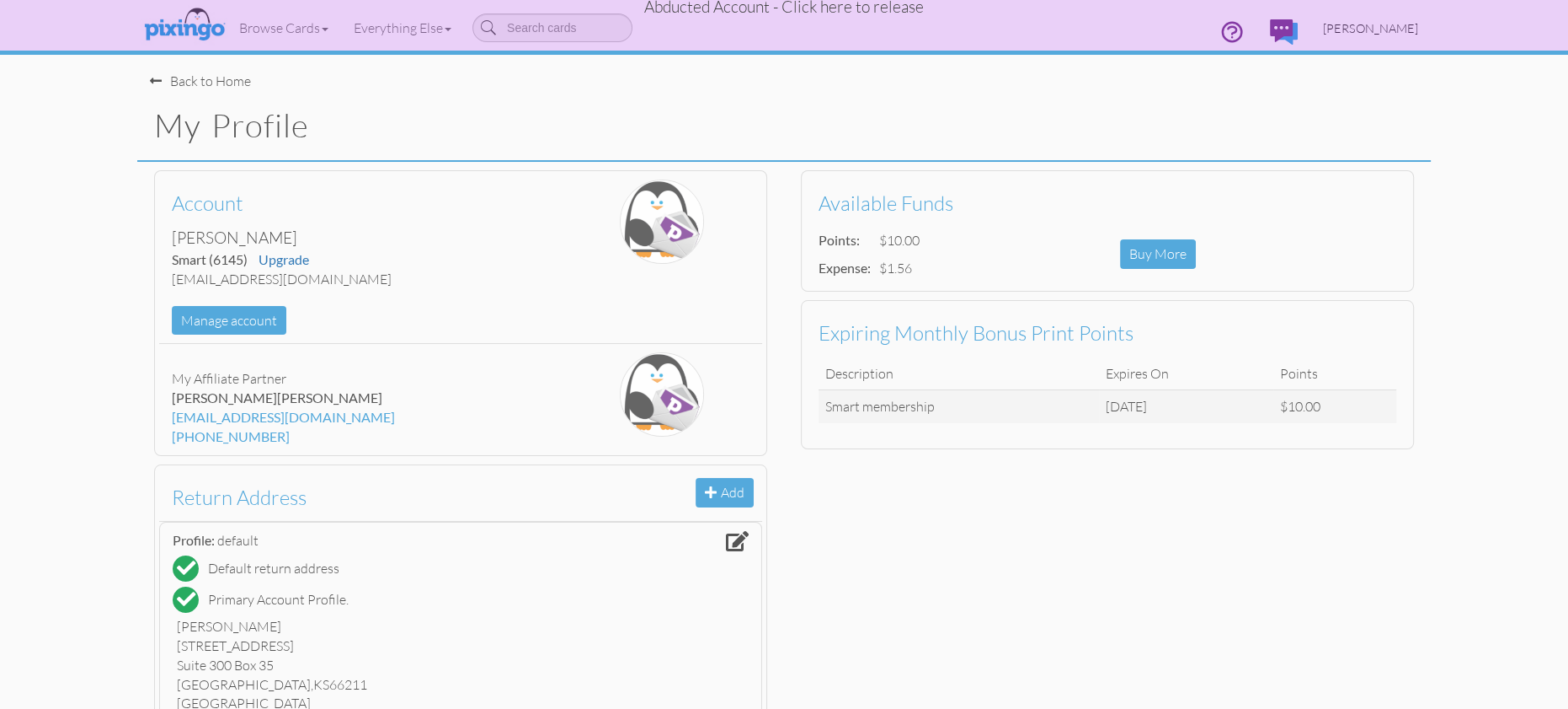
click at [1379, 31] on span "[PERSON_NAME]" at bounding box center [1371, 28] width 95 height 15
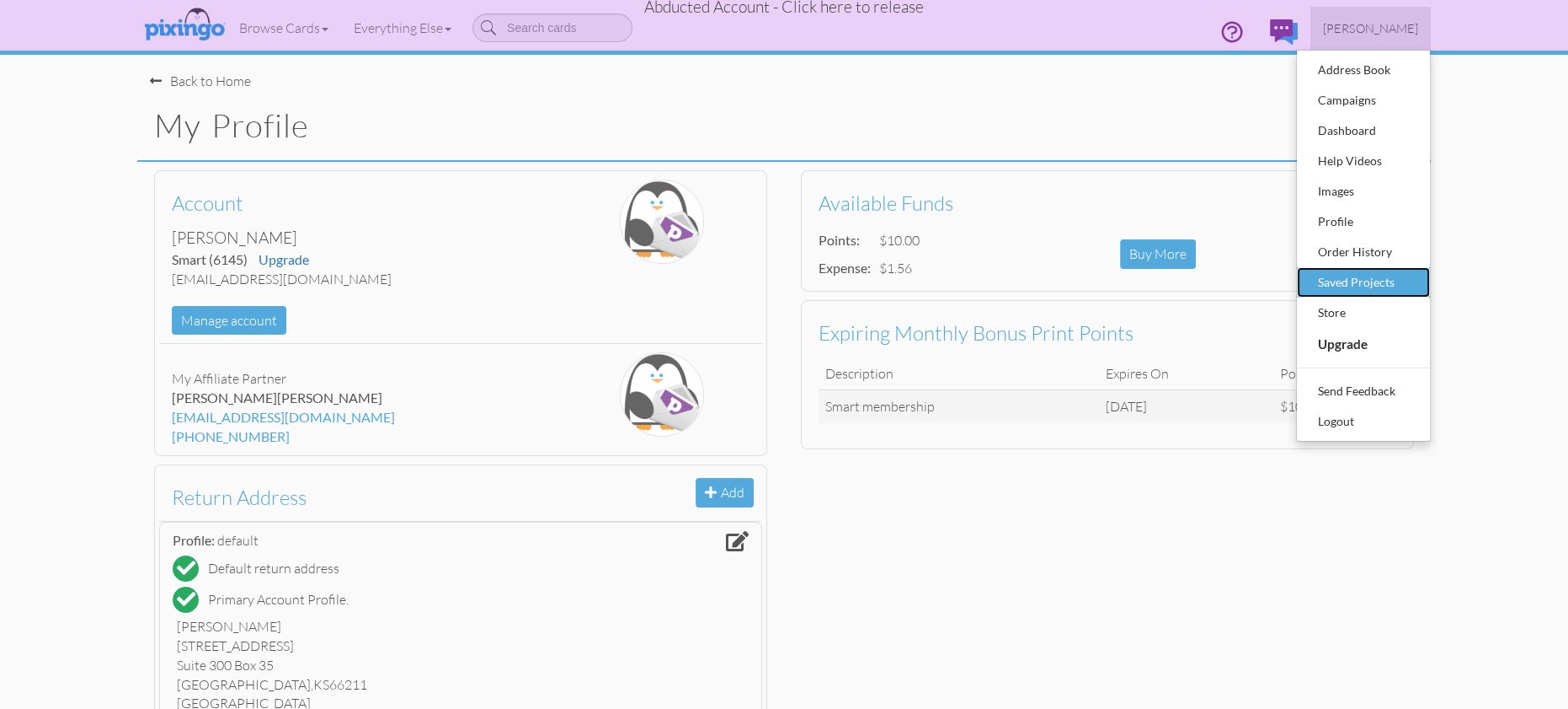
click at [1367, 278] on div "Saved Projects" at bounding box center [1364, 282] width 99 height 25
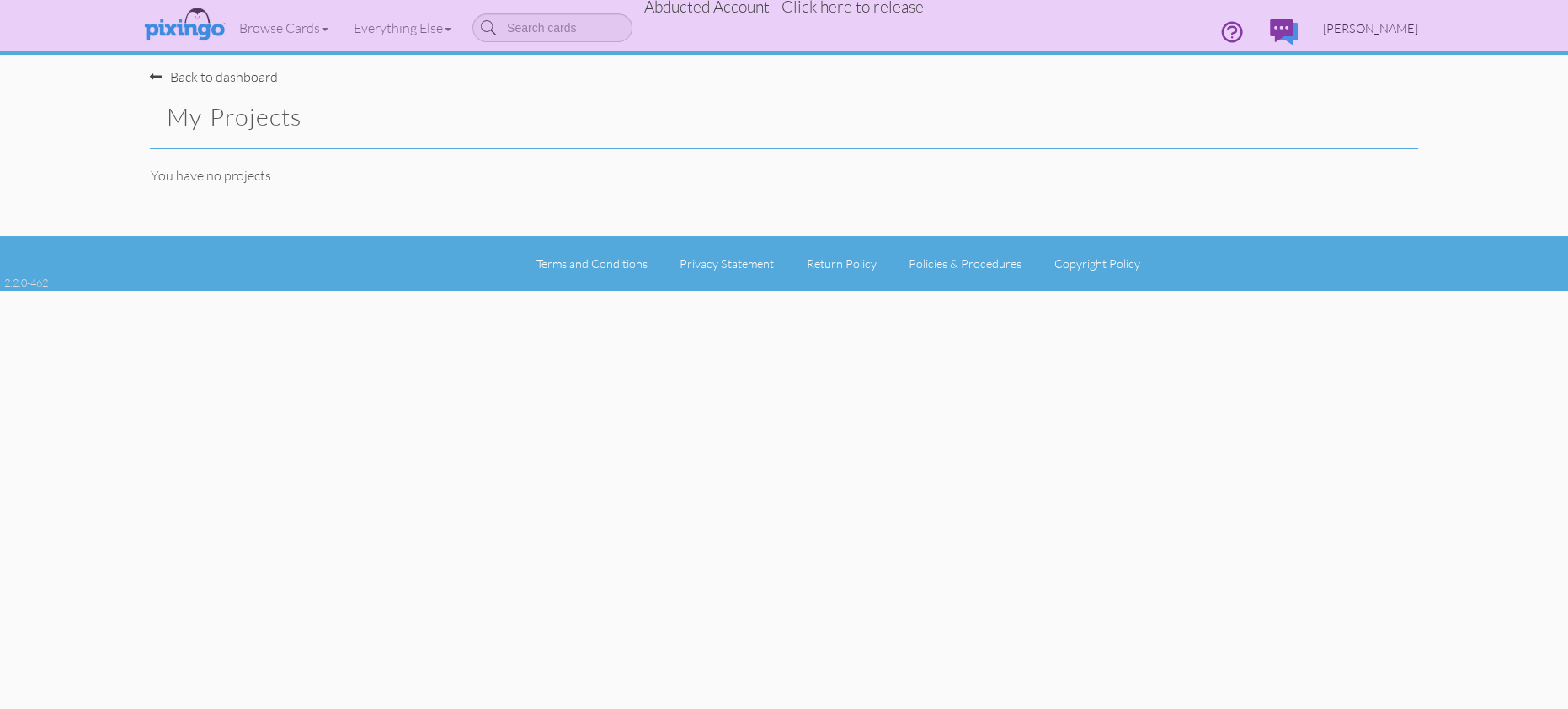
click at [1380, 29] on span "[PERSON_NAME]" at bounding box center [1371, 28] width 95 height 15
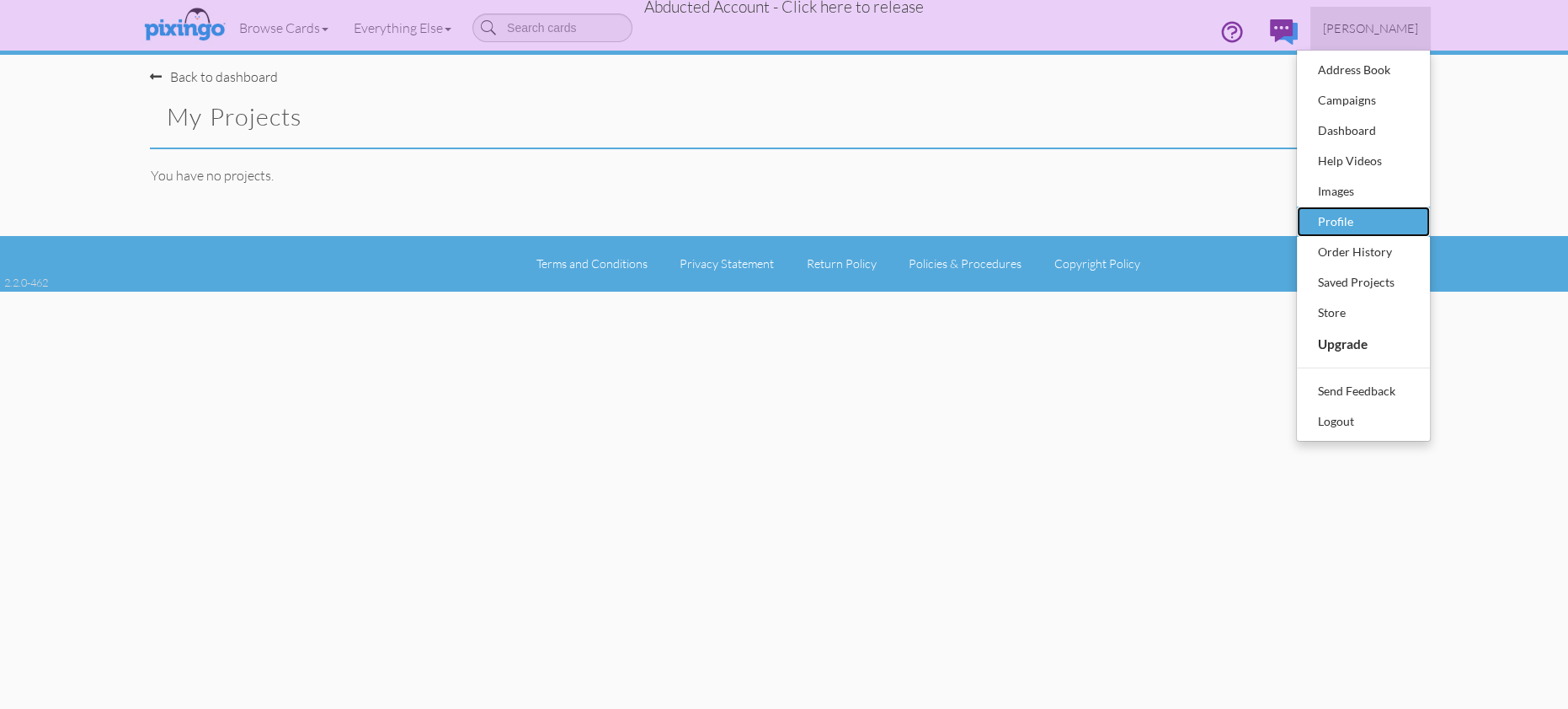
click at [1325, 222] on div "Profile" at bounding box center [1364, 222] width 99 height 25
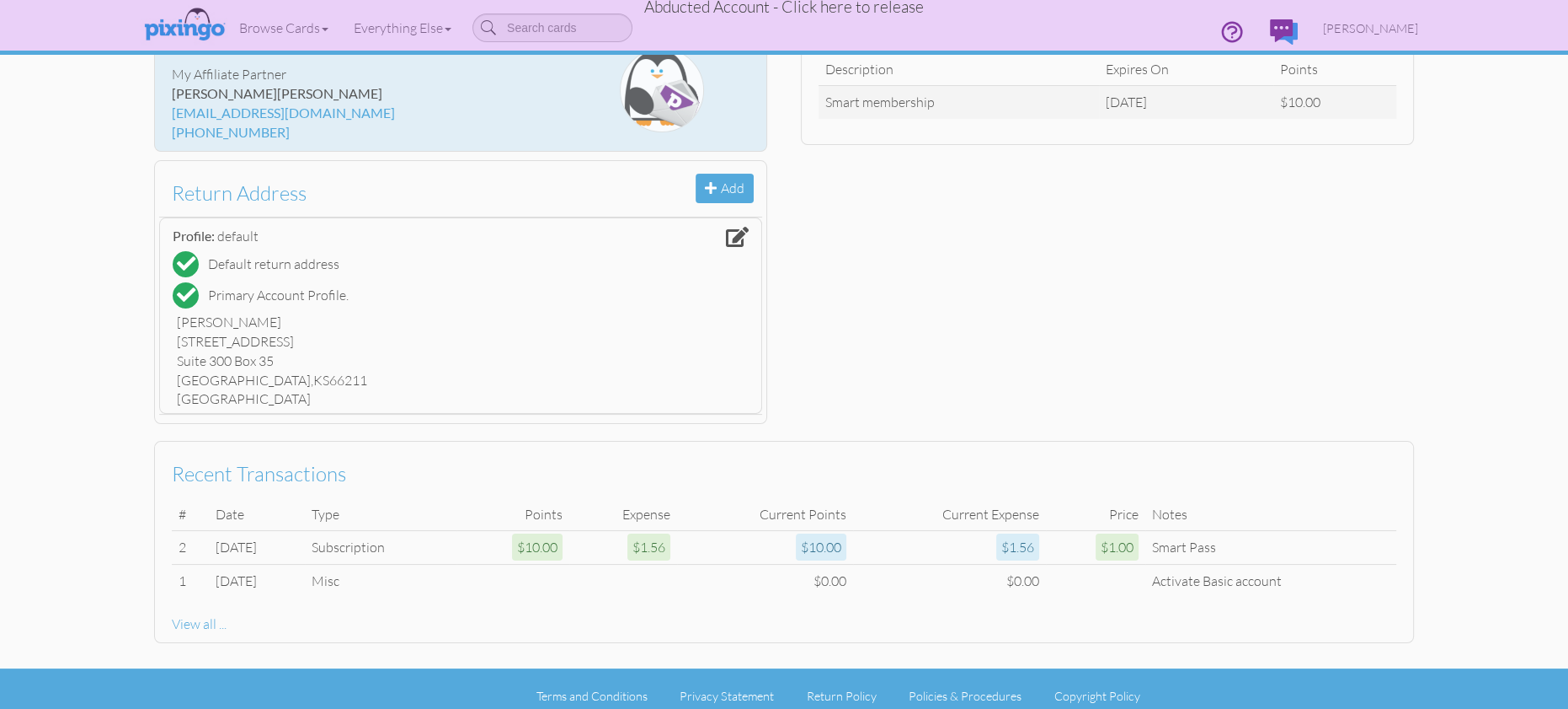
scroll to position [317, 0]
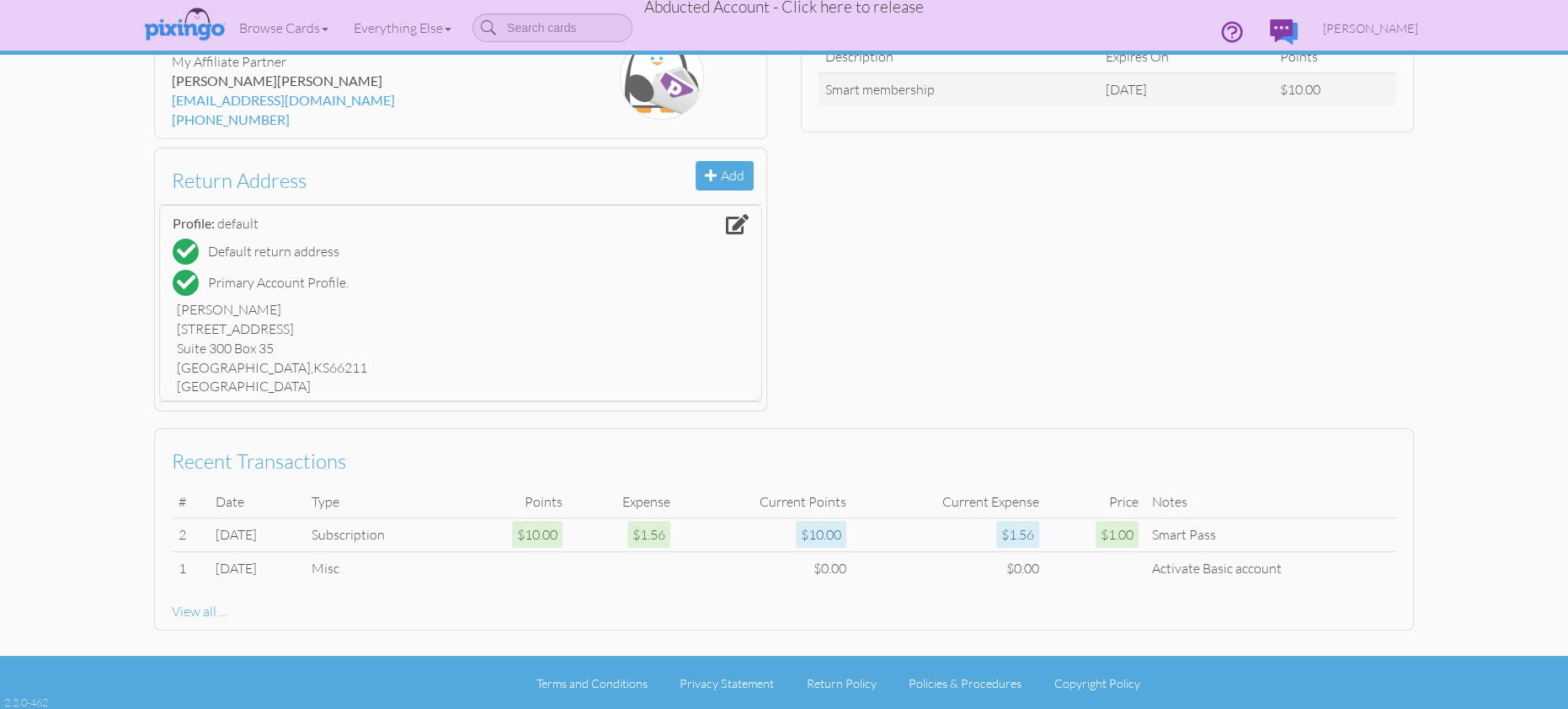
click at [805, 9] on span "Abducted Account - Click here to release" at bounding box center [784, 7] width 279 height 20
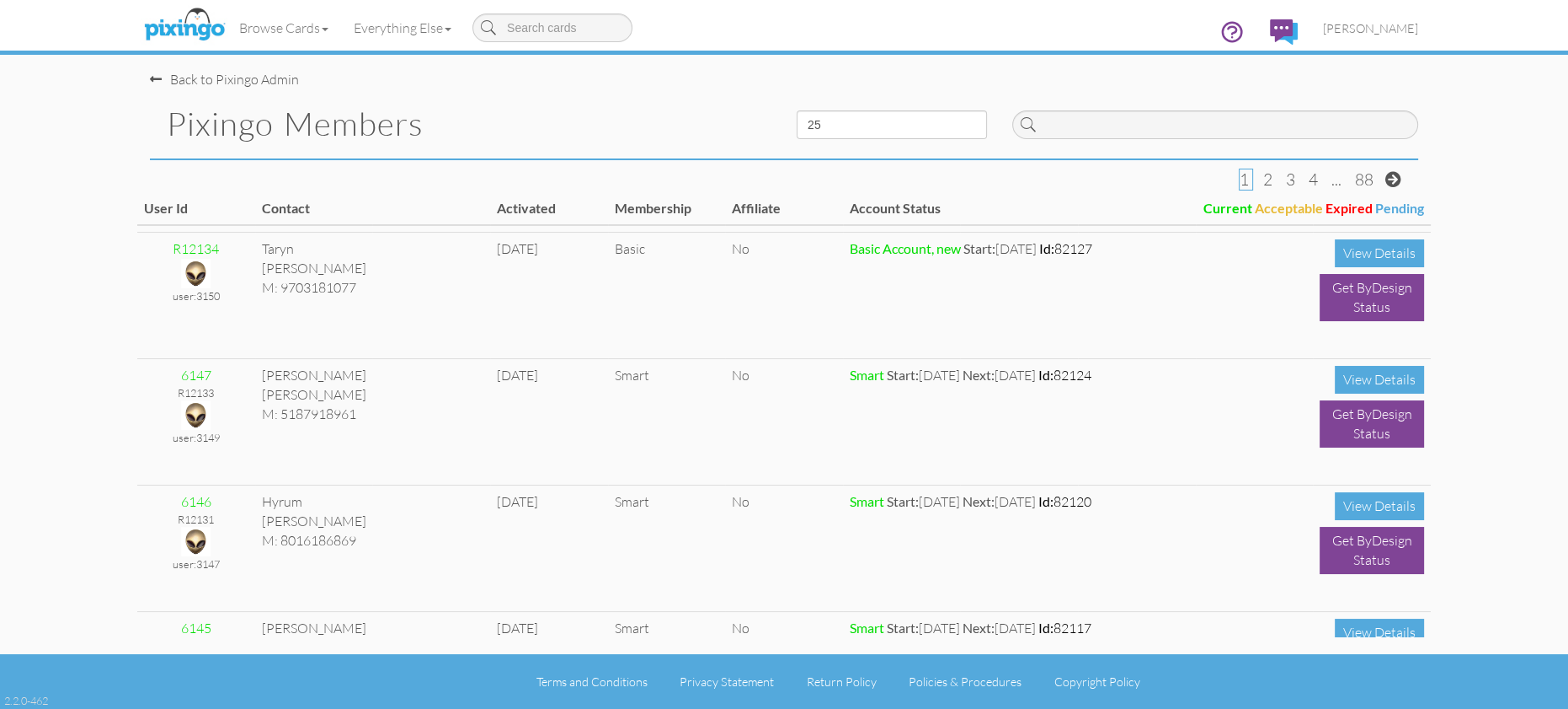
scroll to position [245, 0]
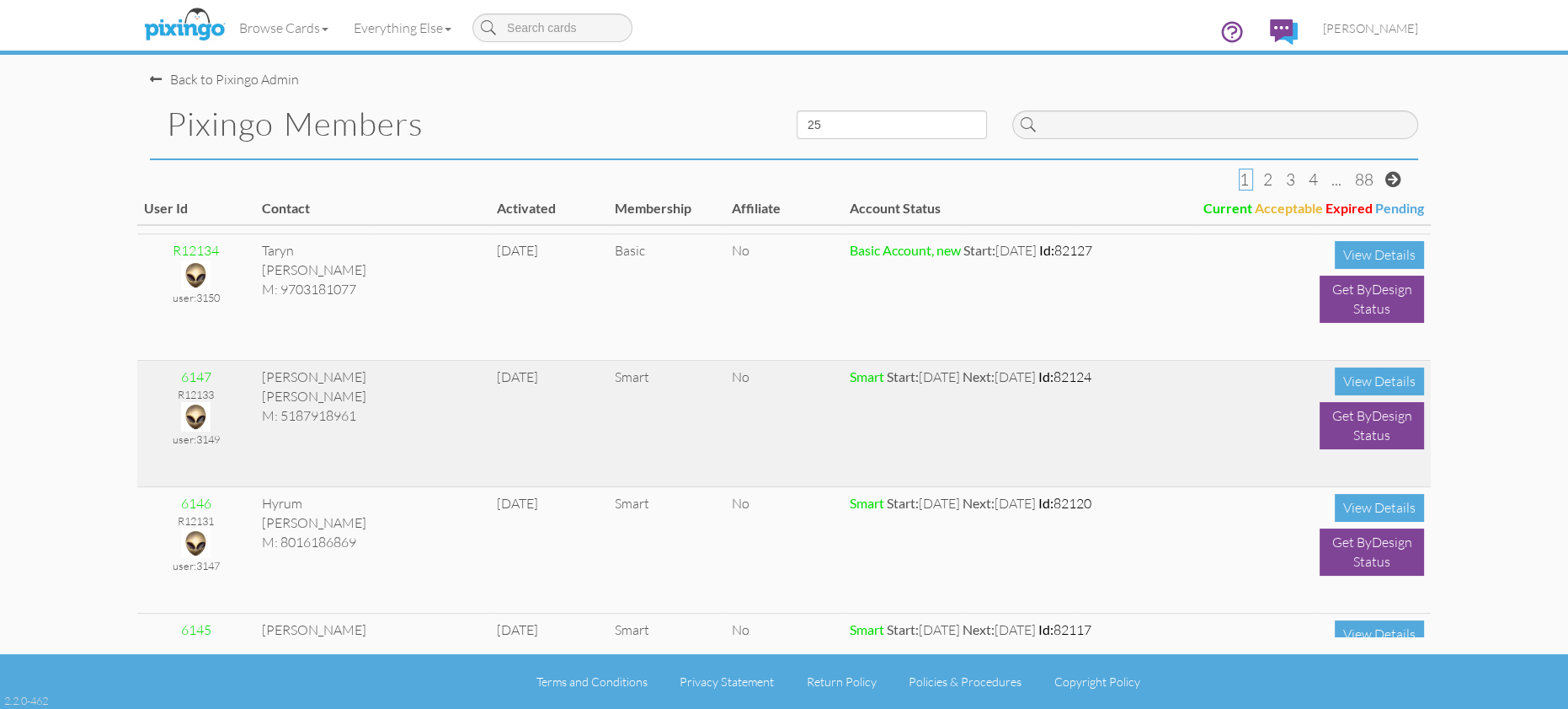
click at [196, 413] on img at bounding box center [196, 417] width 29 height 29
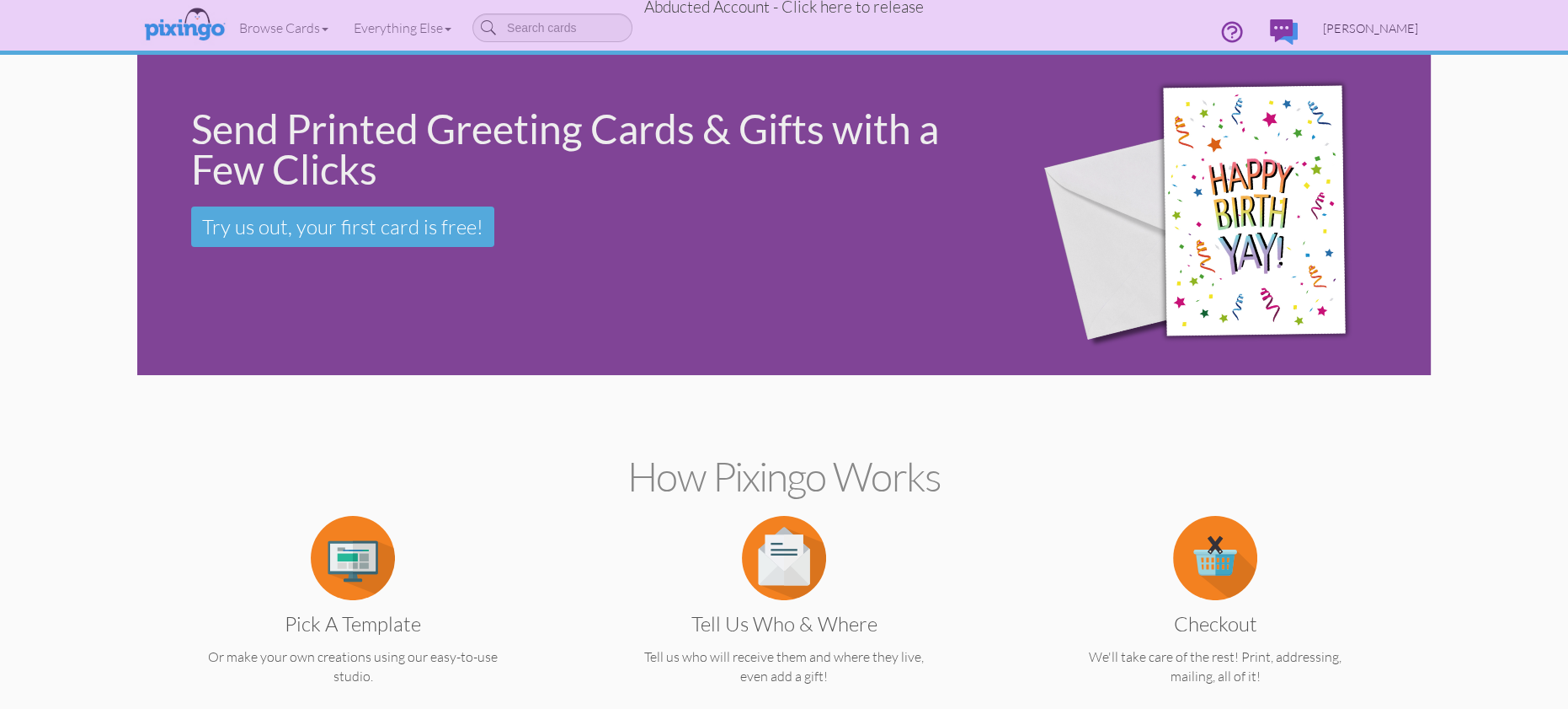
click at [1405, 28] on span "[PERSON_NAME]" at bounding box center [1371, 28] width 95 height 15
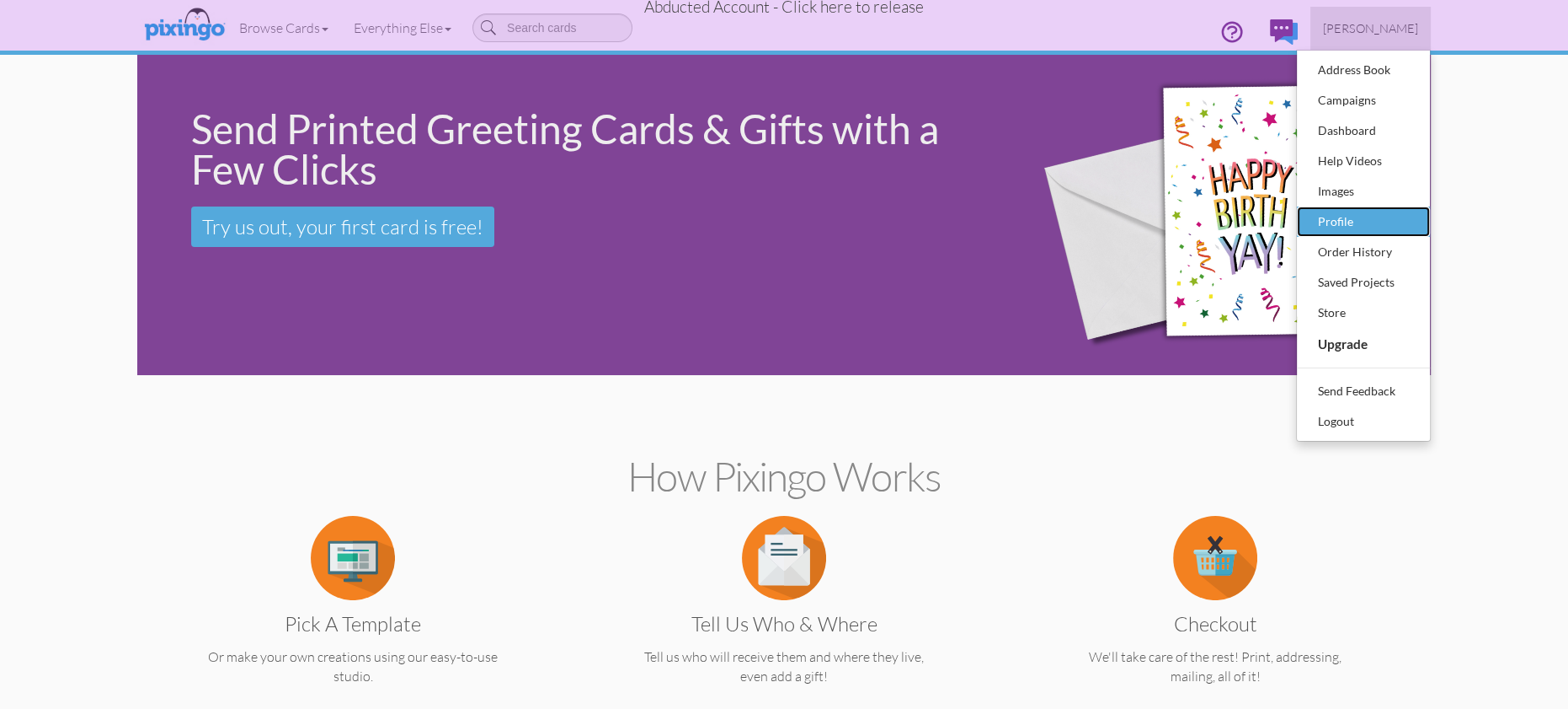
click at [1343, 219] on div "Profile" at bounding box center [1364, 222] width 99 height 25
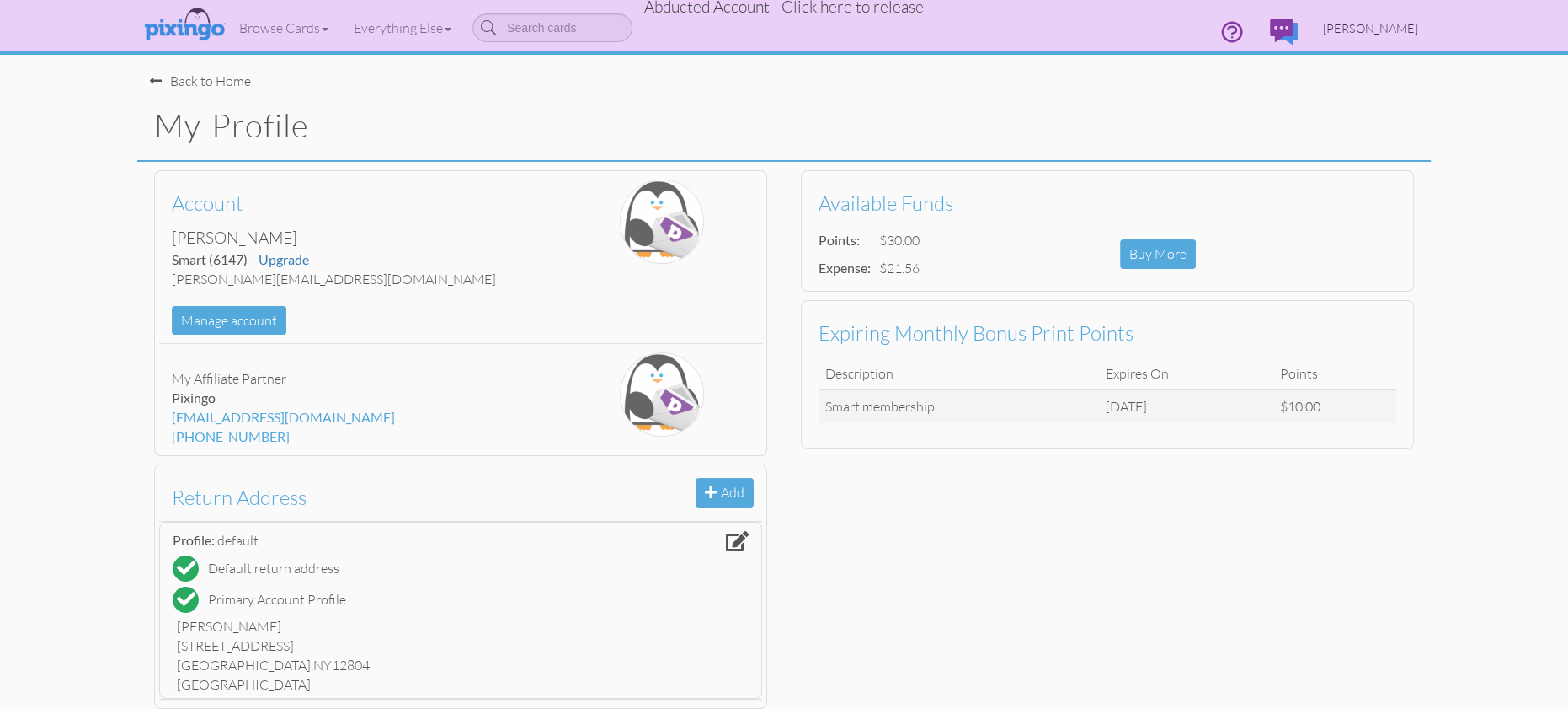
click at [1396, 25] on span "[PERSON_NAME]" at bounding box center [1371, 28] width 95 height 15
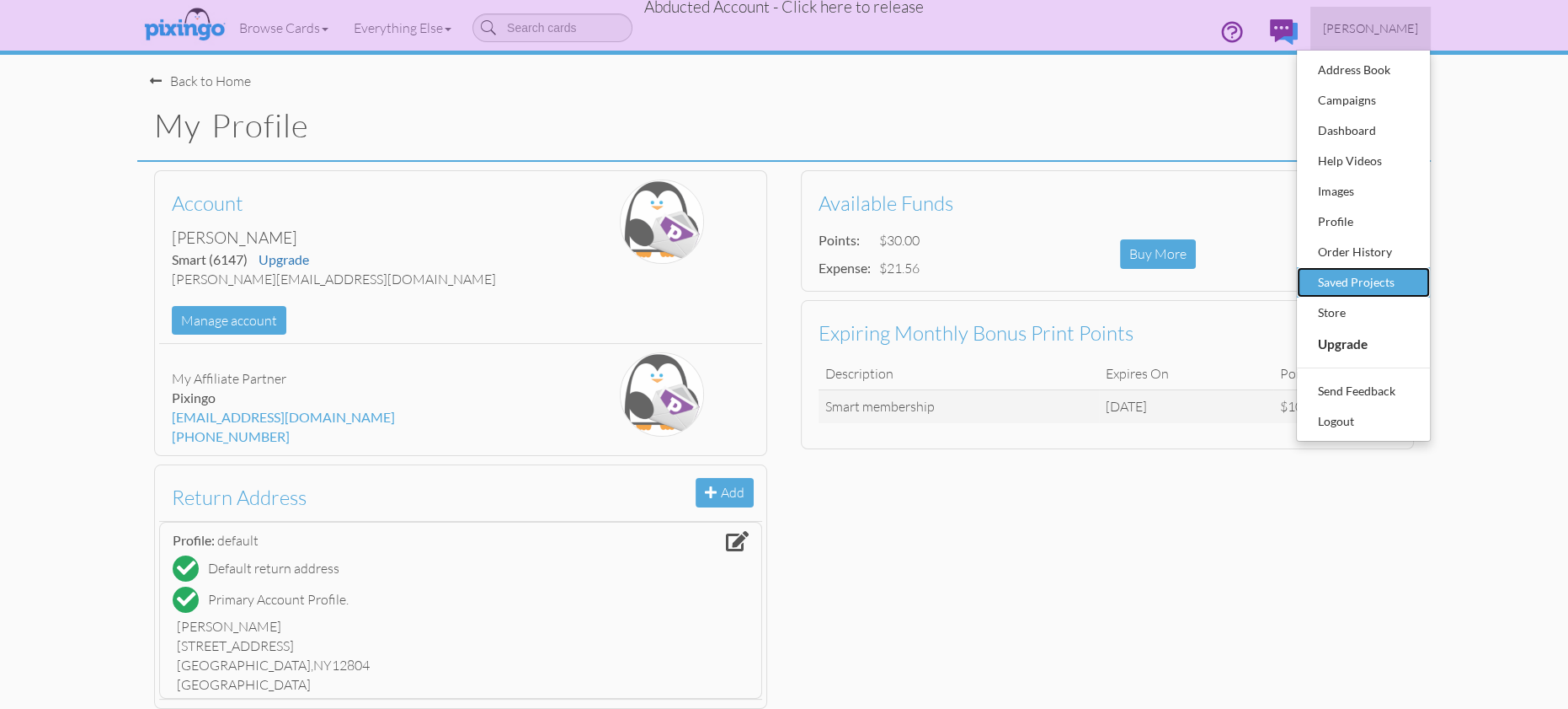
click at [1355, 280] on div "Saved Projects" at bounding box center [1364, 282] width 99 height 25
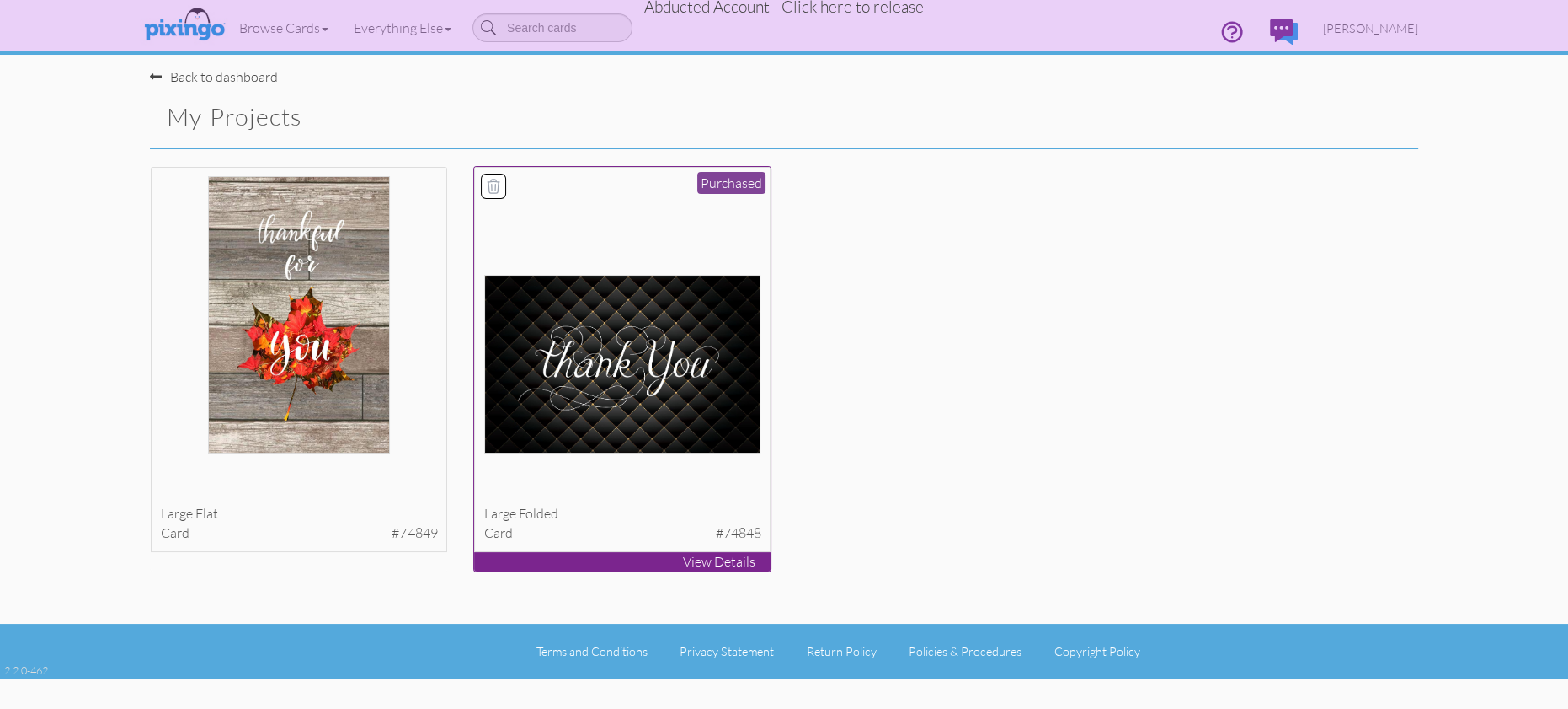
click at [601, 383] on img at bounding box center [623, 363] width 277 height 178
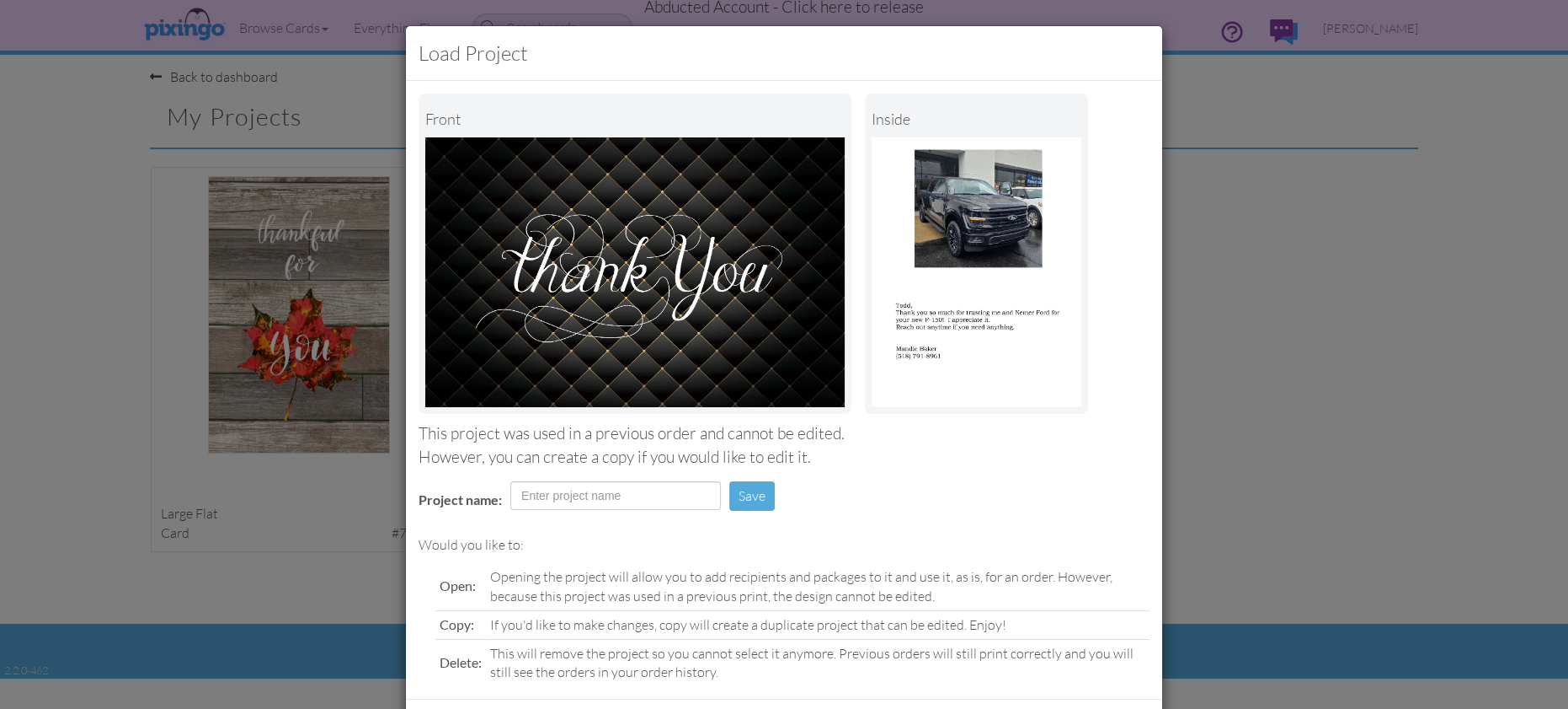
scroll to position [79, 0]
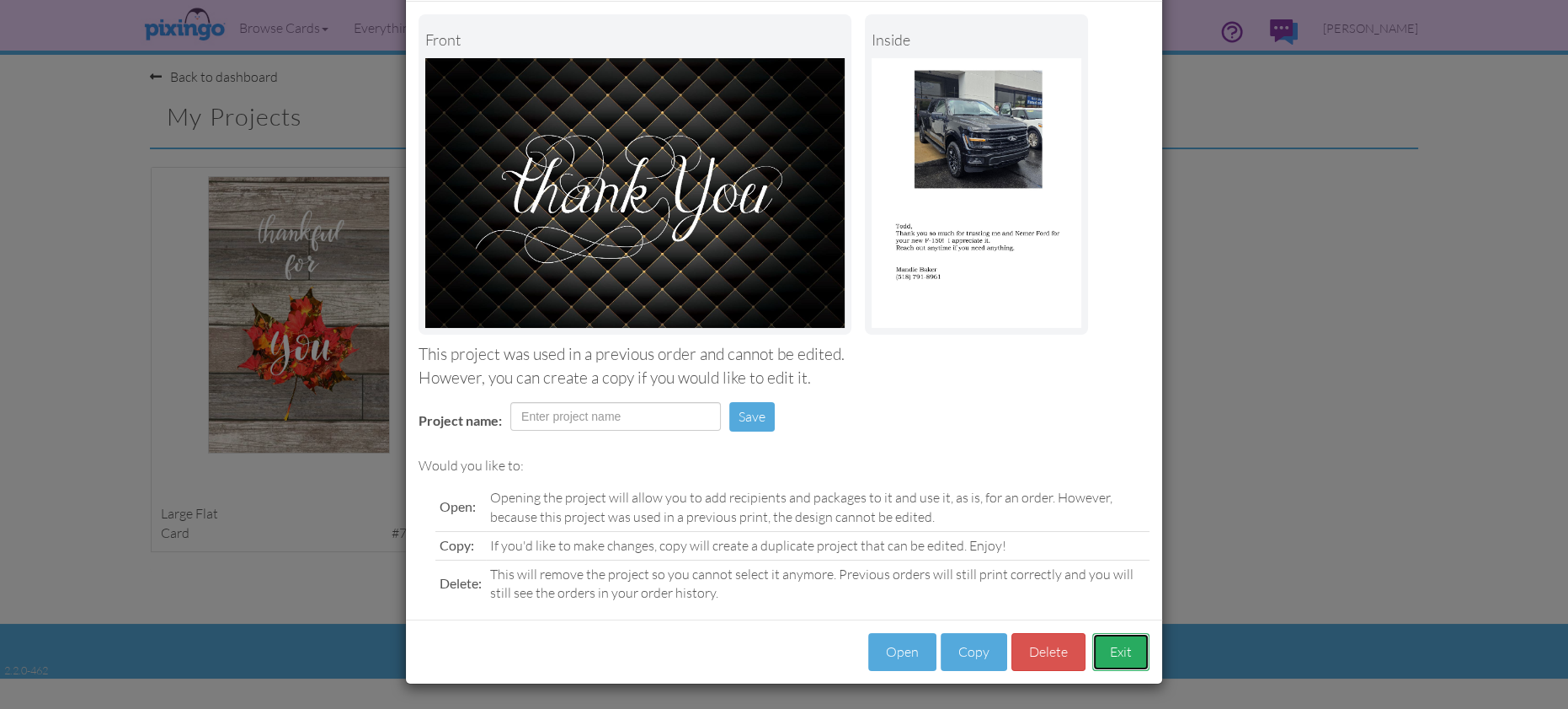
click at [1124, 658] on button "Exit" at bounding box center [1120, 652] width 57 height 38
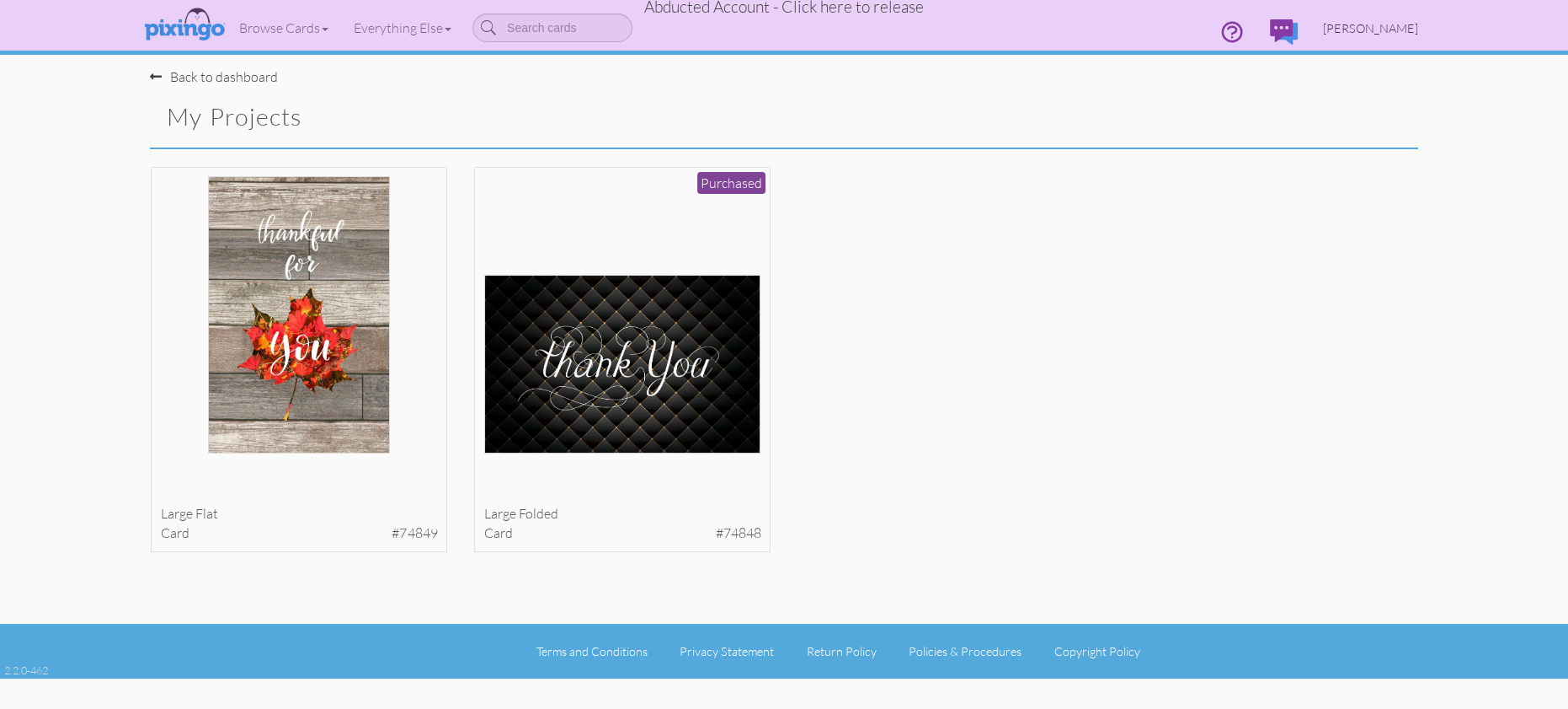
click at [1387, 28] on span "[PERSON_NAME]" at bounding box center [1371, 28] width 95 height 15
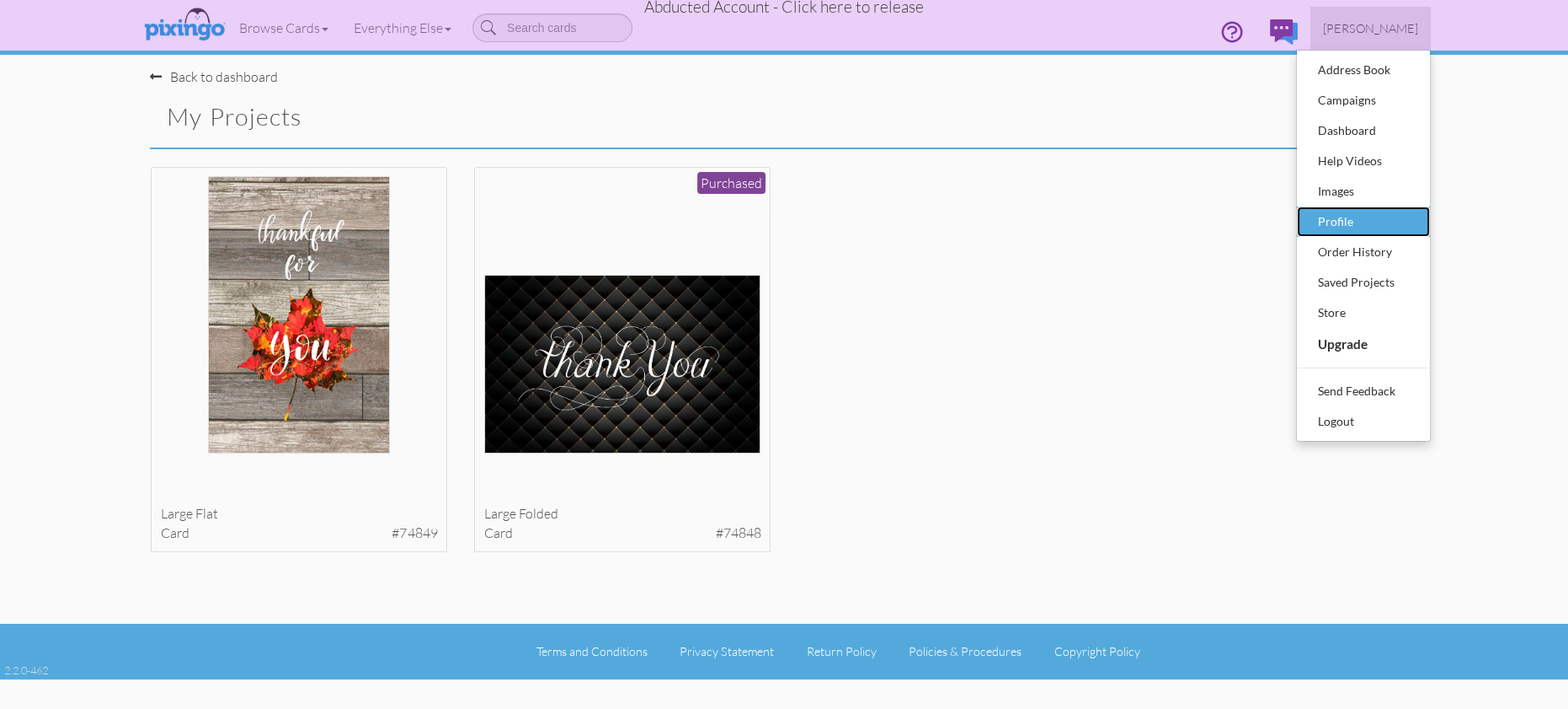
click at [1335, 224] on div "Profile" at bounding box center [1364, 222] width 99 height 25
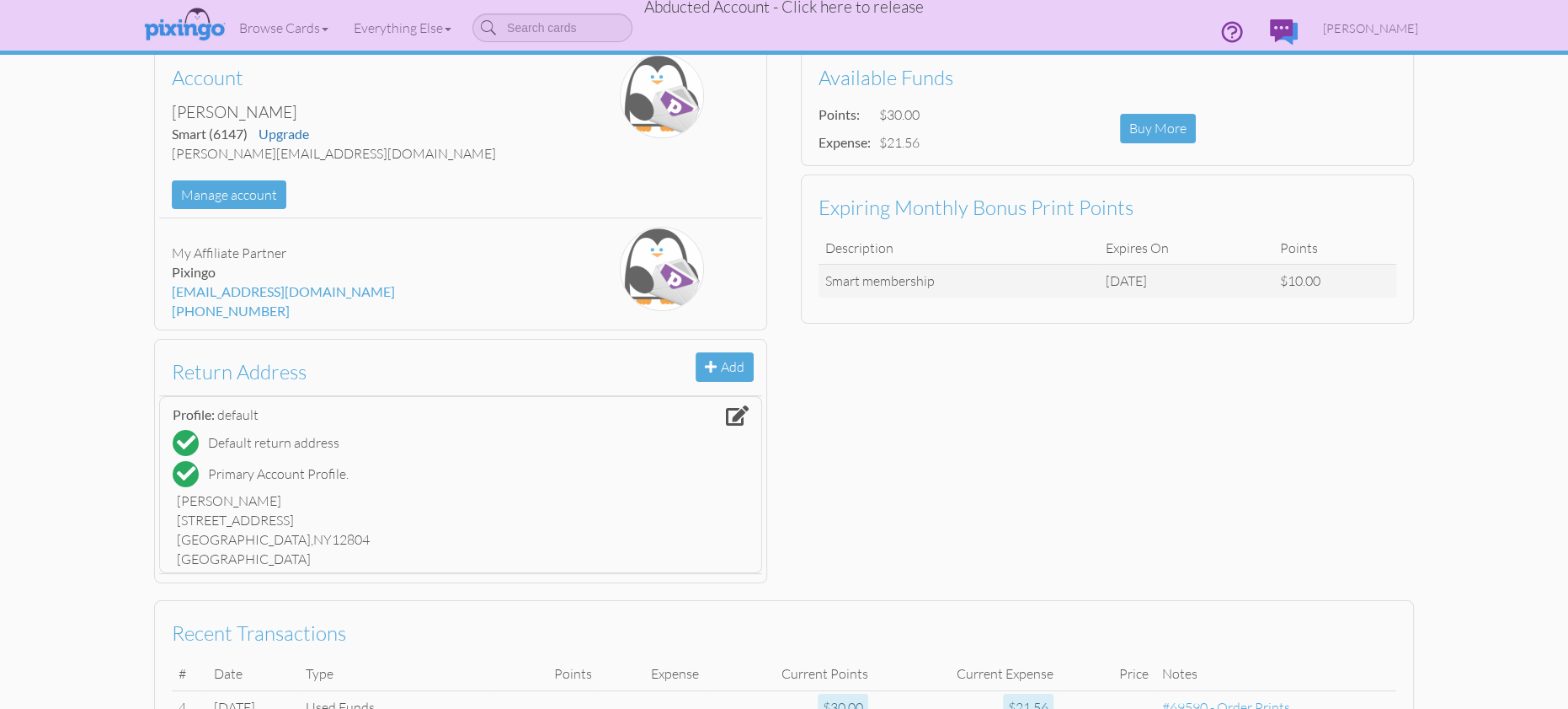
scroll to position [134, 0]
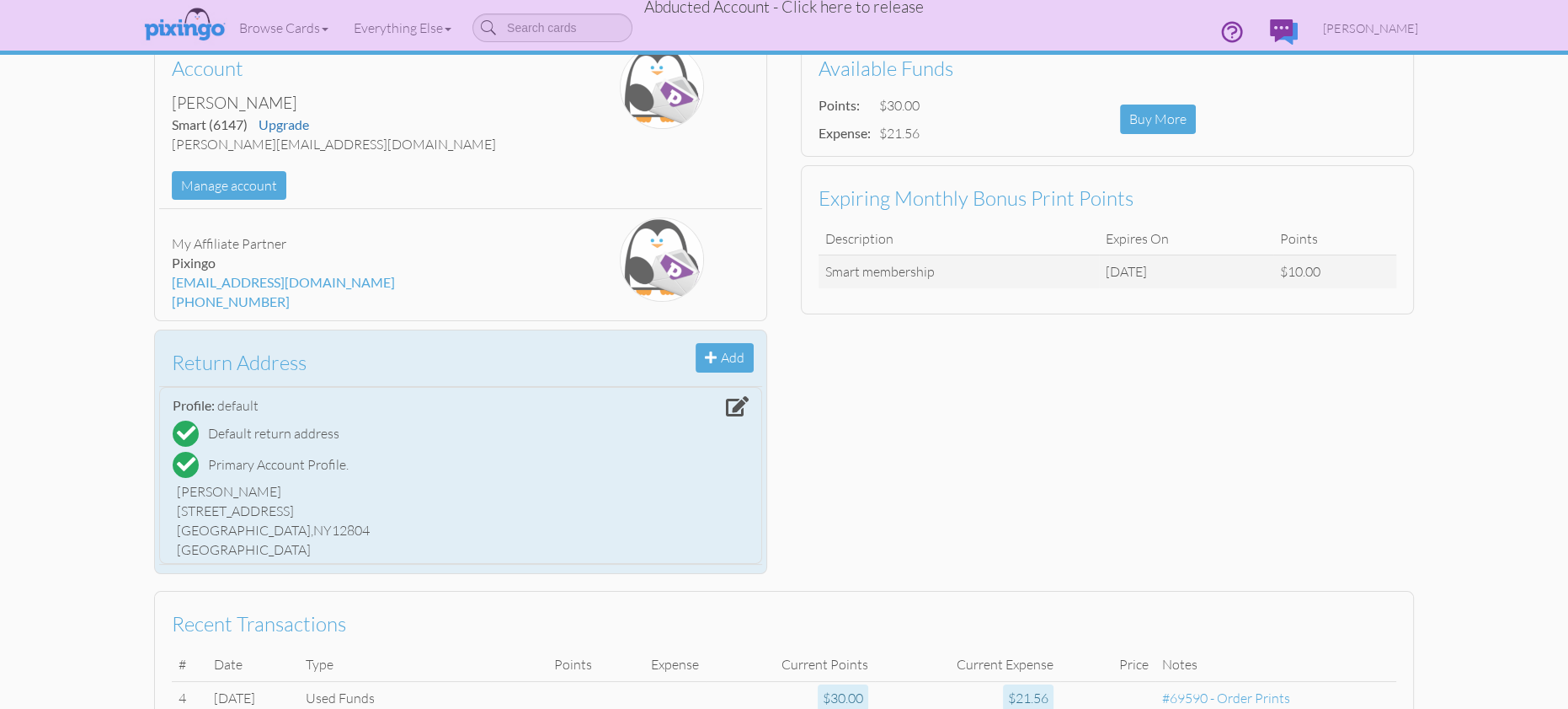
drag, startPoint x: 179, startPoint y: 492, endPoint x: 314, endPoint y: 534, distance: 141.4
click at [317, 533] on div "[PERSON_NAME] [STREET_ADDRESS] [GEOGRAPHIC_DATA], [GEOGRAPHIC_DATA] 12804 [GEOG…" at bounding box center [460, 520] width 576 height 85
copy div "[PERSON_NAME] [STREET_ADDRESS]"
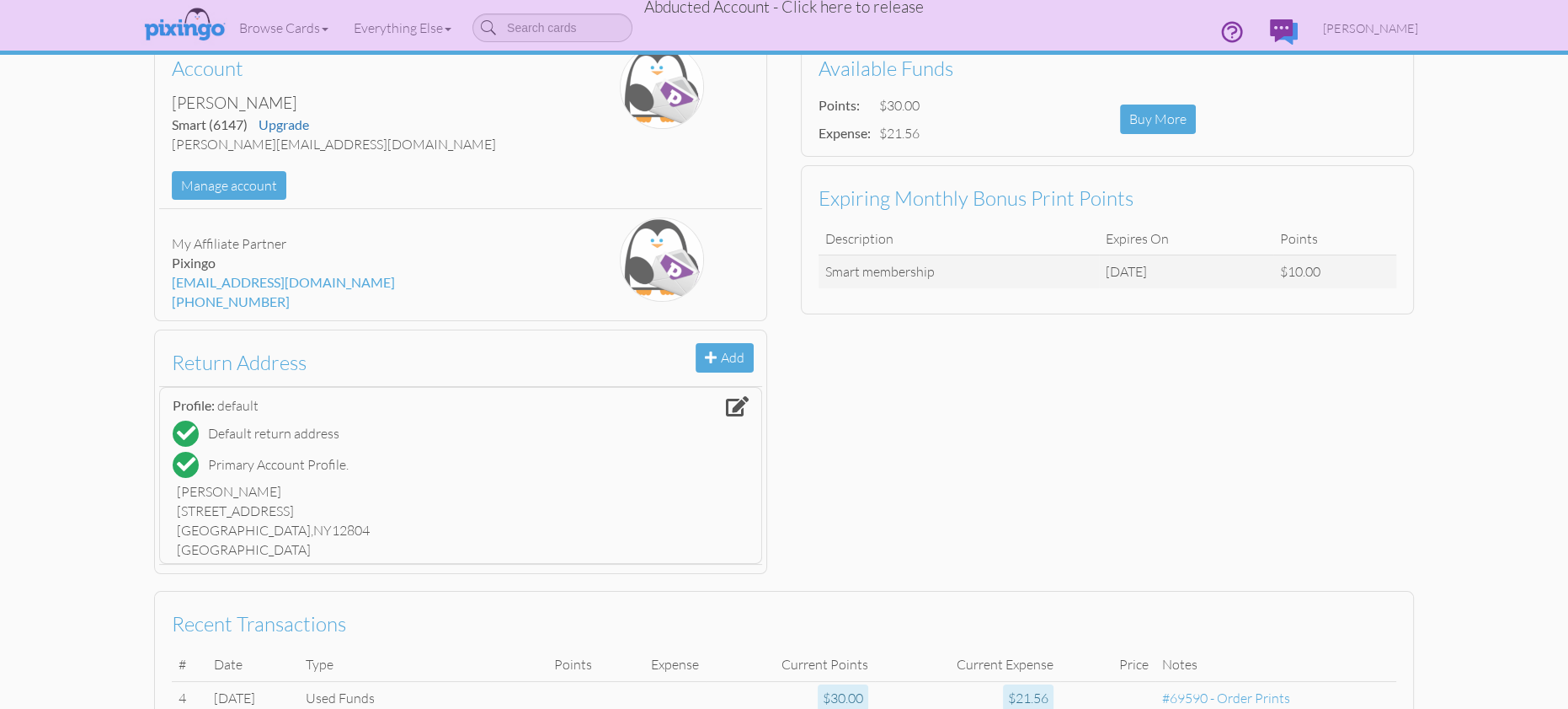
click at [816, 7] on span "Abducted Account - Click here to release" at bounding box center [784, 7] width 279 height 20
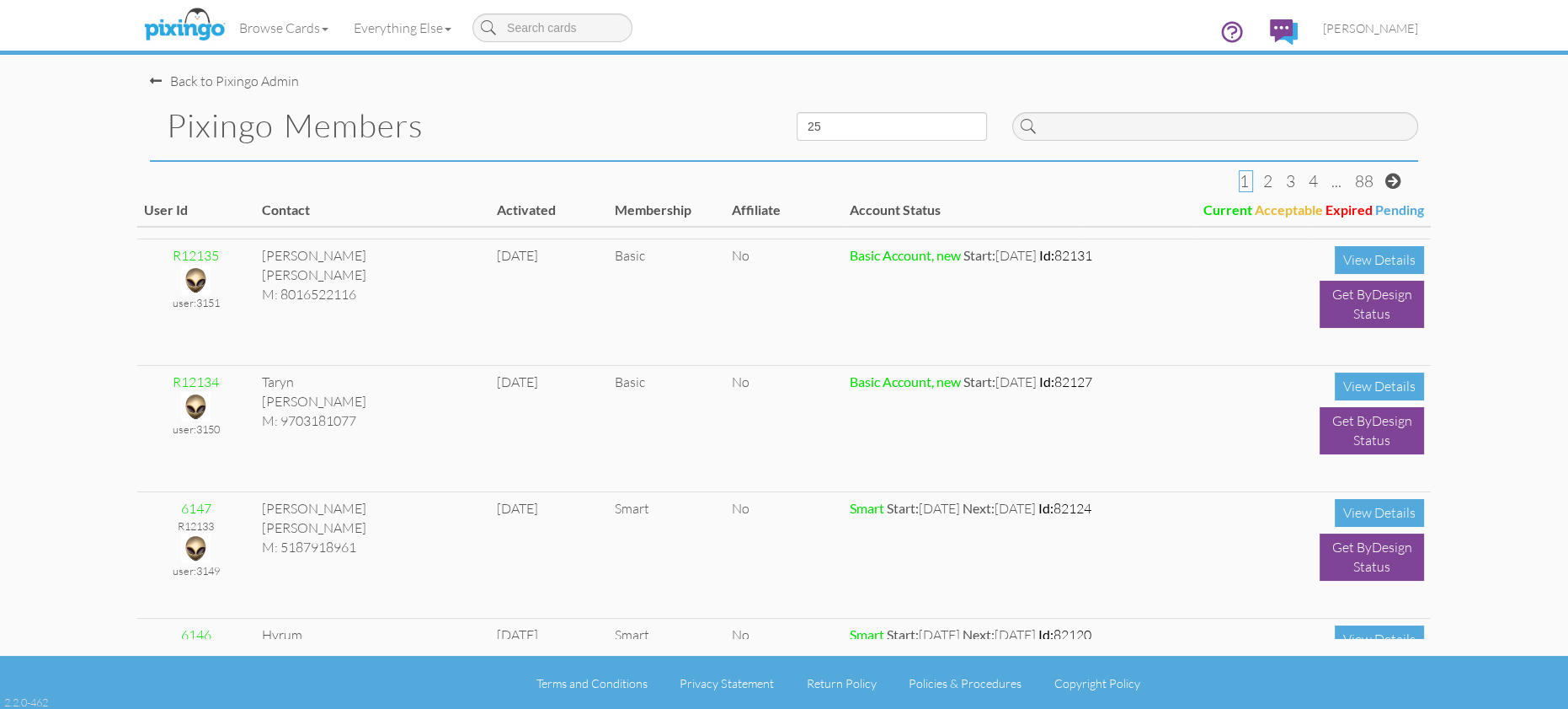
scroll to position [91, 0]
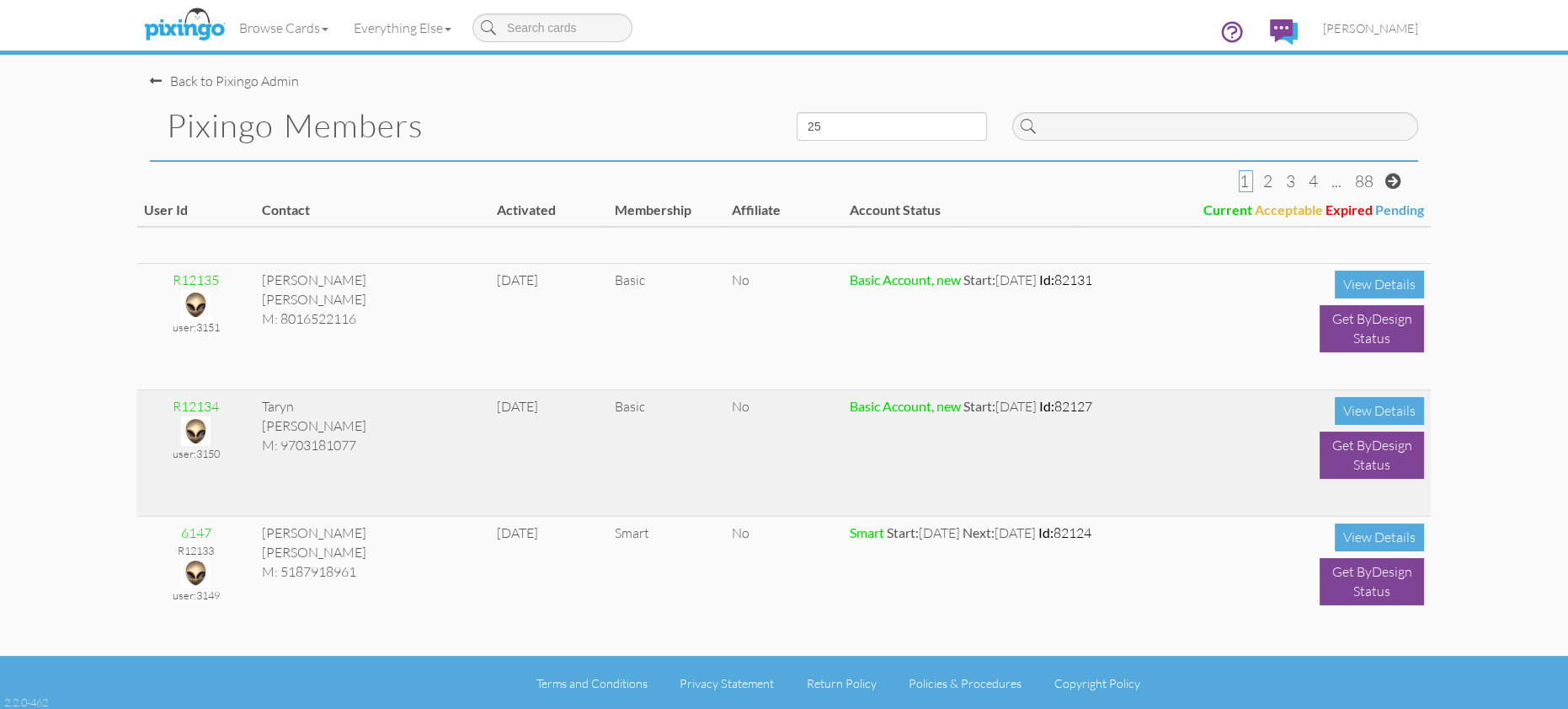
click at [203, 429] on img at bounding box center [196, 431] width 29 height 29
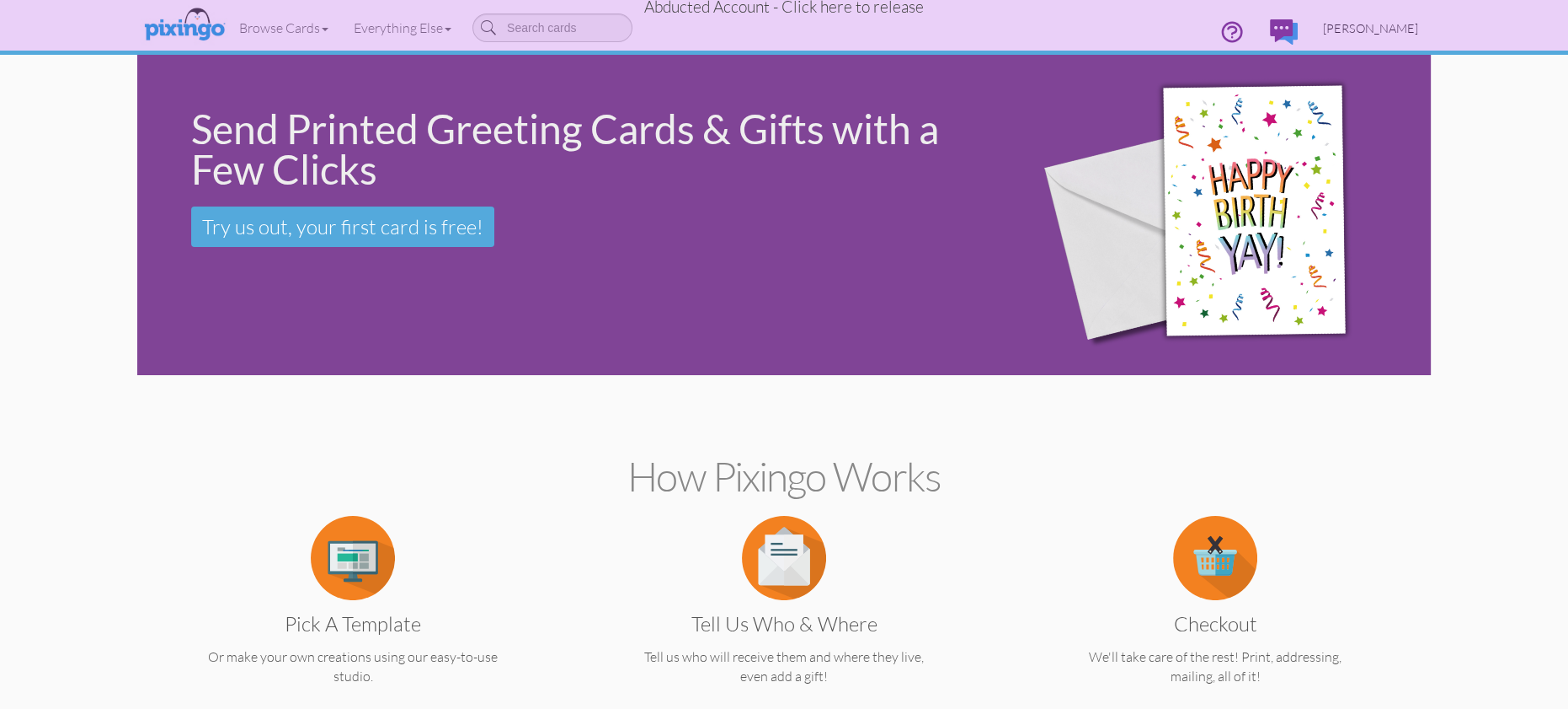
click at [1402, 25] on span "[PERSON_NAME]" at bounding box center [1371, 28] width 95 height 15
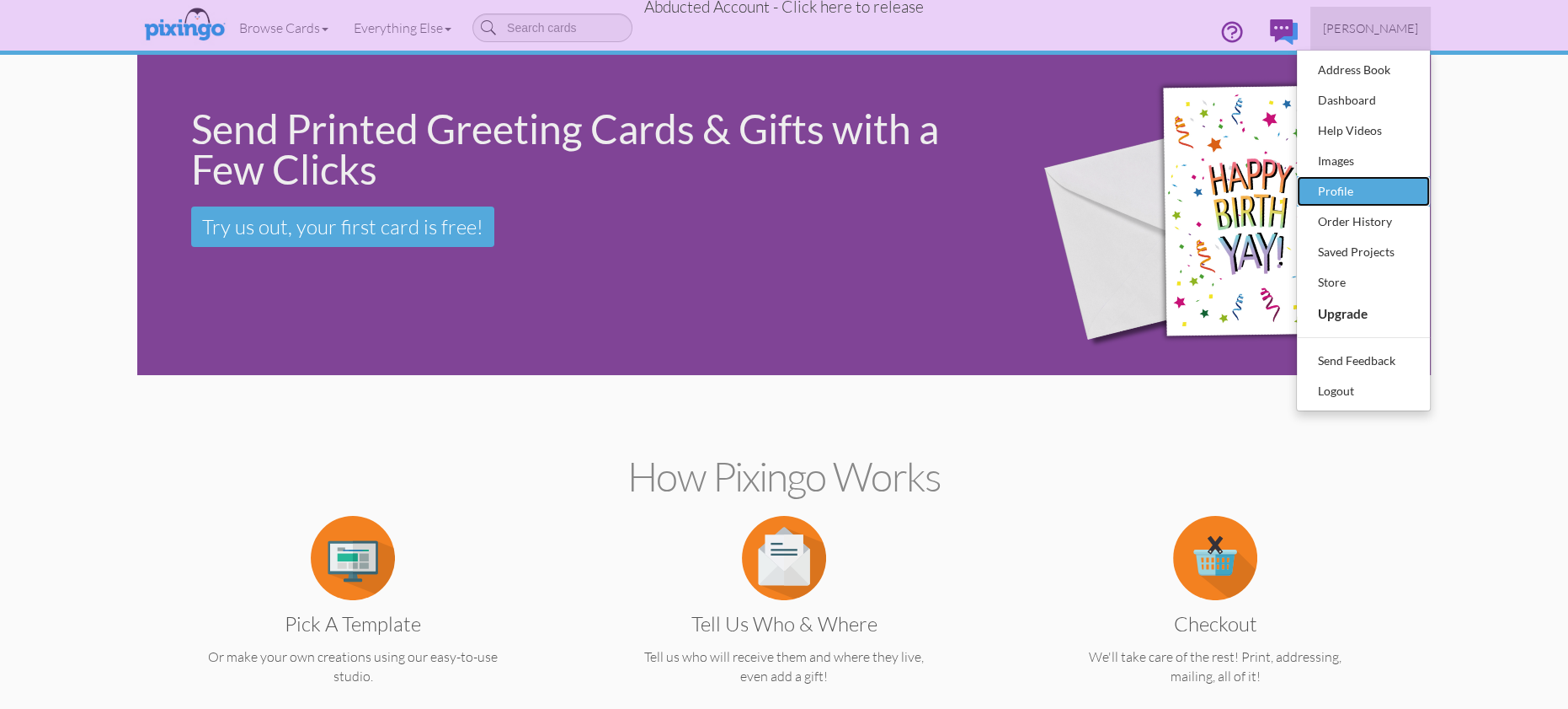
click at [1335, 184] on div "Profile" at bounding box center [1364, 191] width 99 height 25
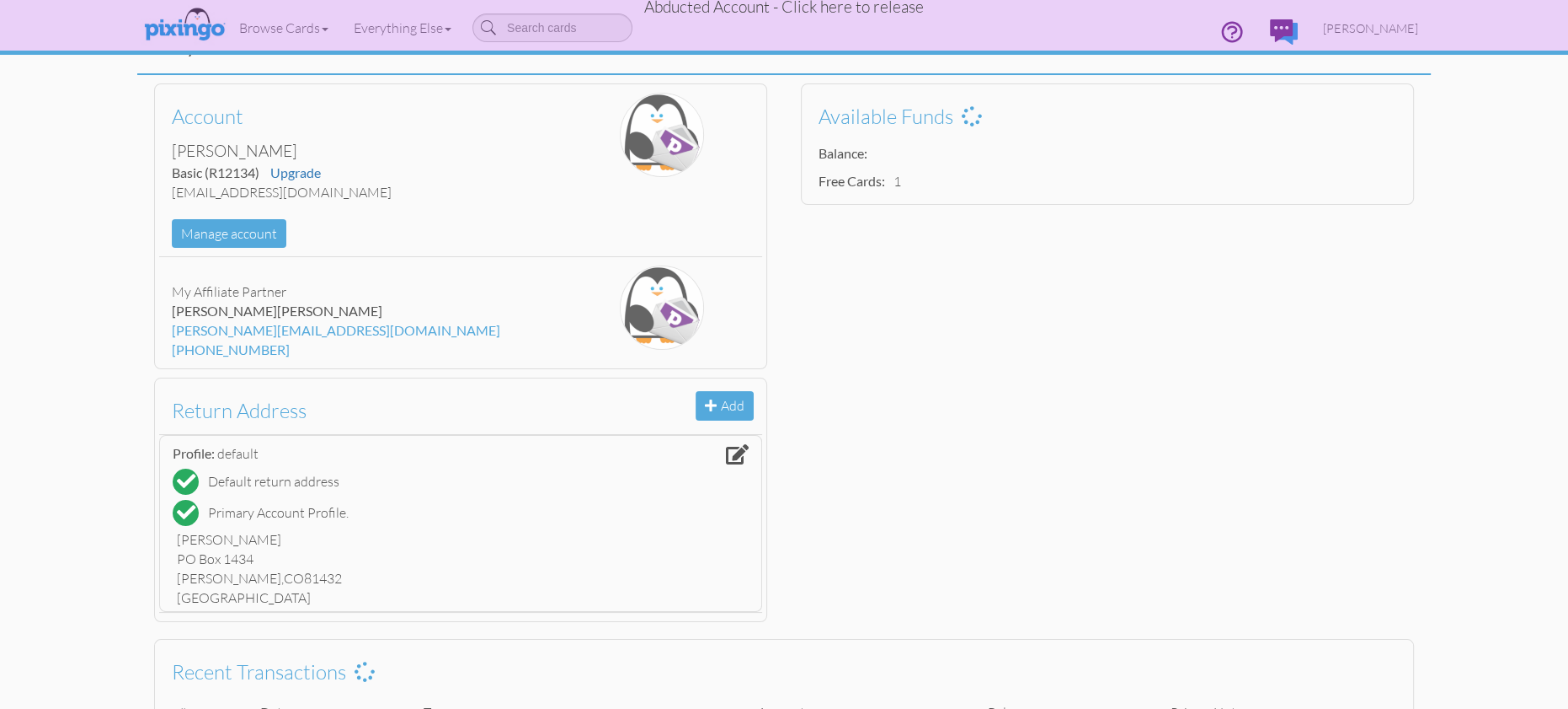
scroll to position [90, 0]
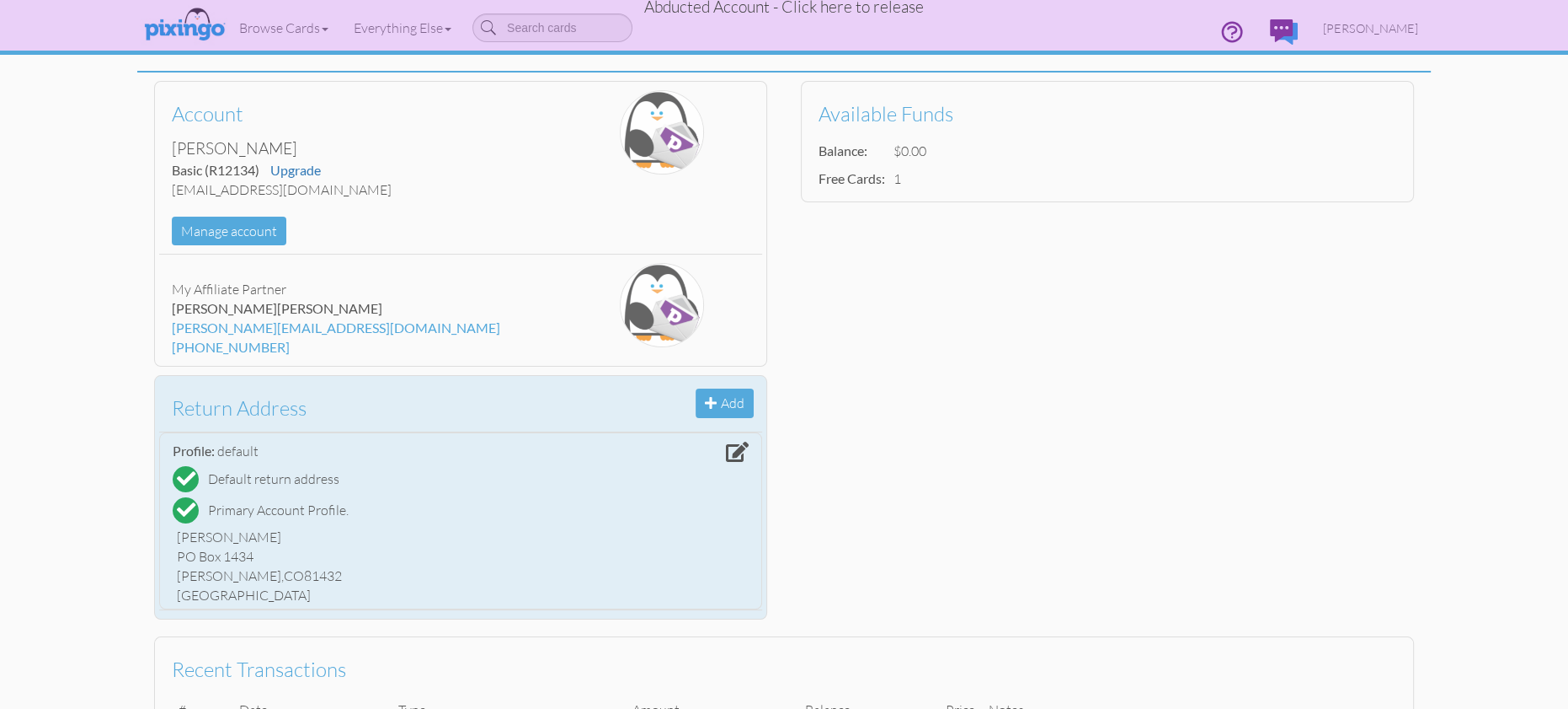
drag, startPoint x: 178, startPoint y: 540, endPoint x: 235, endPoint y: 567, distance: 63.1
click at [319, 579] on div "[PERSON_NAME] PO Box 1434 [PERSON_NAME], CO 81432 [GEOGRAPHIC_DATA]" at bounding box center [460, 565] width 576 height 85
copy div "[PERSON_NAME] [STREET_ADDRESS][PERSON_NAME]"
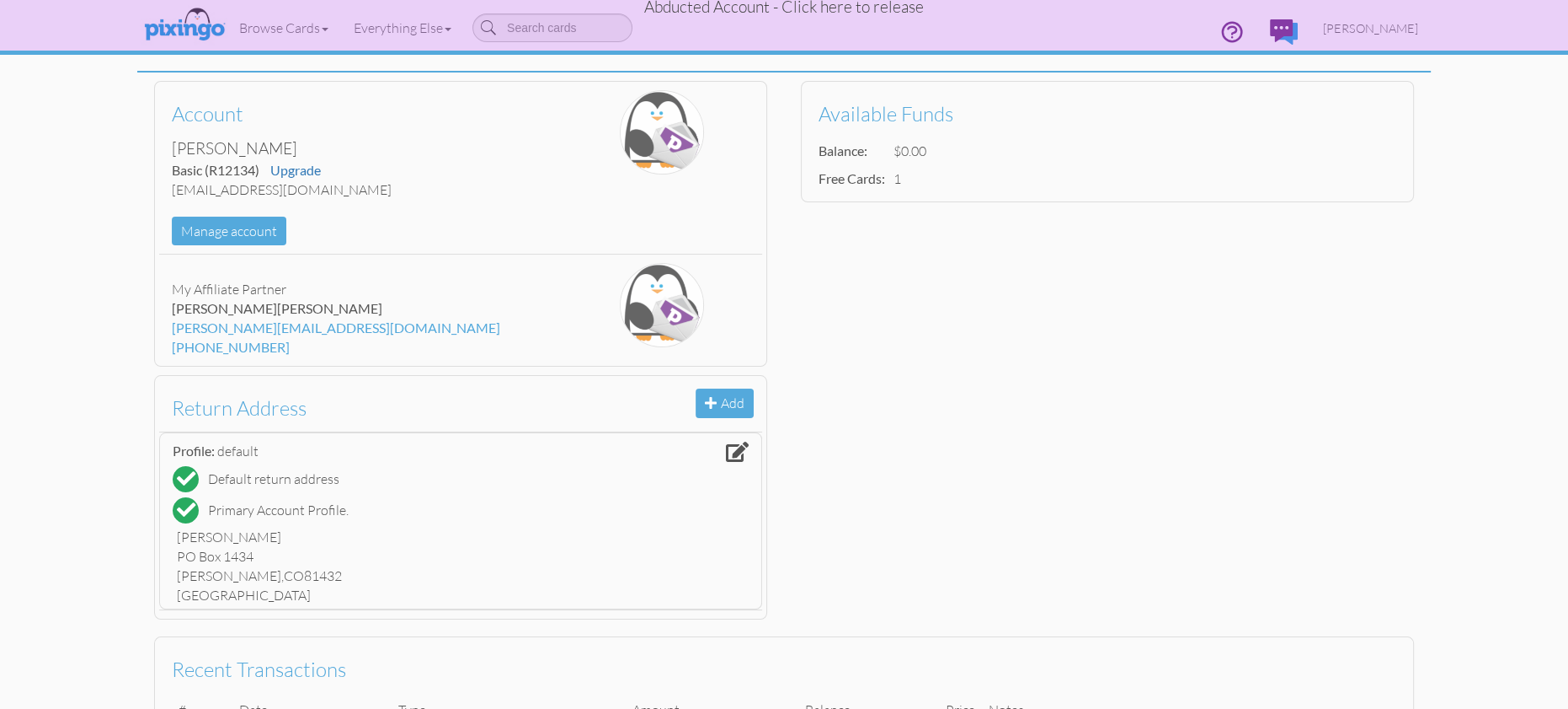
click at [851, 9] on span "Abducted Account - Click here to release" at bounding box center [784, 7] width 279 height 20
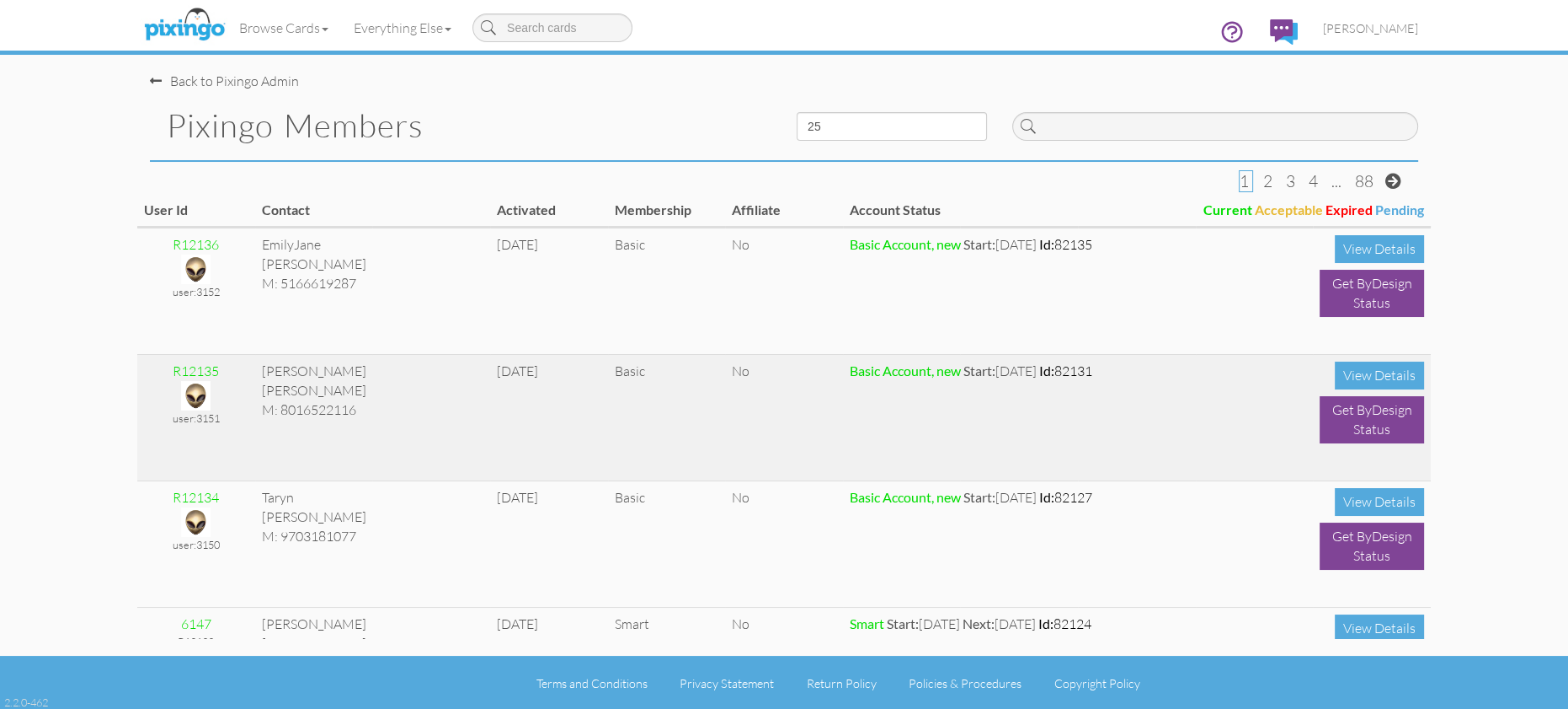
click at [198, 389] on img at bounding box center [196, 395] width 29 height 29
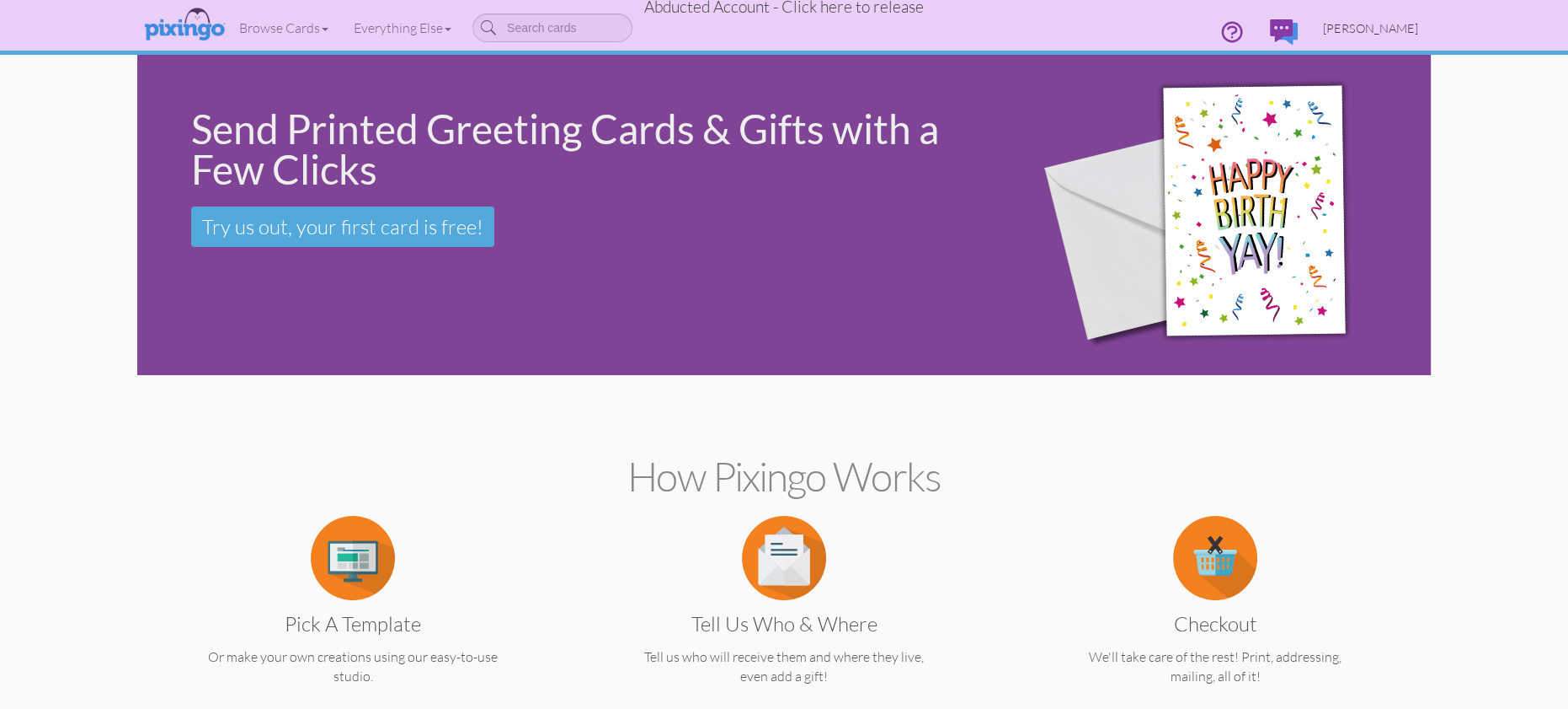
click at [1378, 28] on span "[PERSON_NAME]" at bounding box center [1371, 28] width 95 height 15
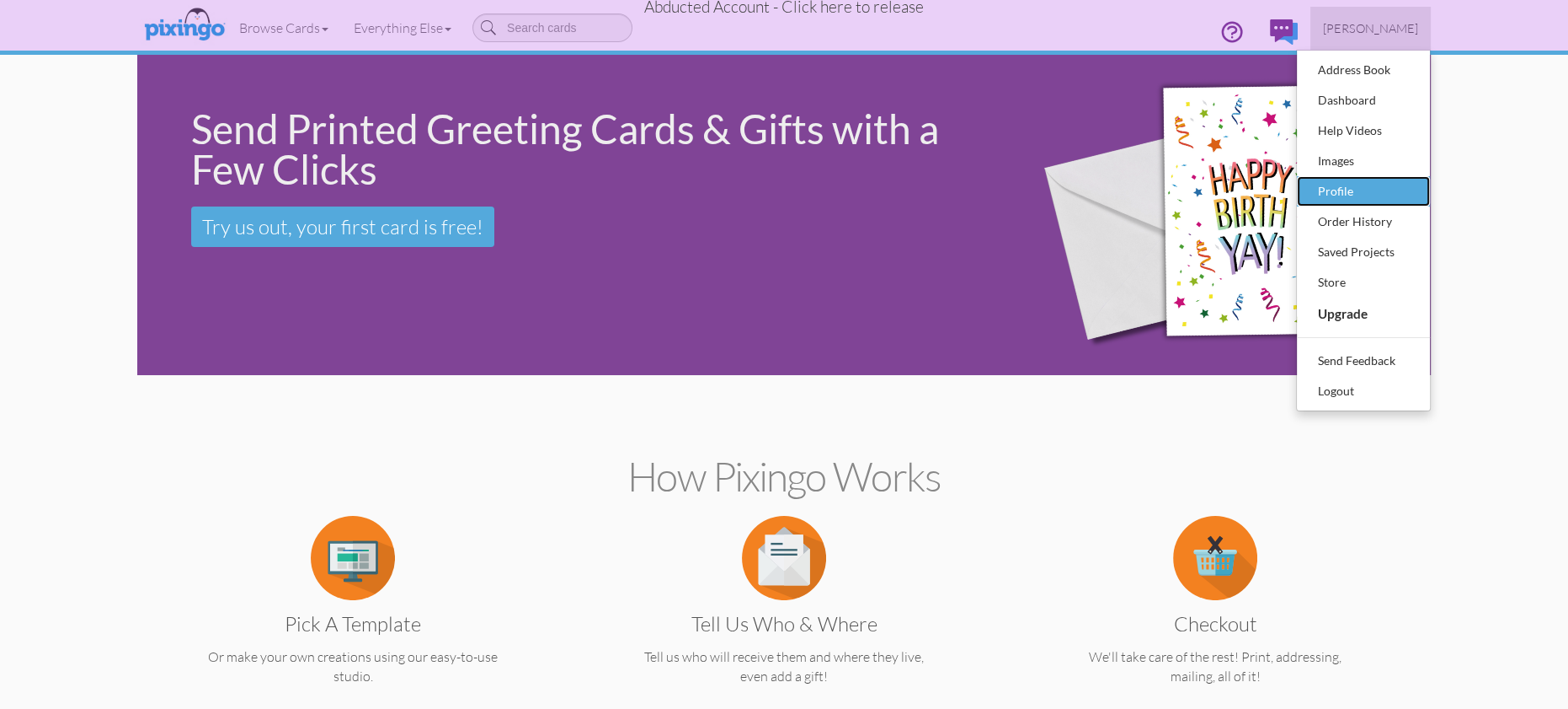
click at [1347, 197] on div "Profile" at bounding box center [1364, 191] width 99 height 25
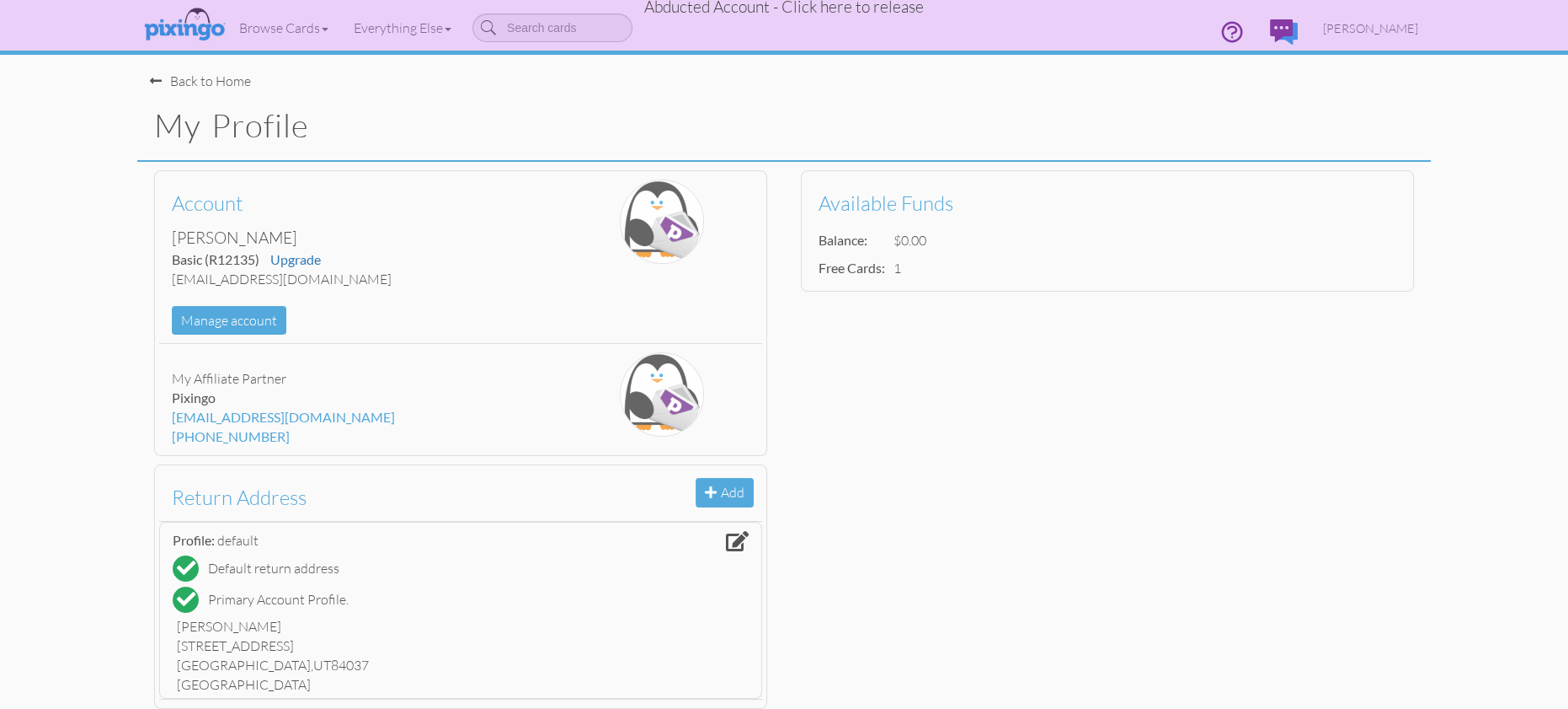
click at [754, 7] on span "Abducted Account - Click here to release" at bounding box center [784, 7] width 279 height 20
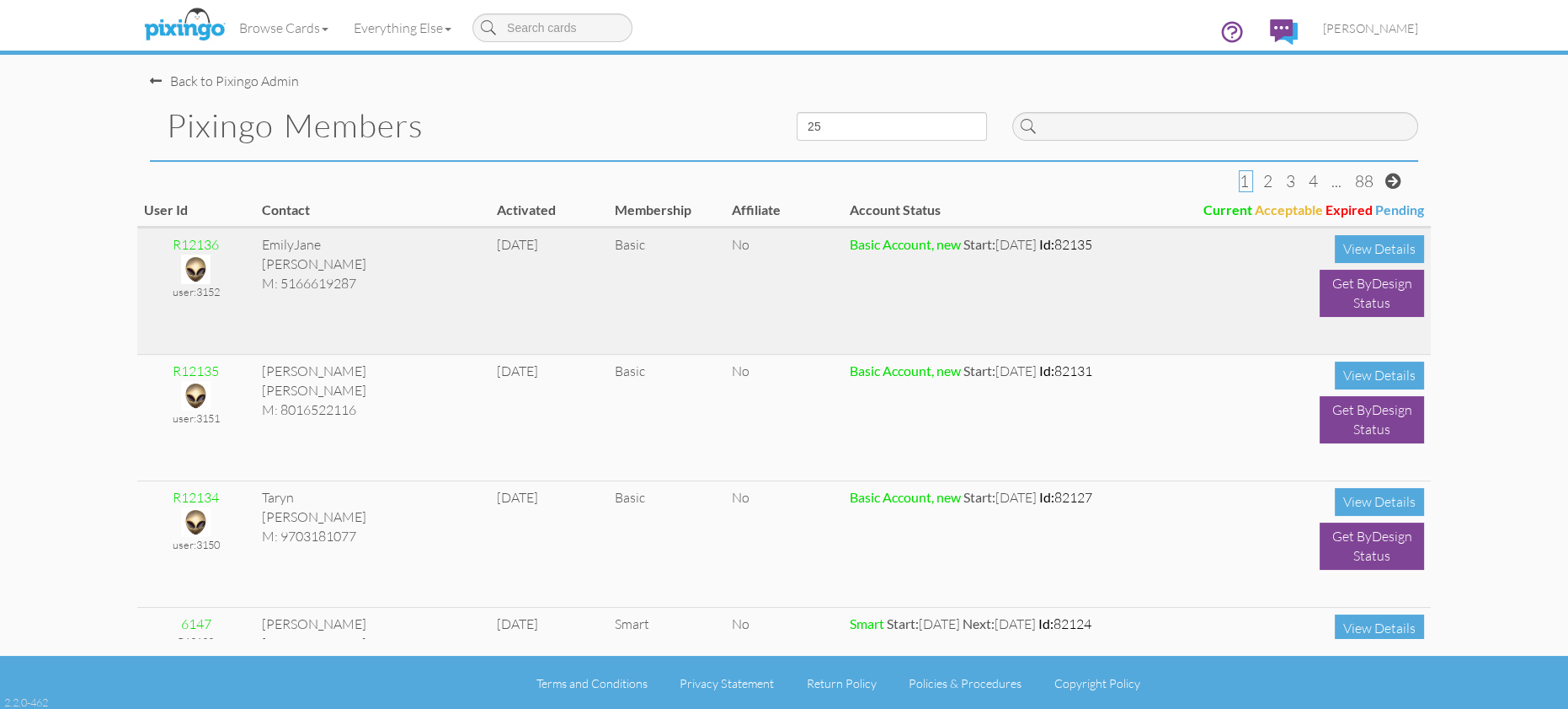
click at [202, 273] on img at bounding box center [196, 269] width 29 height 29
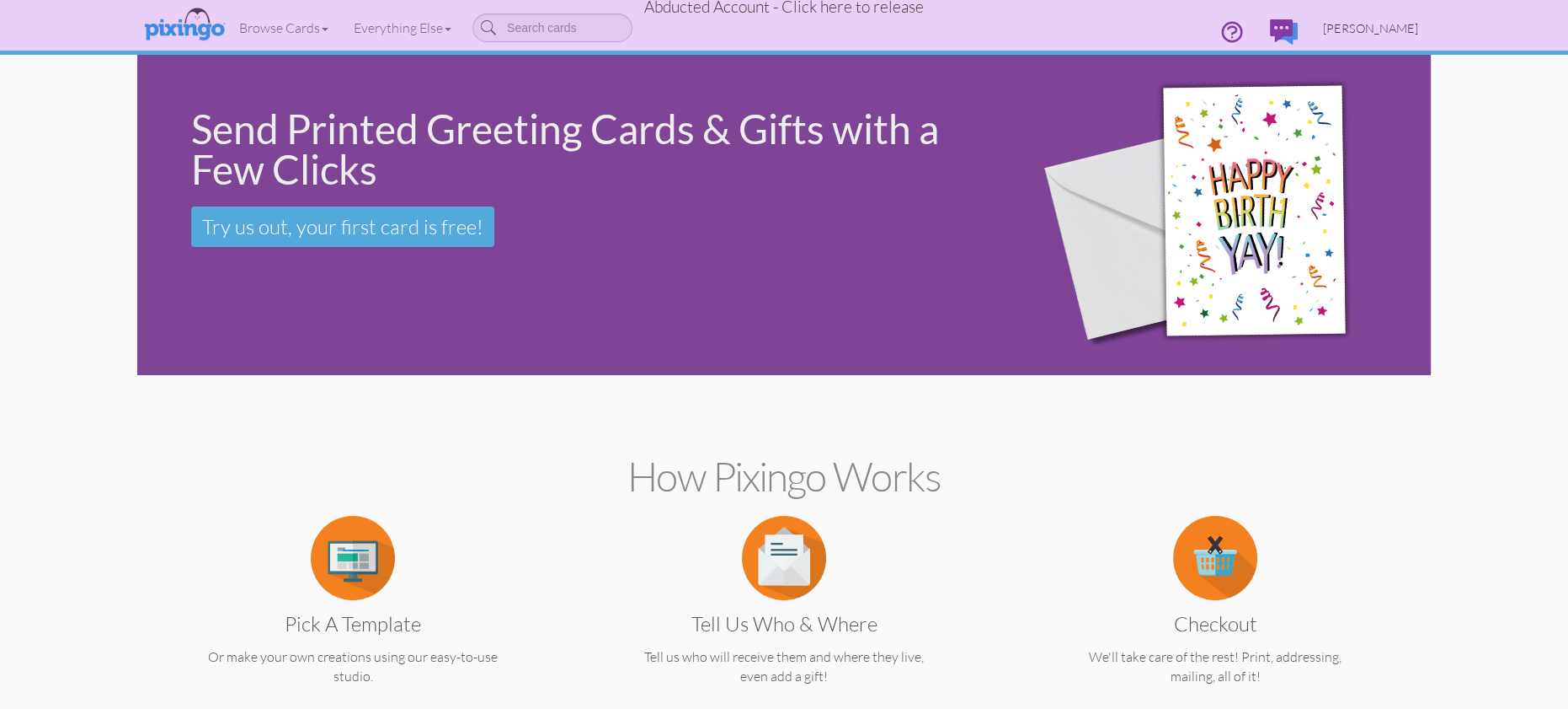
click at [1357, 29] on span "[PERSON_NAME]" at bounding box center [1371, 28] width 95 height 15
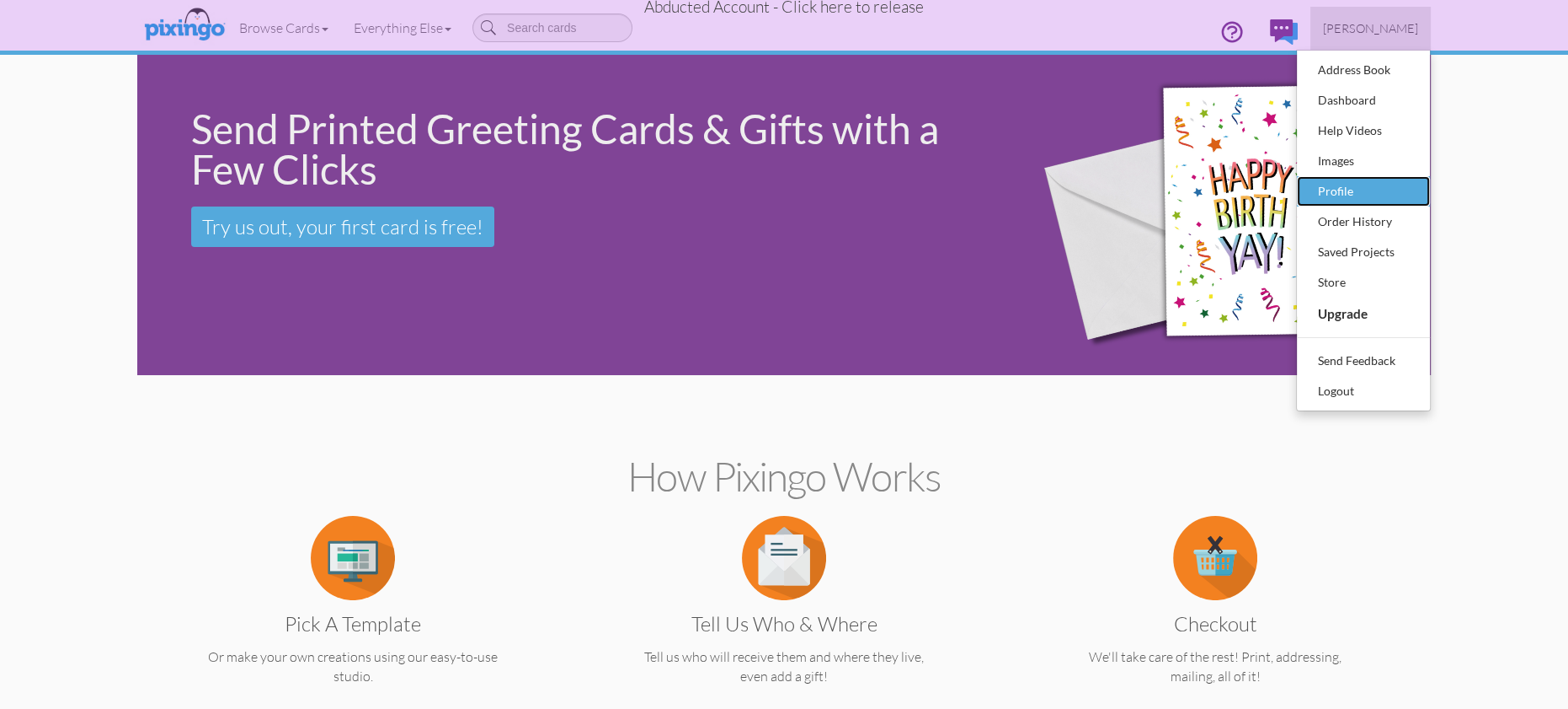
click at [1346, 185] on div "Profile" at bounding box center [1364, 191] width 99 height 25
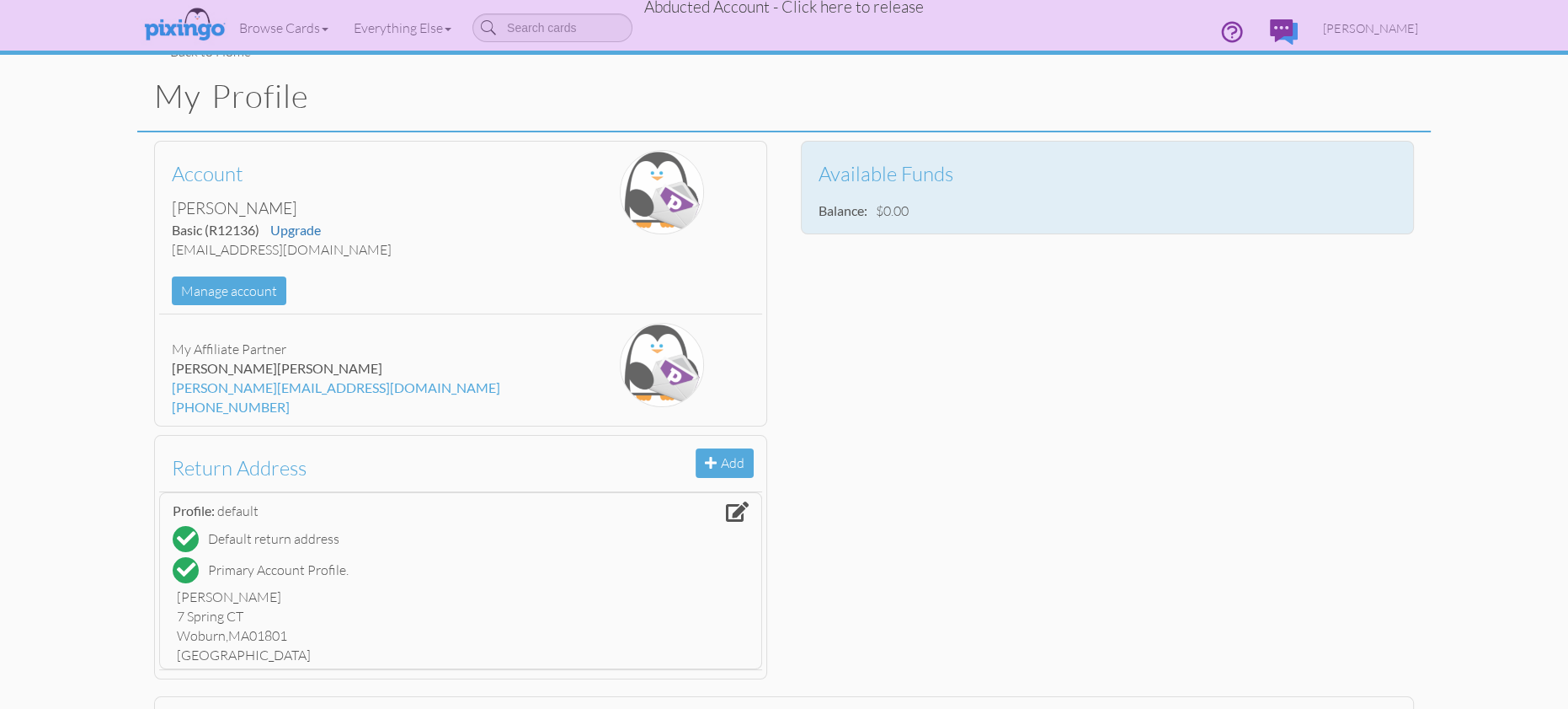
scroll to position [42, 0]
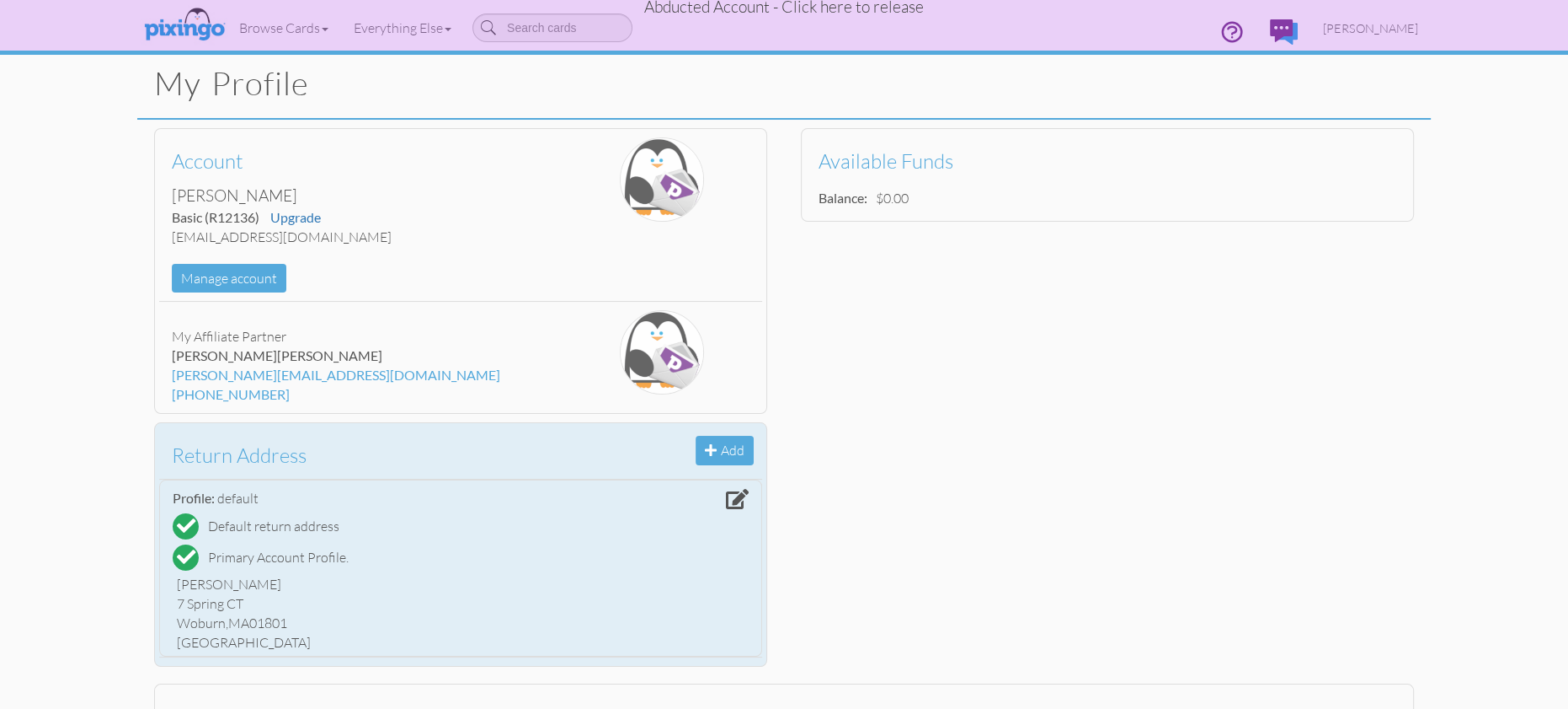
drag, startPoint x: 178, startPoint y: 584, endPoint x: 291, endPoint y: 622, distance: 119.2
click at [310, 627] on div "[PERSON_NAME] 7 [GEOGRAPHIC_DATA] [GEOGRAPHIC_DATA] [GEOGRAPHIC_DATA]" at bounding box center [460, 613] width 576 height 85
copy div "[PERSON_NAME] [STREET_ADDRESS]"
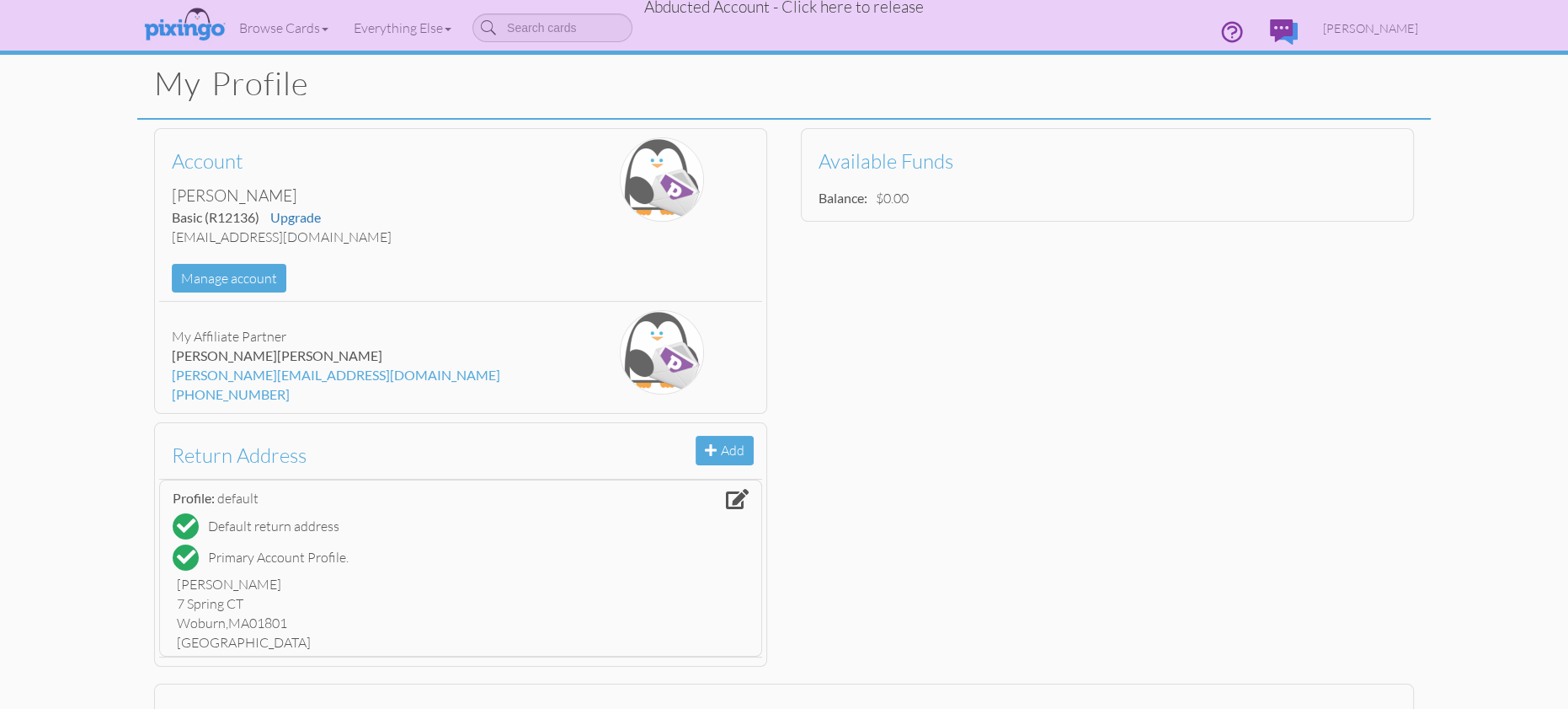
click at [837, 8] on span "Abducted Account - Click here to release" at bounding box center [784, 7] width 279 height 20
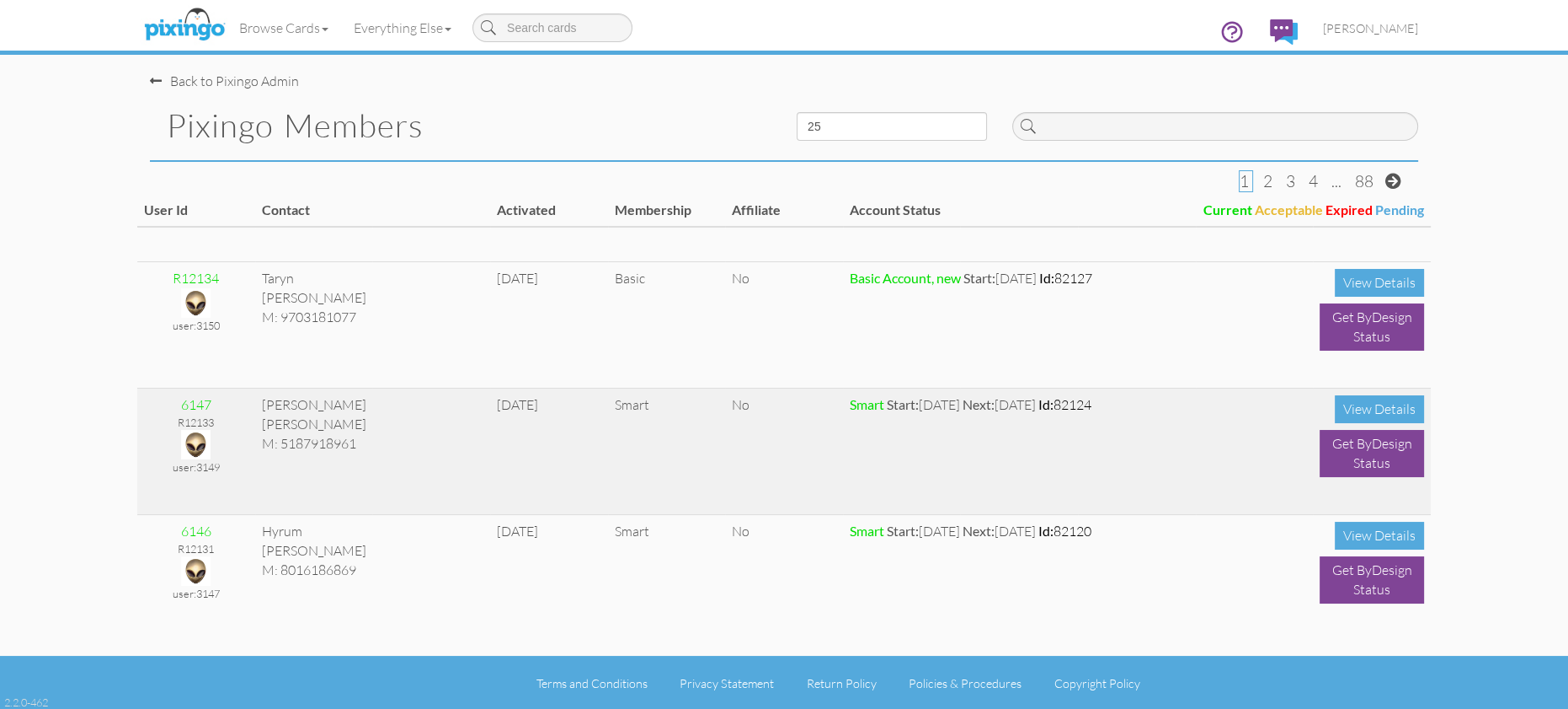
scroll to position [245, 0]
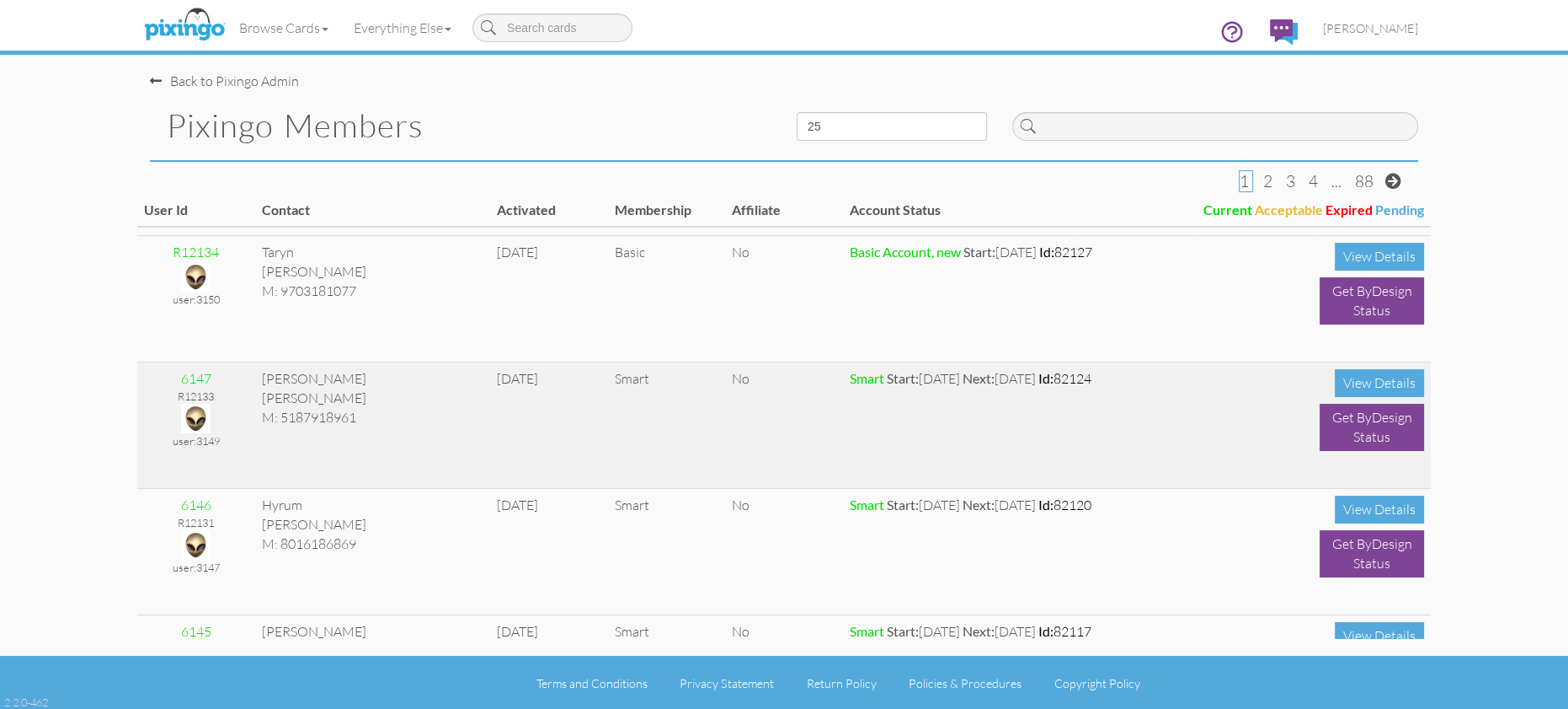
click at [200, 410] on img at bounding box center [196, 419] width 29 height 29
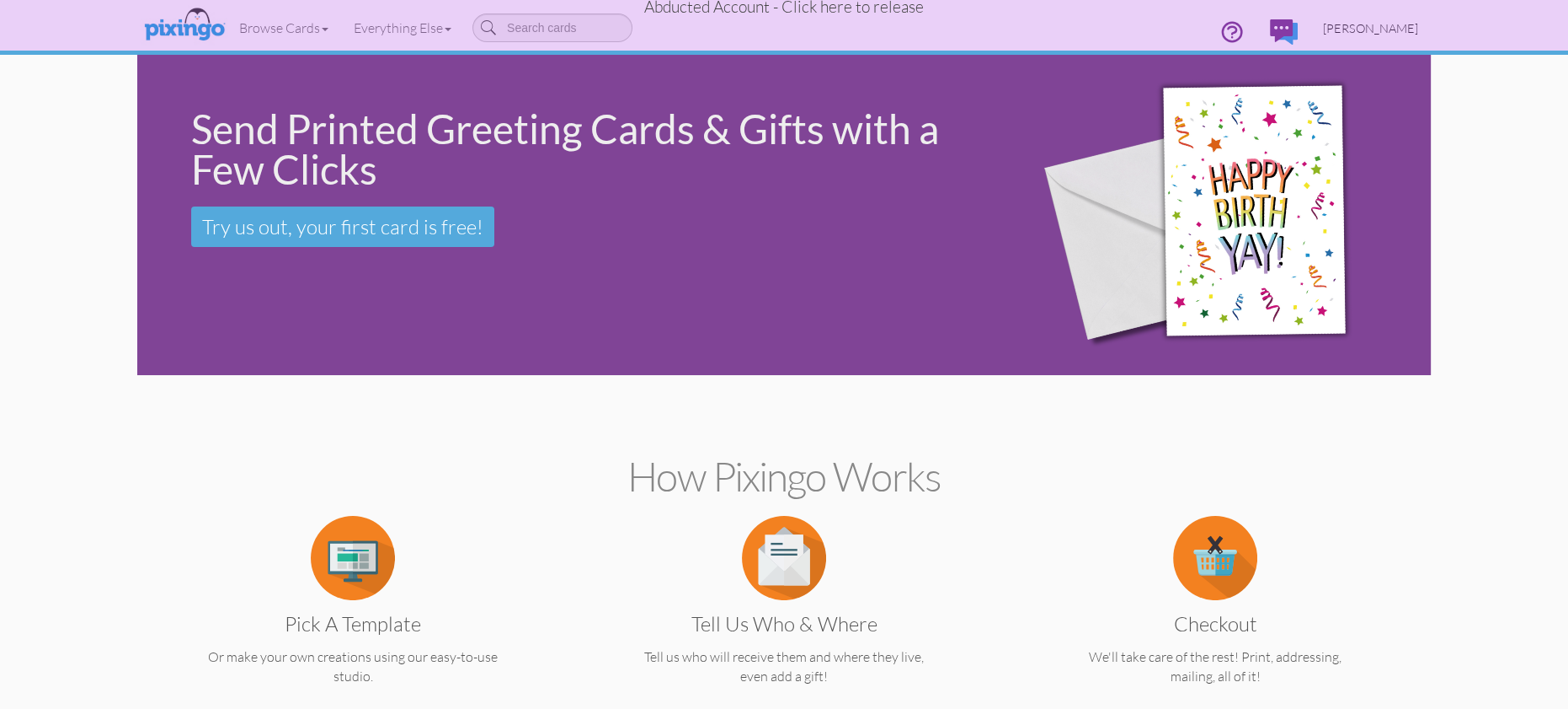
click at [1375, 25] on span "[PERSON_NAME]" at bounding box center [1371, 28] width 95 height 15
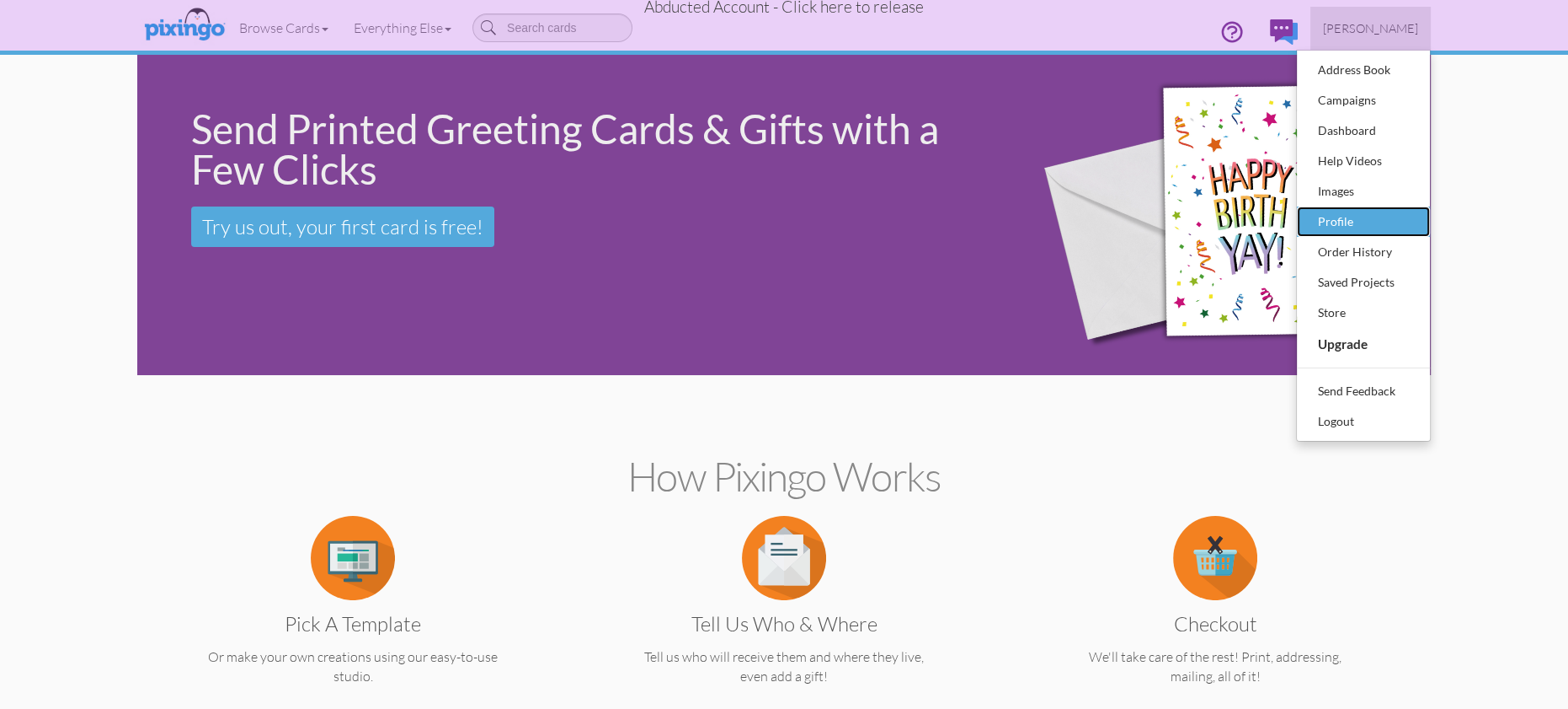
click at [1329, 211] on div "Profile" at bounding box center [1364, 222] width 99 height 25
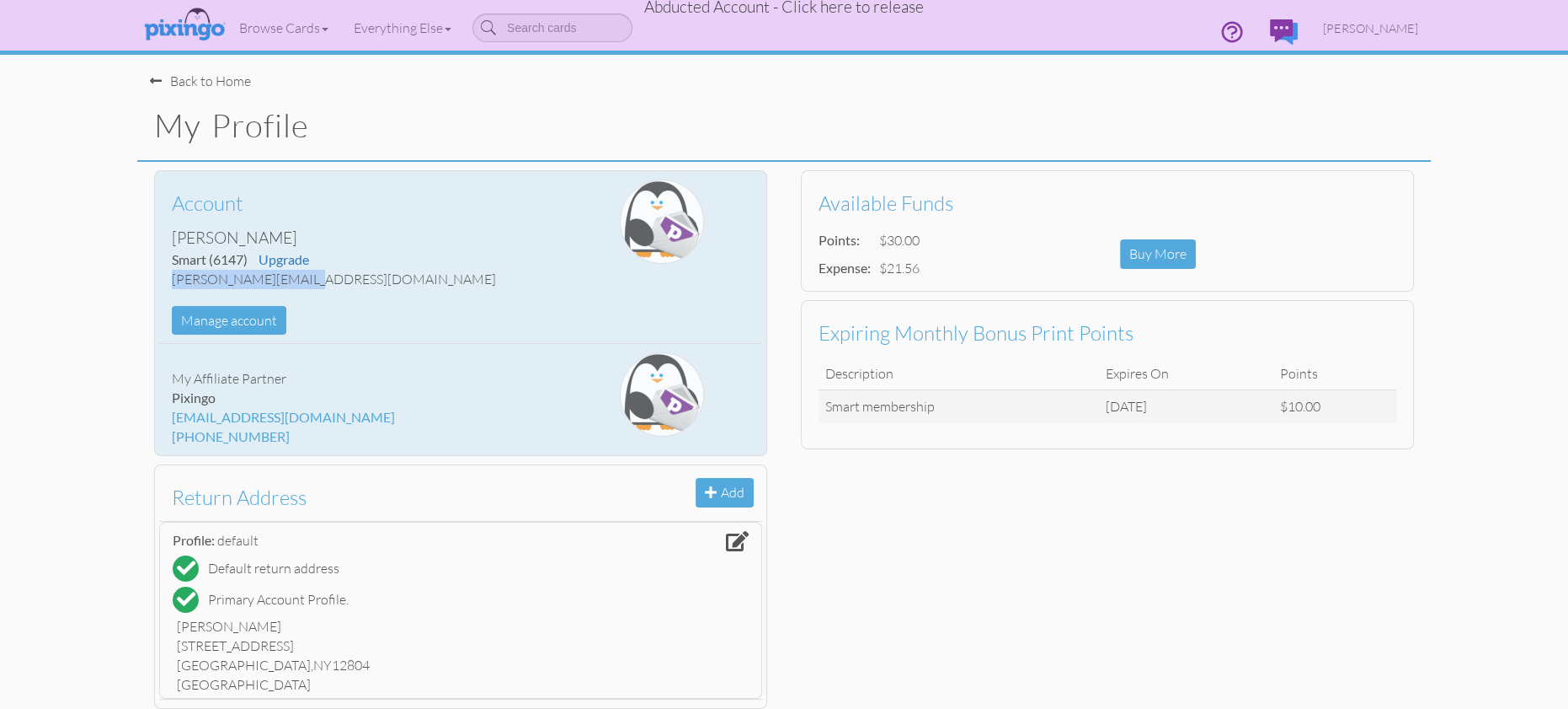
drag, startPoint x: 175, startPoint y: 279, endPoint x: 287, endPoint y: 277, distance: 112.0
click at [312, 278] on div "[PERSON_NAME][EMAIL_ADDRESS][DOMAIN_NAME]" at bounding box center [360, 280] width 377 height 19
copy div "[PERSON_NAME][EMAIL_ADDRESS][DOMAIN_NAME]"
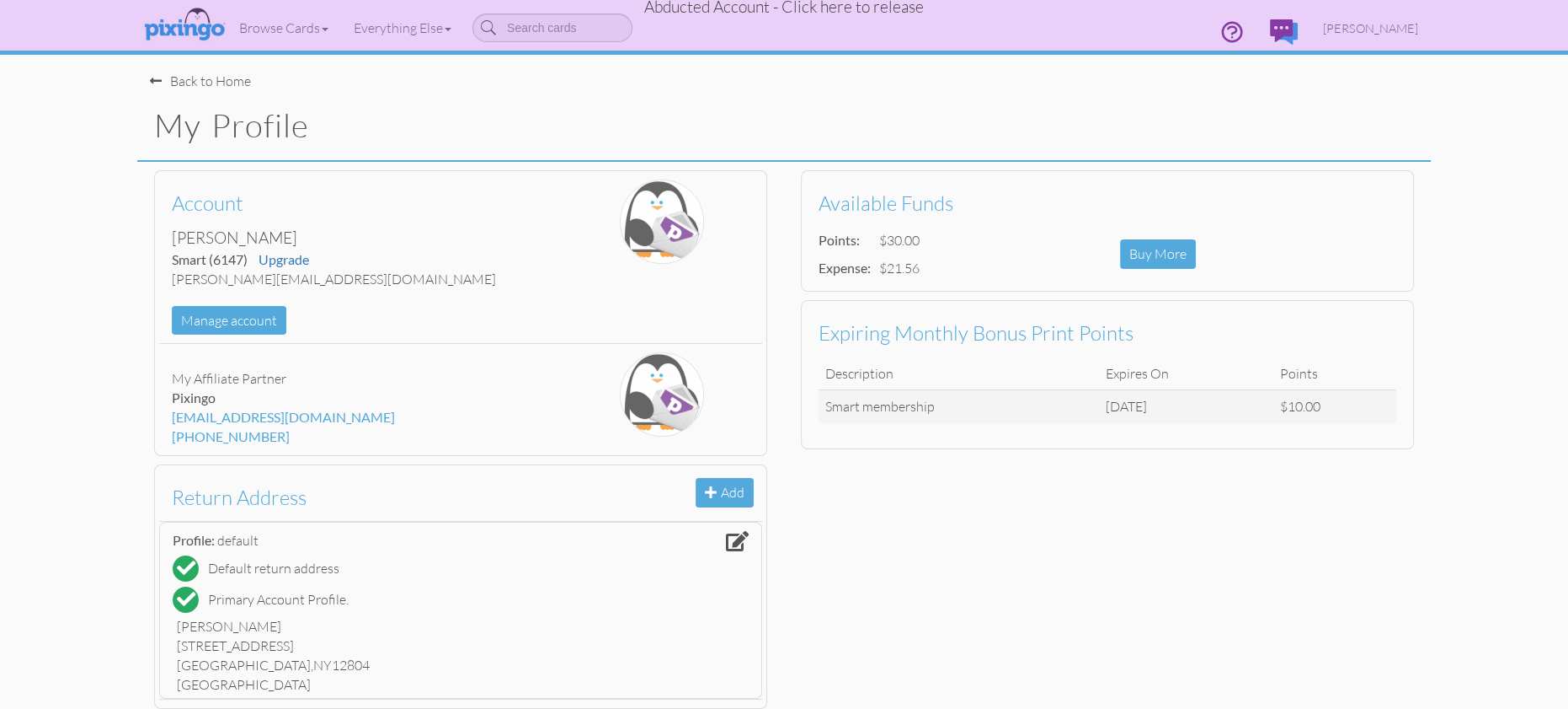
click at [798, 8] on span "Abducted Account - Click here to release" at bounding box center [784, 7] width 279 height 20
